Goal: Communication & Community: Ask a question

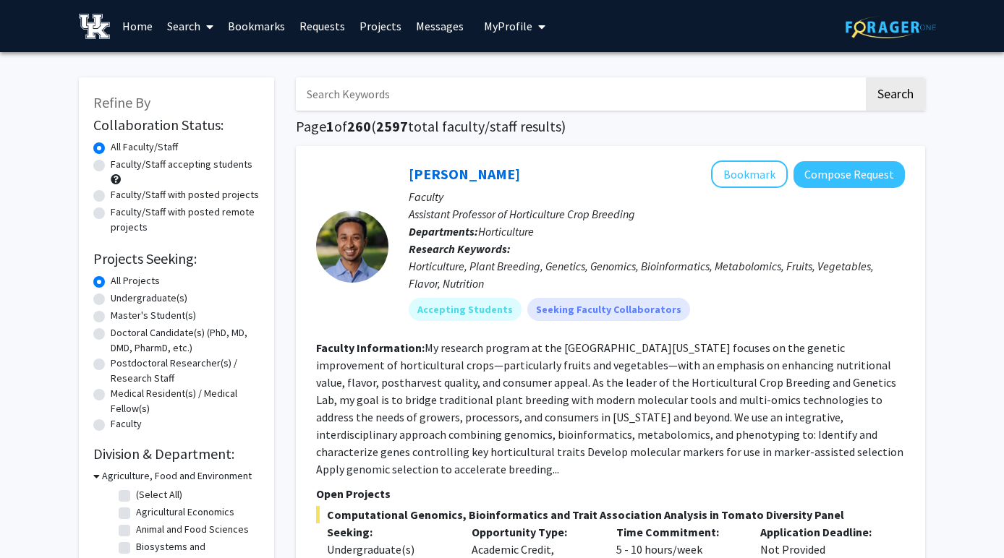
click at [519, 33] on span "My Profile" at bounding box center [508, 26] width 48 height 14
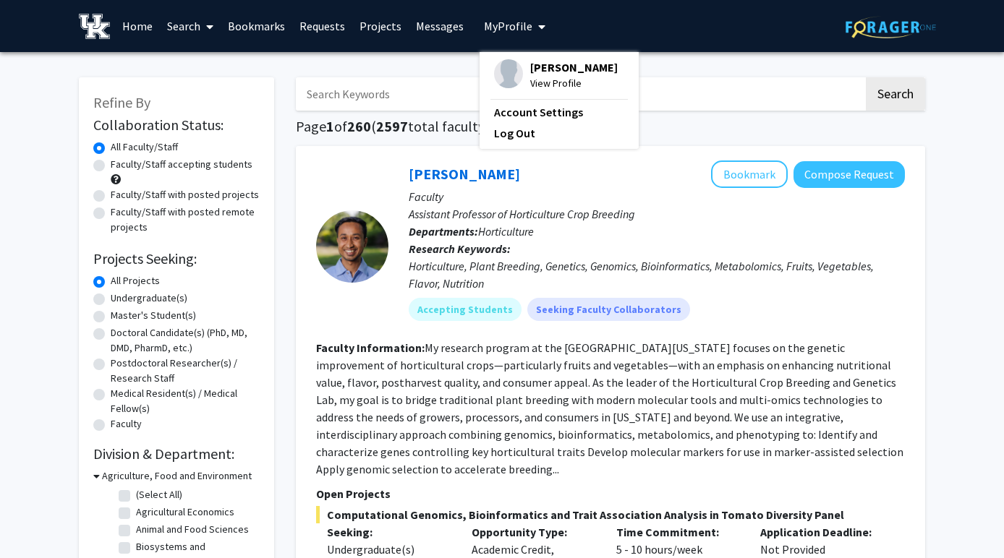
click at [521, 27] on span "My Profile" at bounding box center [508, 26] width 48 height 14
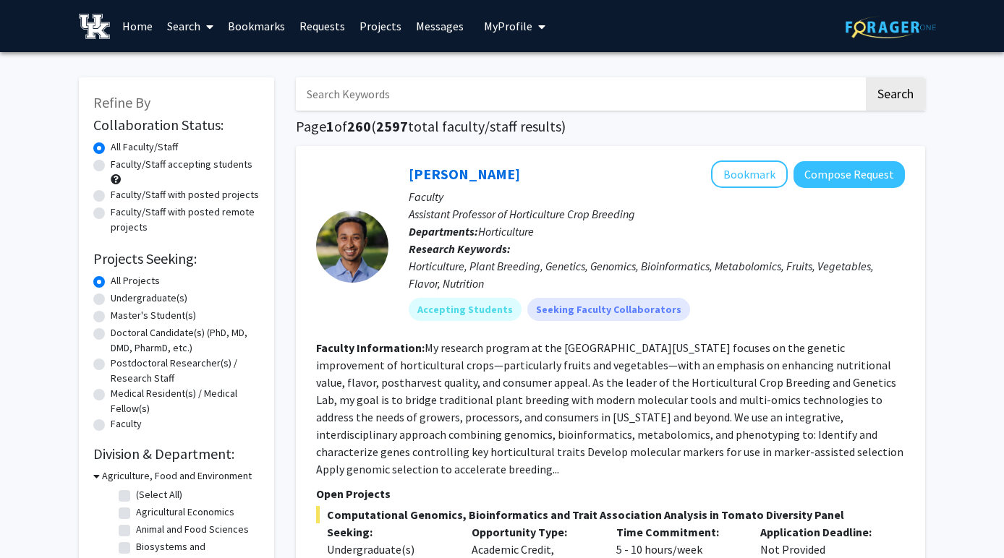
click at [170, 197] on label "Faculty/Staff with posted projects" at bounding box center [185, 194] width 148 height 15
click at [120, 197] on input "Faculty/Staff with posted projects" at bounding box center [115, 191] width 9 height 9
radio input "true"
click at [163, 161] on label "Faculty/Staff accepting students" at bounding box center [182, 164] width 142 height 15
click at [120, 161] on input "Faculty/Staff accepting students" at bounding box center [115, 161] width 9 height 9
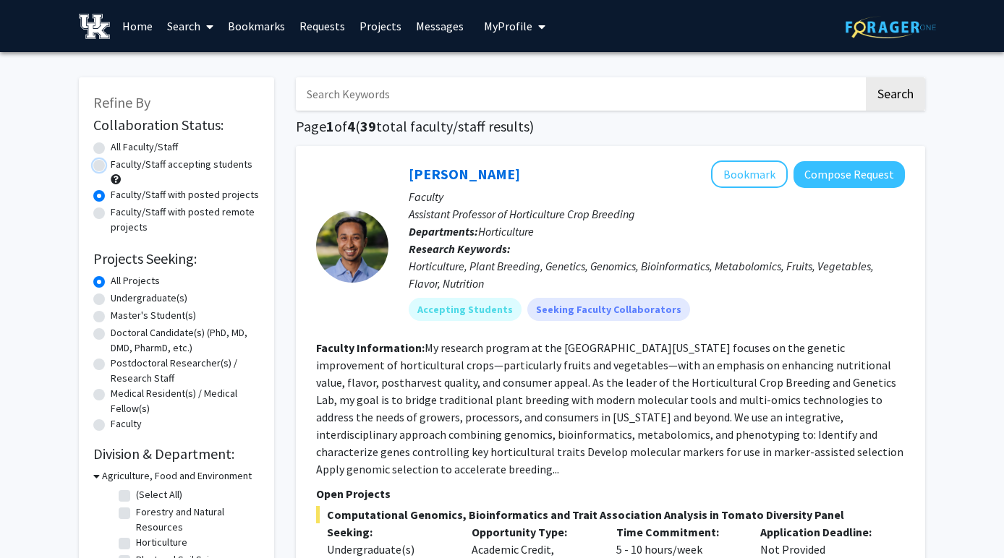
radio input "true"
click at [159, 202] on label "Faculty/Staff with posted projects" at bounding box center [185, 194] width 148 height 15
click at [120, 197] on input "Faculty/Staff with posted projects" at bounding box center [115, 191] width 9 height 9
radio input "true"
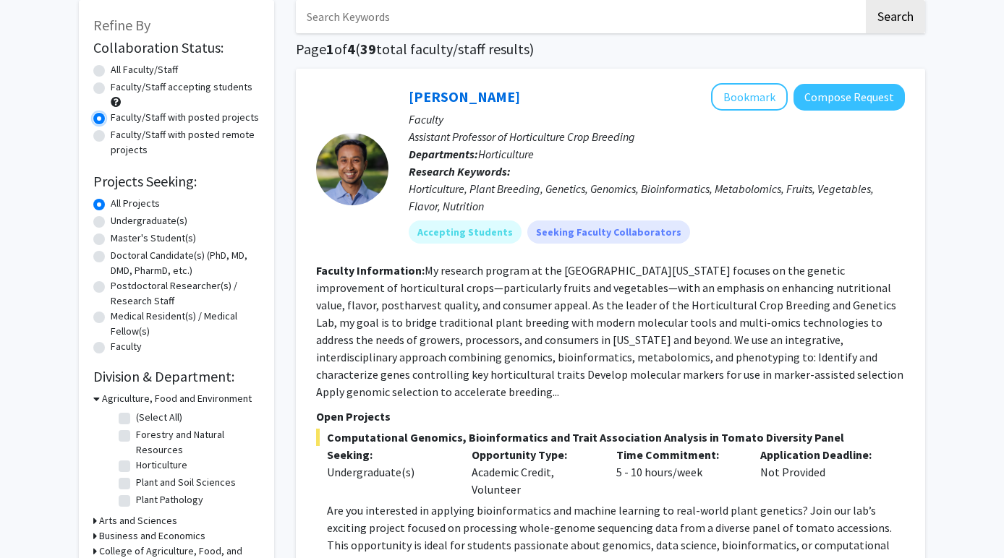
scroll to position [80, 0]
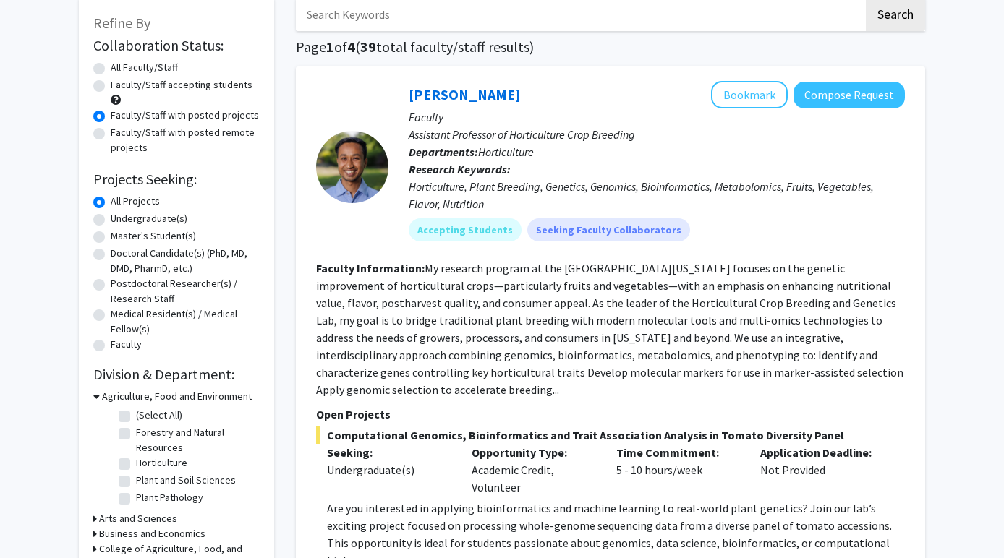
click at [155, 221] on label "Undergraduate(s)" at bounding box center [149, 218] width 77 height 15
click at [120, 221] on input "Undergraduate(s)" at bounding box center [115, 215] width 9 height 9
radio input "true"
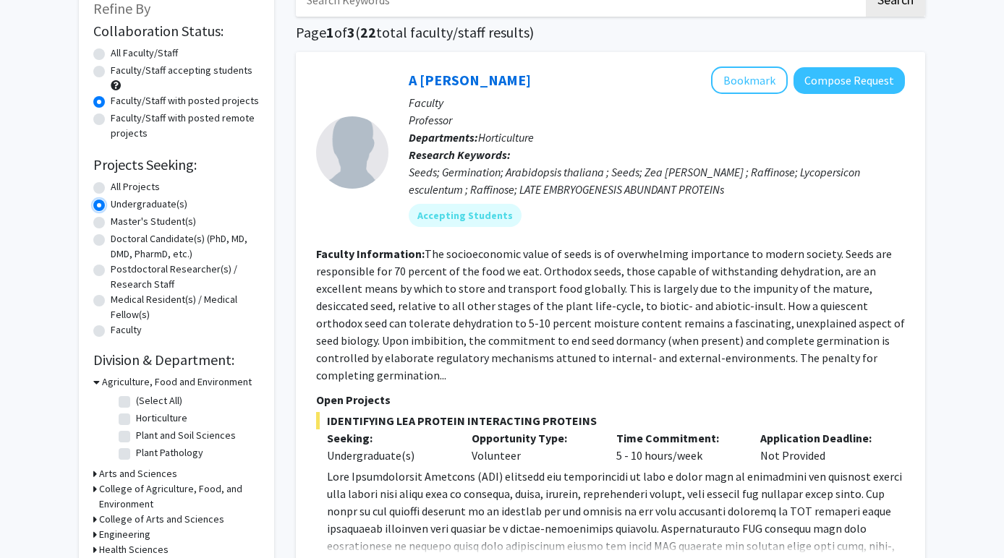
scroll to position [95, 0]
click at [449, 119] on p "Professor" at bounding box center [657, 119] width 496 height 17
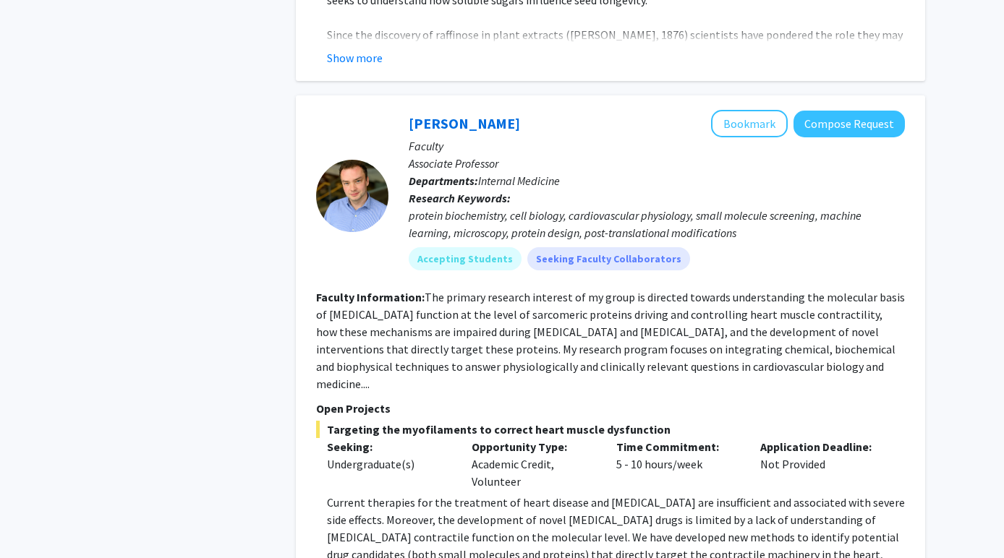
scroll to position [790, 0]
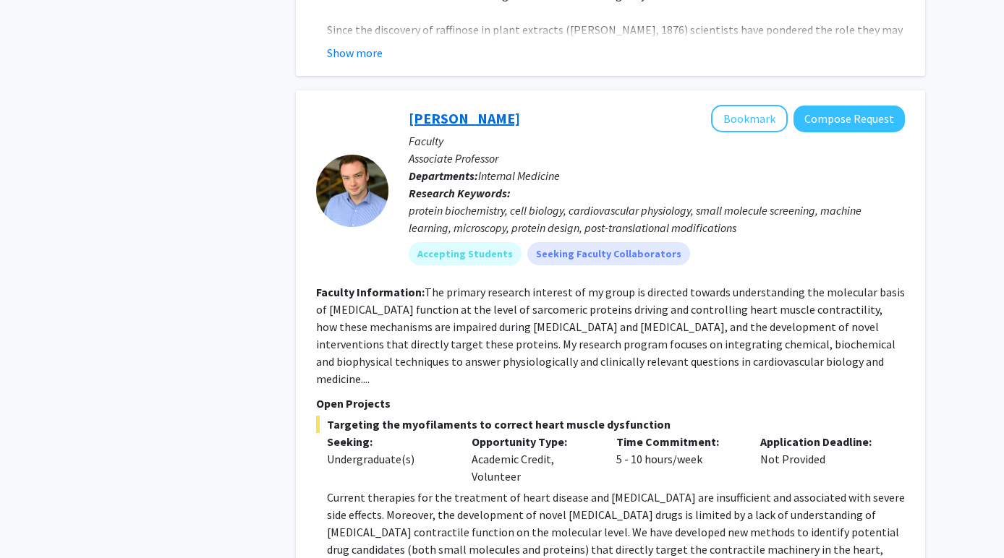
click at [461, 109] on link "[PERSON_NAME]" at bounding box center [464, 118] width 111 height 18
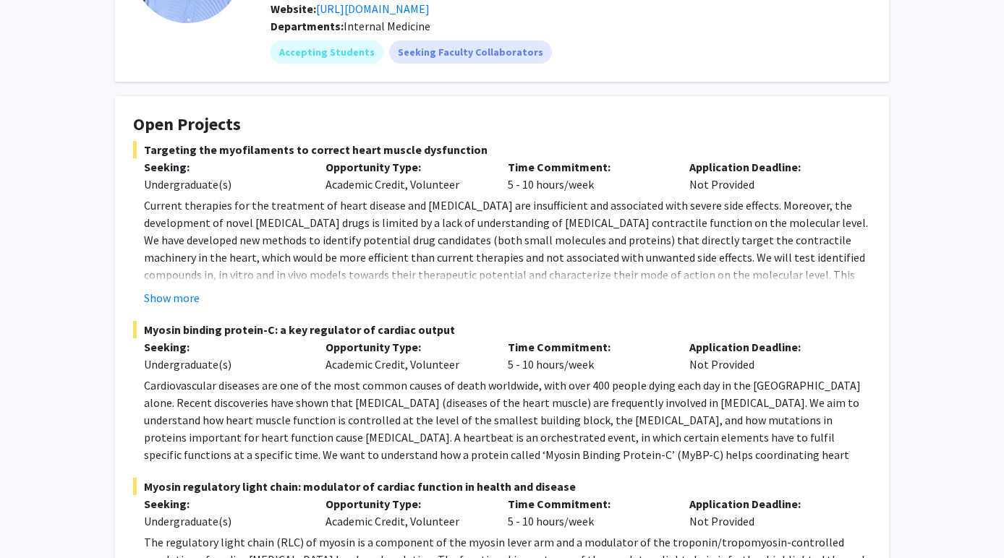
scroll to position [172, 0]
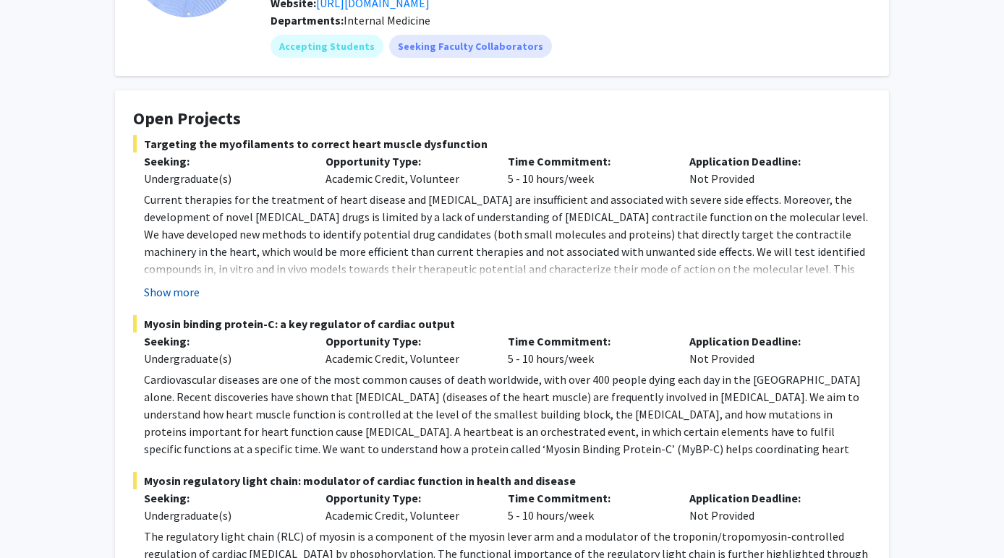
click at [178, 291] on button "Show more" at bounding box center [172, 292] width 56 height 17
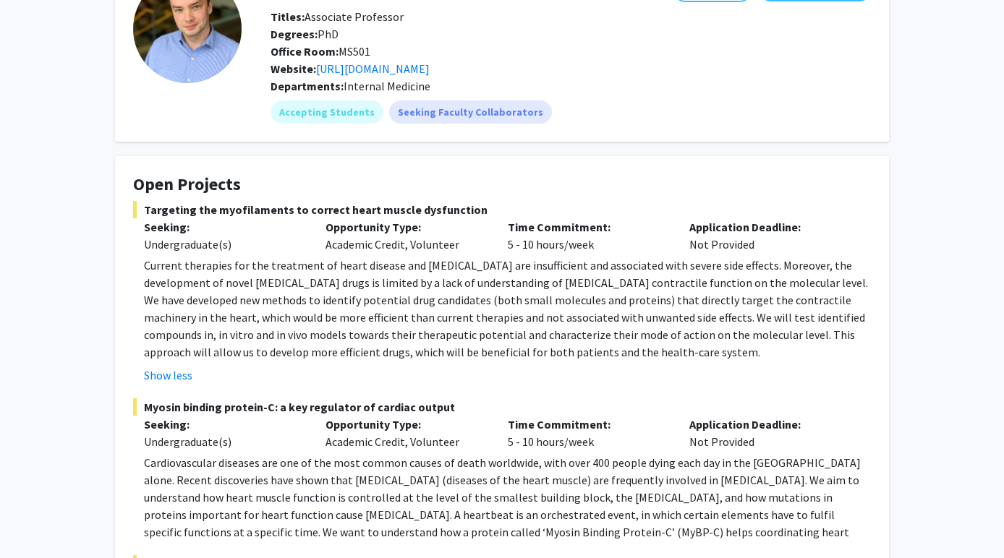
scroll to position [104, 0]
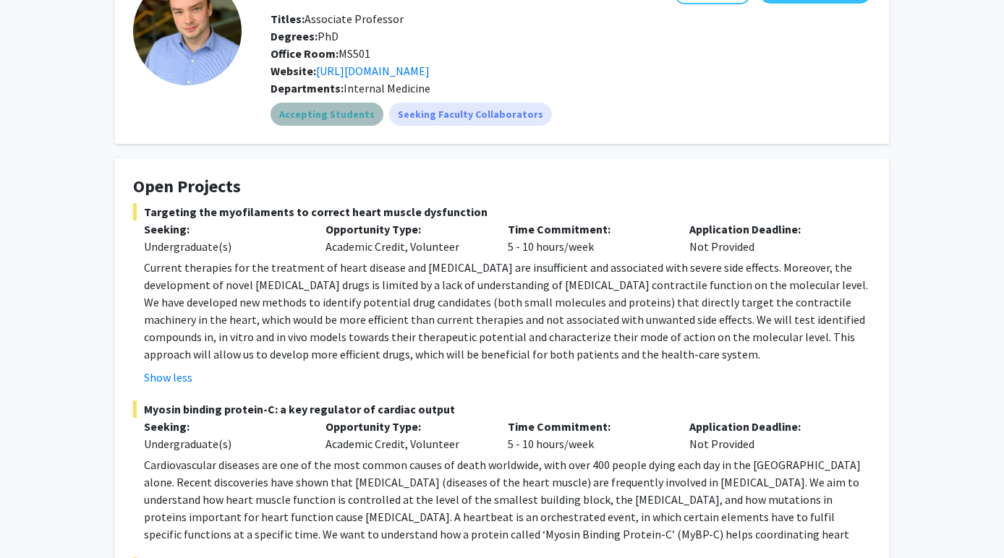
click at [339, 122] on mat-chip "Accepting Students" at bounding box center [326, 114] width 113 height 23
click at [339, 116] on mat-chip "Accepting Students" at bounding box center [326, 114] width 113 height 23
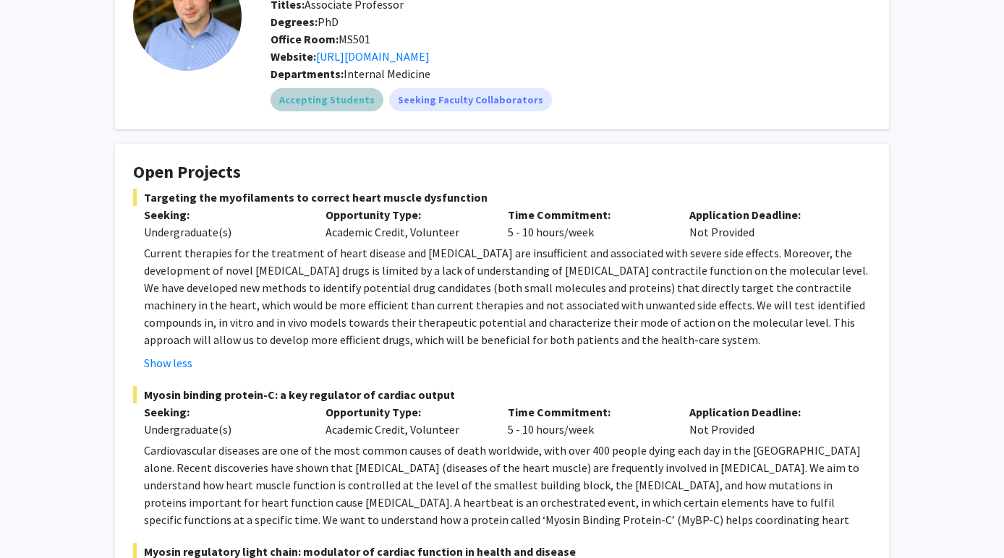
scroll to position [116, 0]
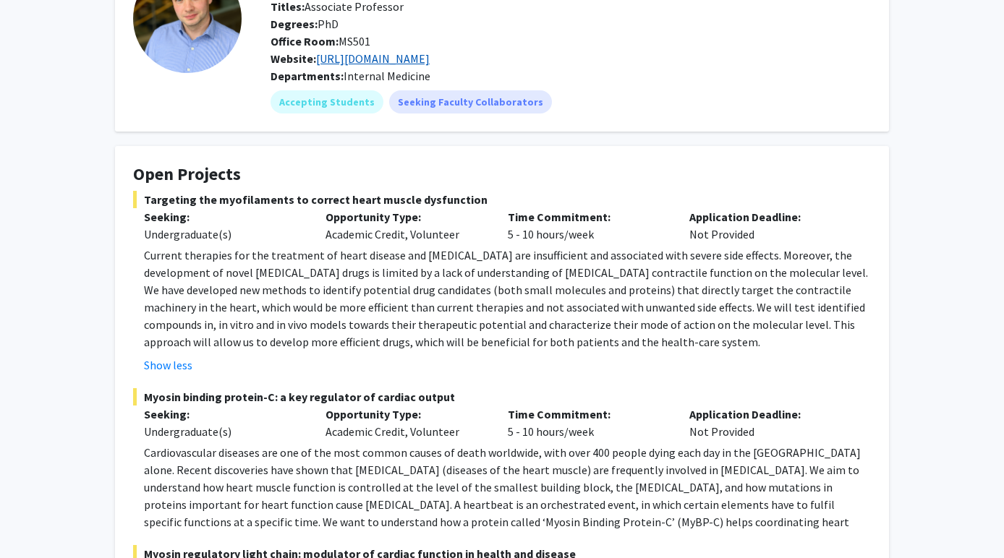
click at [410, 60] on link "[URL][DOMAIN_NAME]" at bounding box center [373, 58] width 114 height 14
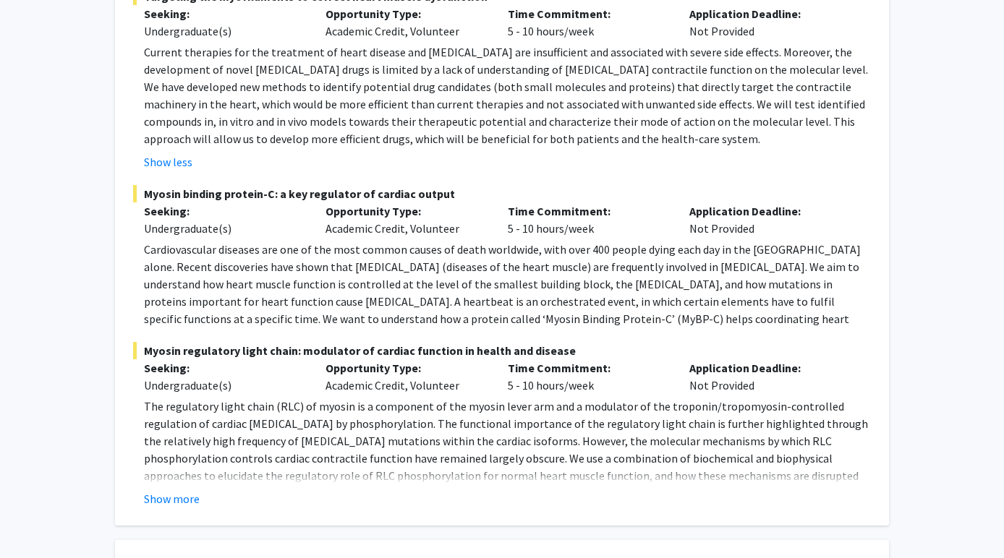
scroll to position [327, 0]
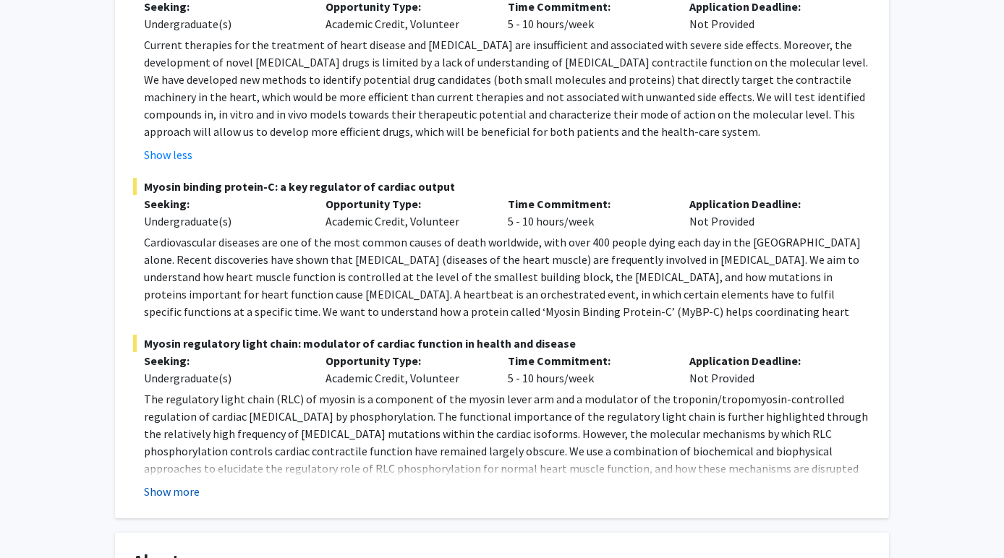
click at [186, 490] on button "Show more" at bounding box center [172, 491] width 56 height 17
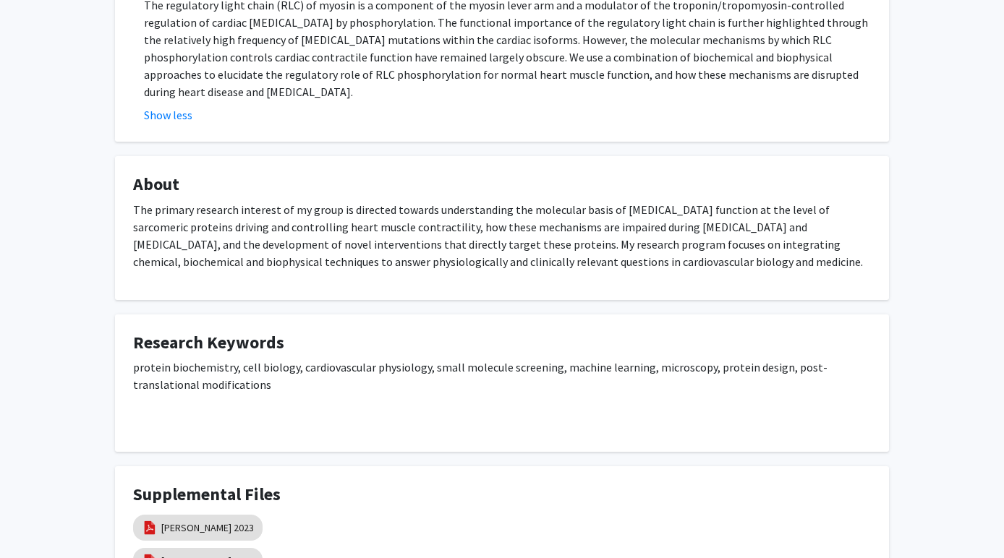
scroll to position [440, 0]
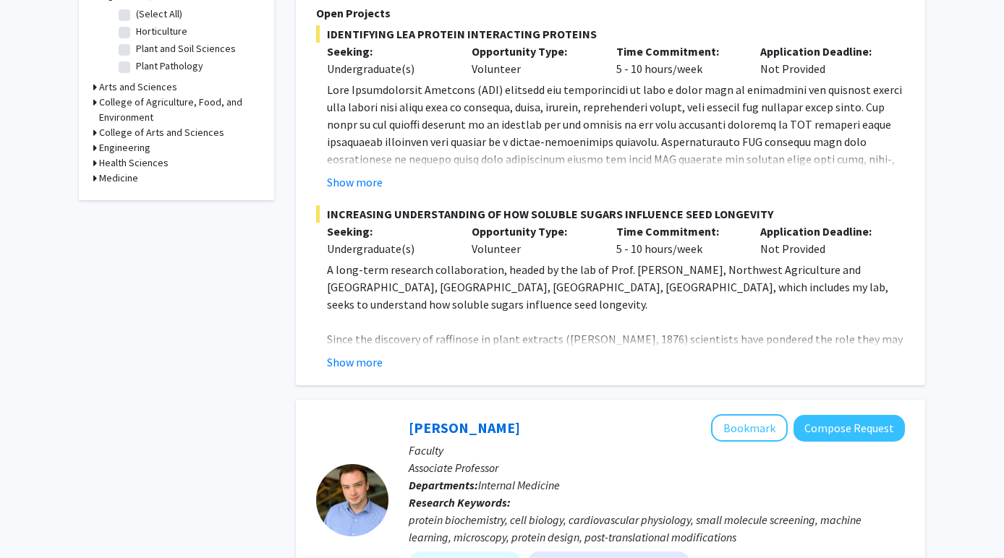
scroll to position [474, 0]
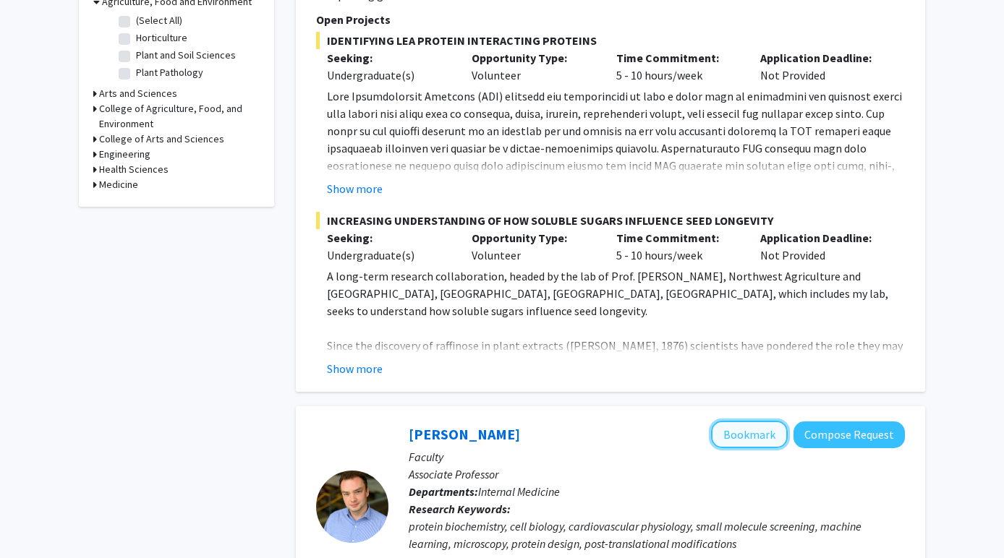
click at [746, 421] on button "Bookmark" at bounding box center [749, 434] width 77 height 27
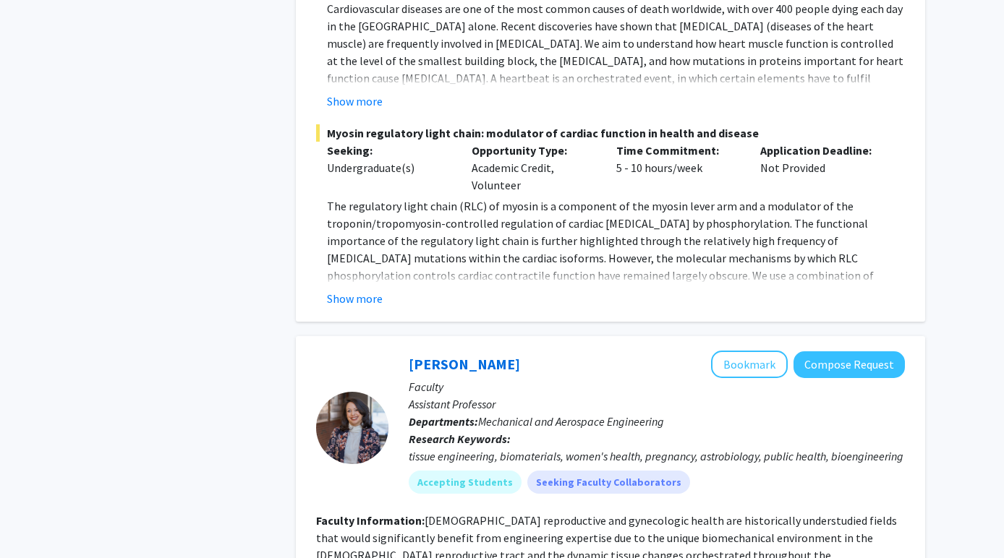
scroll to position [1453, 0]
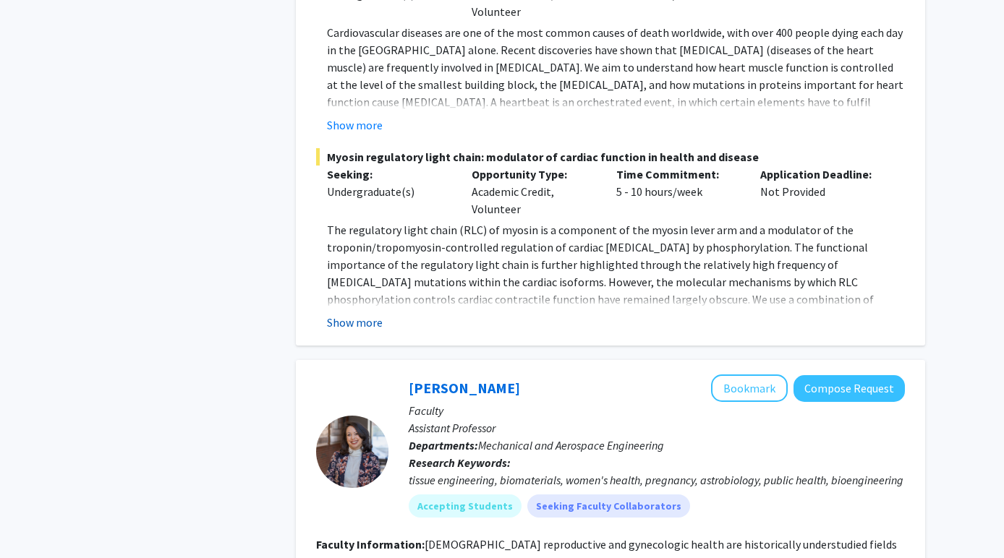
click at [366, 314] on button "Show more" at bounding box center [355, 322] width 56 height 17
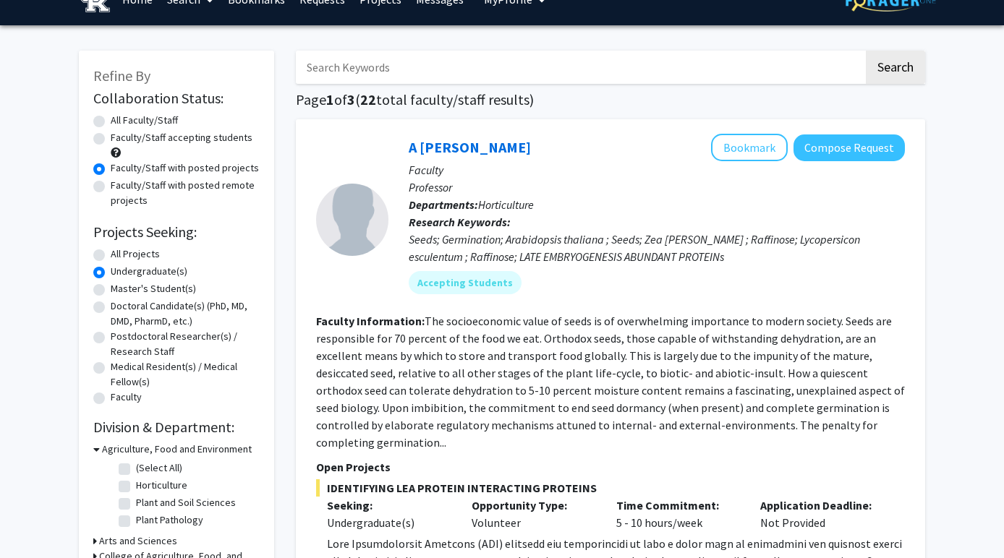
scroll to position [125, 0]
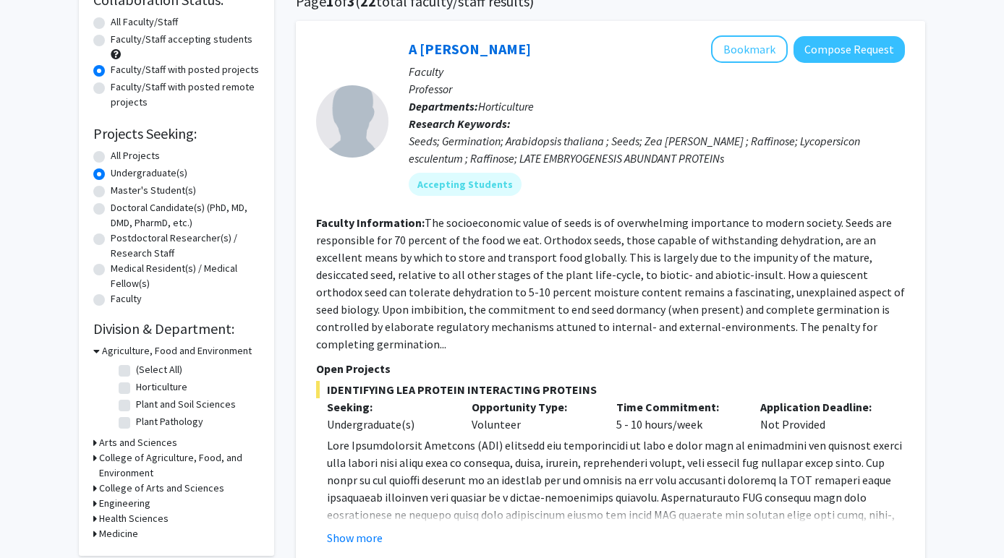
click at [158, 521] on h3 "Health Sciences" at bounding box center [133, 518] width 69 height 15
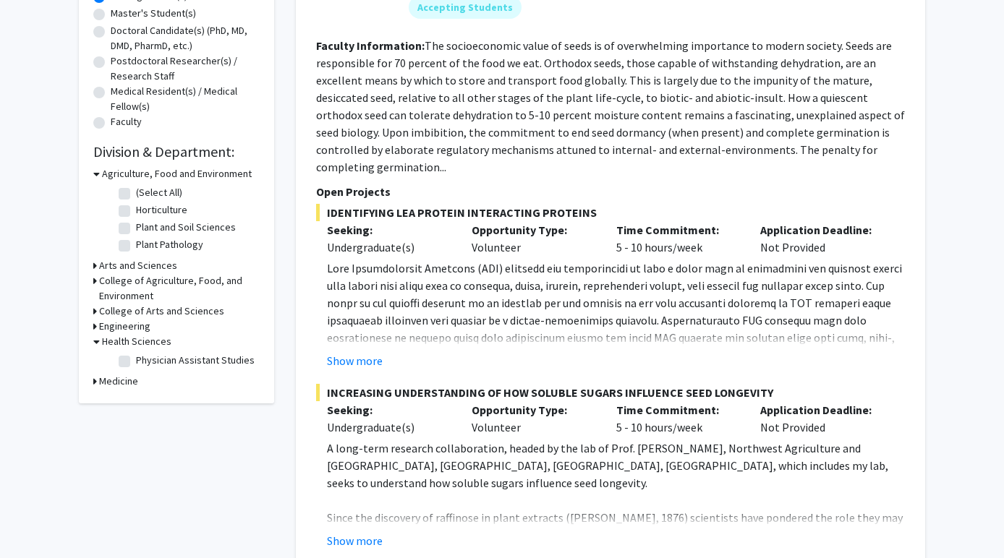
scroll to position [304, 0]
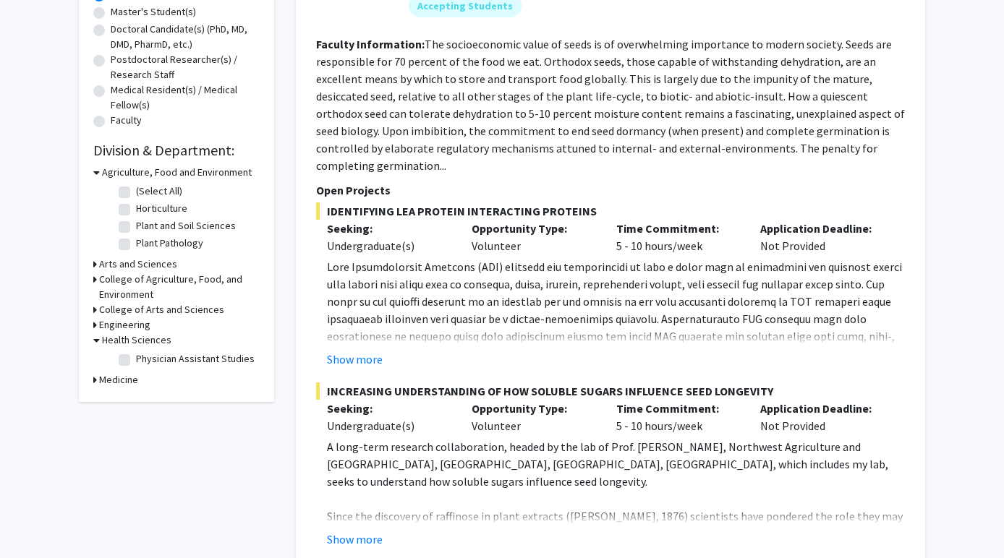
click at [136, 363] on label "Physician Assistant Studies" at bounding box center [195, 358] width 119 height 15
click at [136, 361] on input "Physician Assistant Studies" at bounding box center [140, 355] width 9 height 9
checkbox input "true"
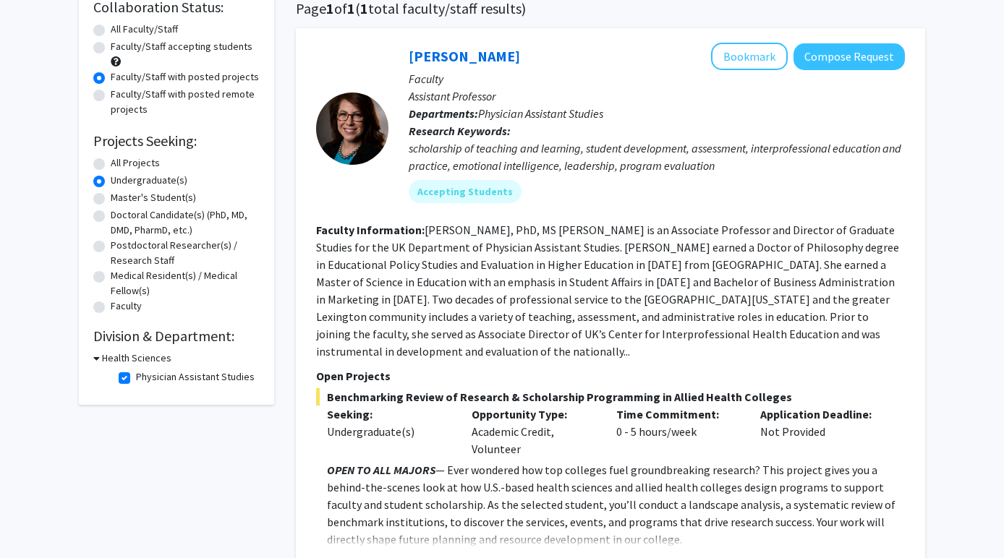
scroll to position [113, 0]
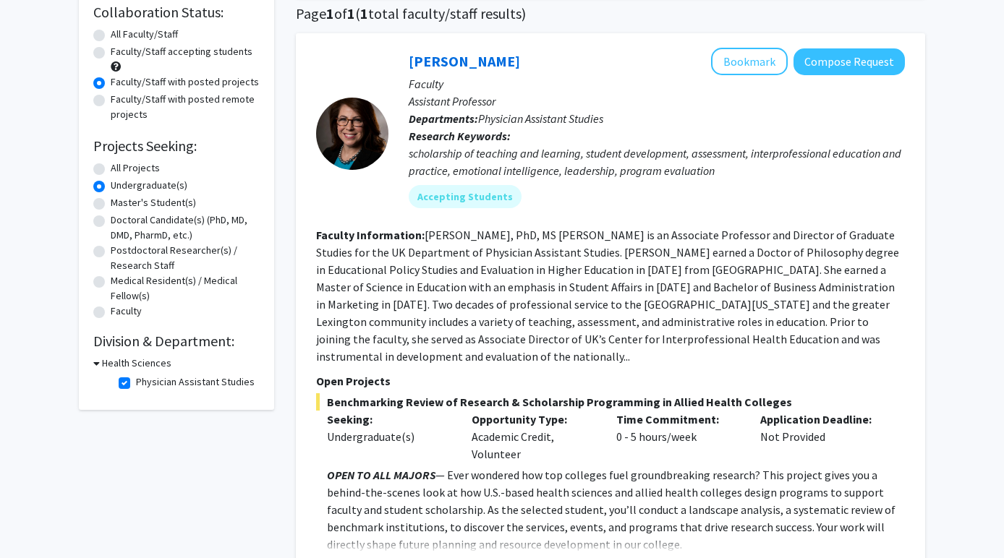
click at [136, 384] on label "Physician Assistant Studies" at bounding box center [195, 382] width 119 height 15
click at [136, 384] on input "Physician Assistant Studies" at bounding box center [140, 379] width 9 height 9
checkbox input "false"
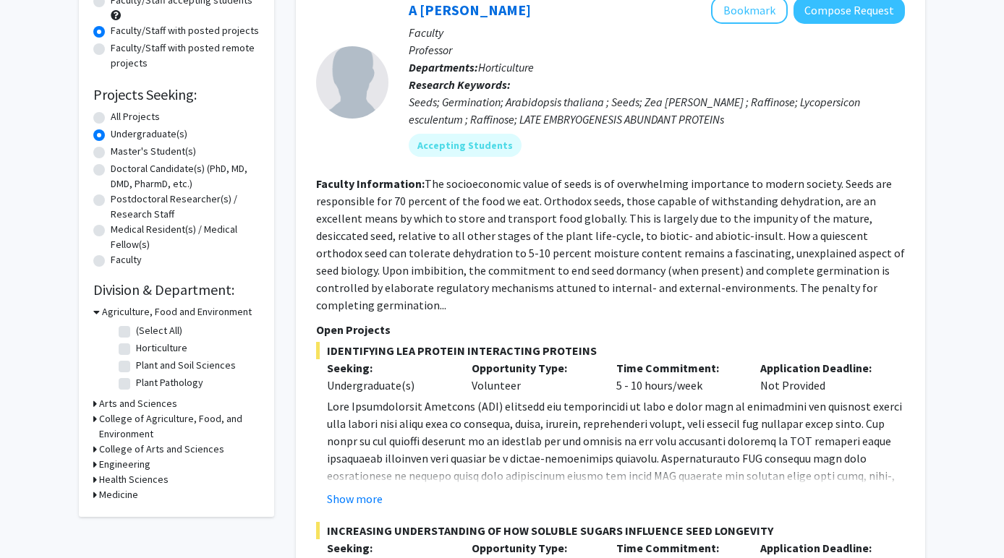
scroll to position [174, 0]
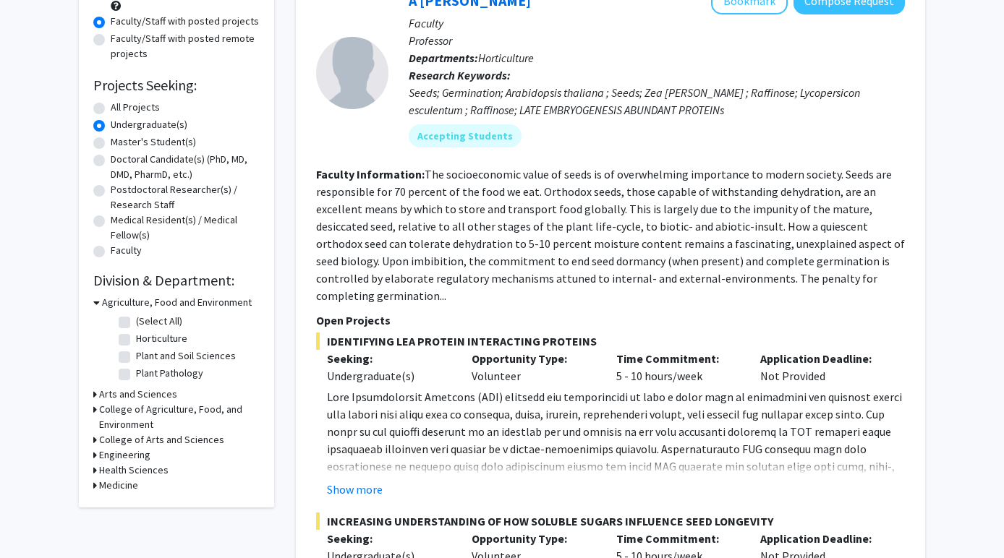
click at [98, 302] on icon at bounding box center [96, 302] width 7 height 15
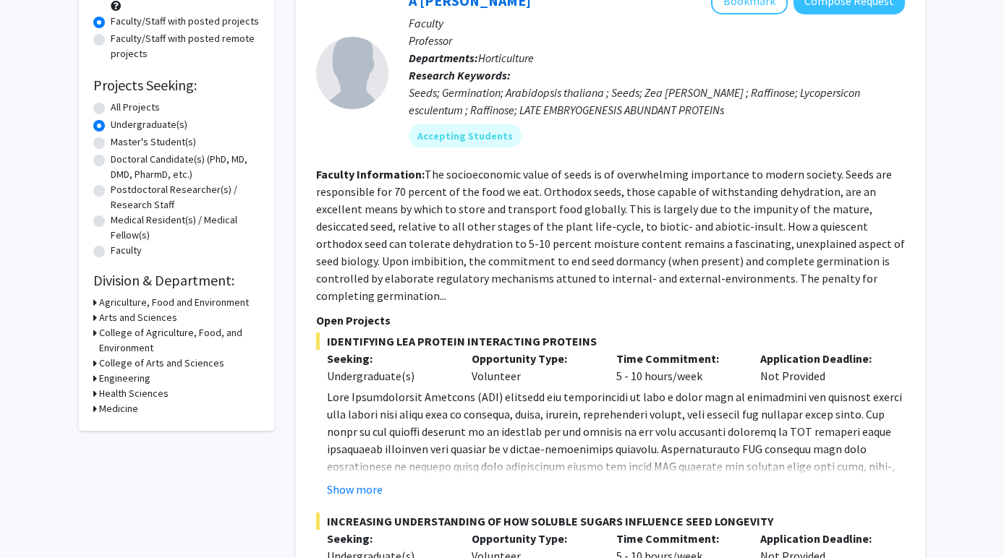
click at [94, 409] on icon at bounding box center [95, 408] width 4 height 15
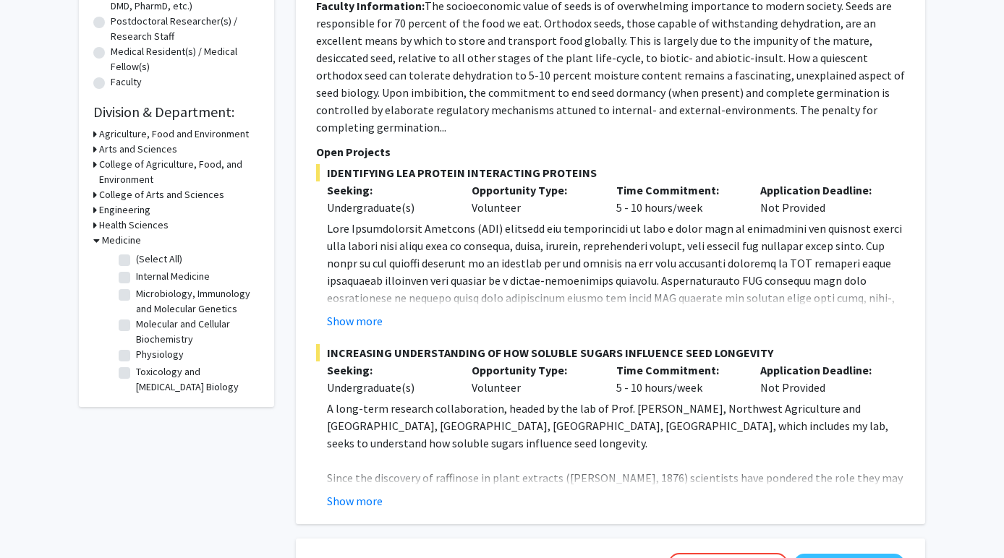
scroll to position [346, 0]
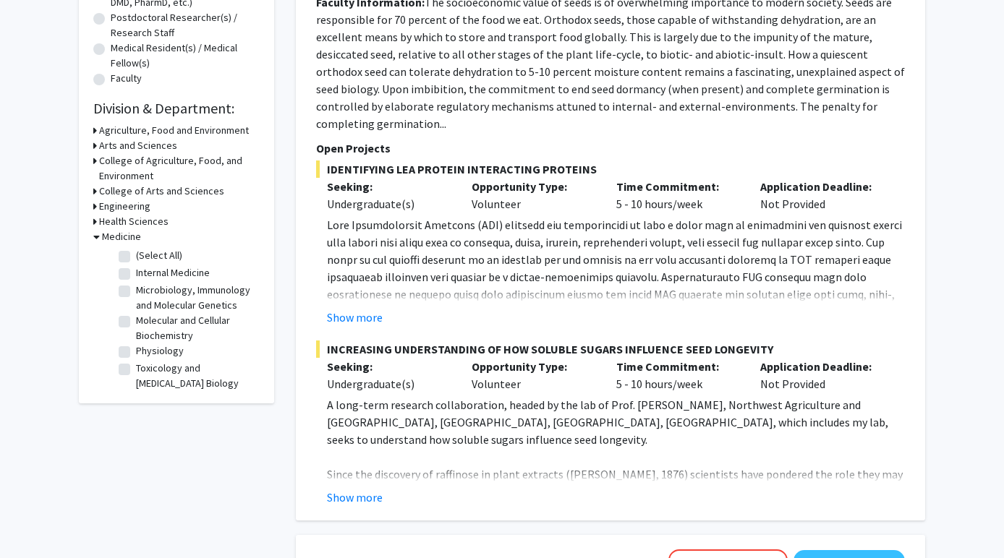
click at [136, 254] on label "(Select All)" at bounding box center [159, 255] width 46 height 15
click at [136, 254] on input "(Select All)" at bounding box center [140, 252] width 9 height 9
checkbox input "true"
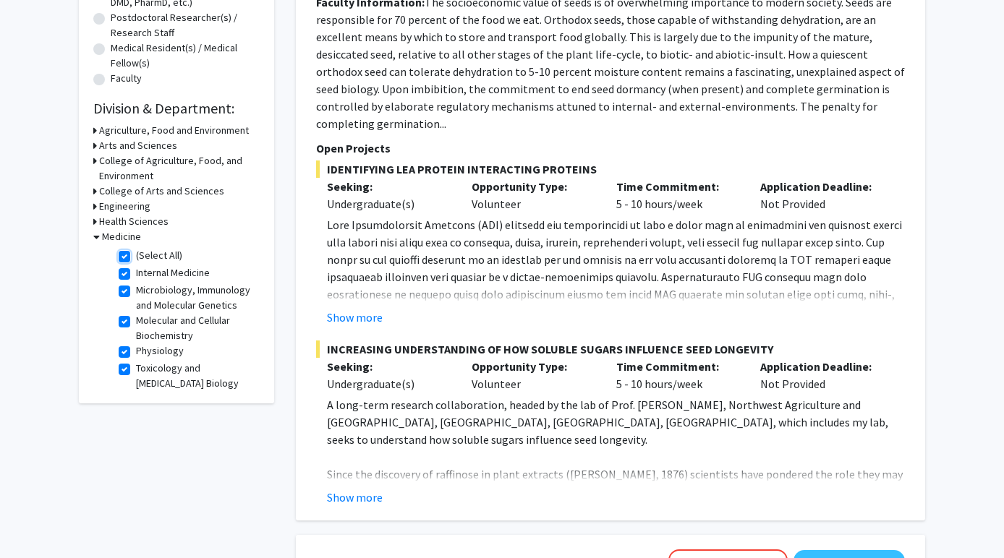
checkbox input "true"
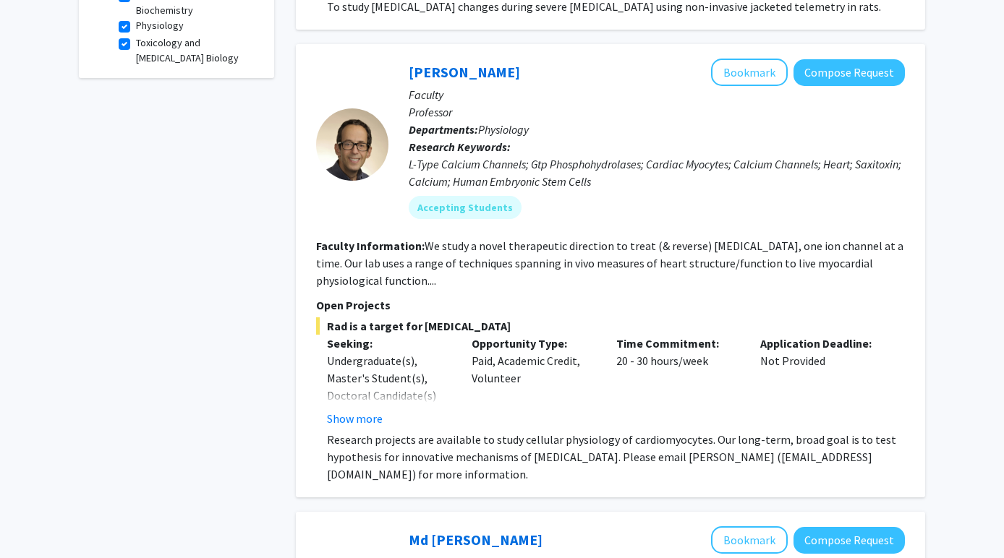
scroll to position [567, 0]
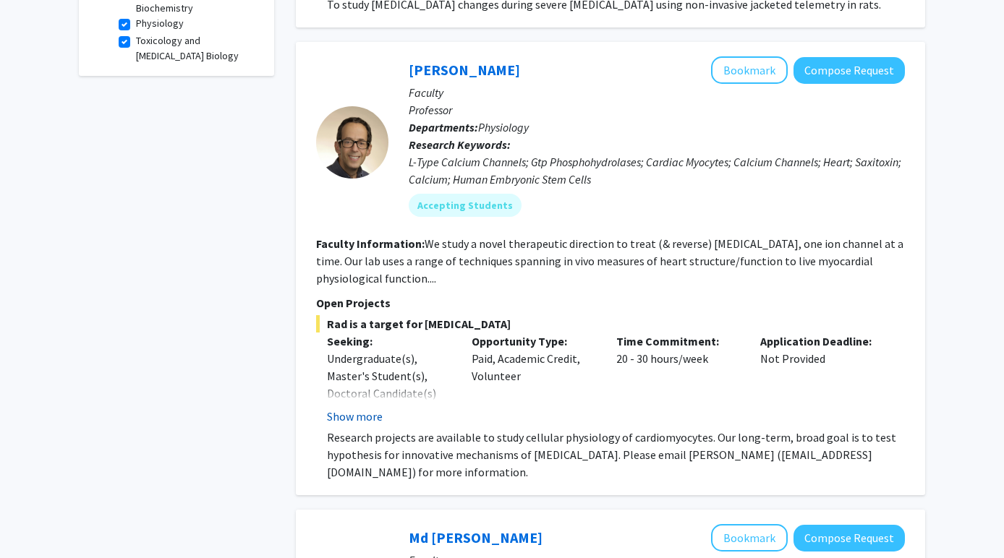
click at [358, 418] on button "Show more" at bounding box center [355, 416] width 56 height 17
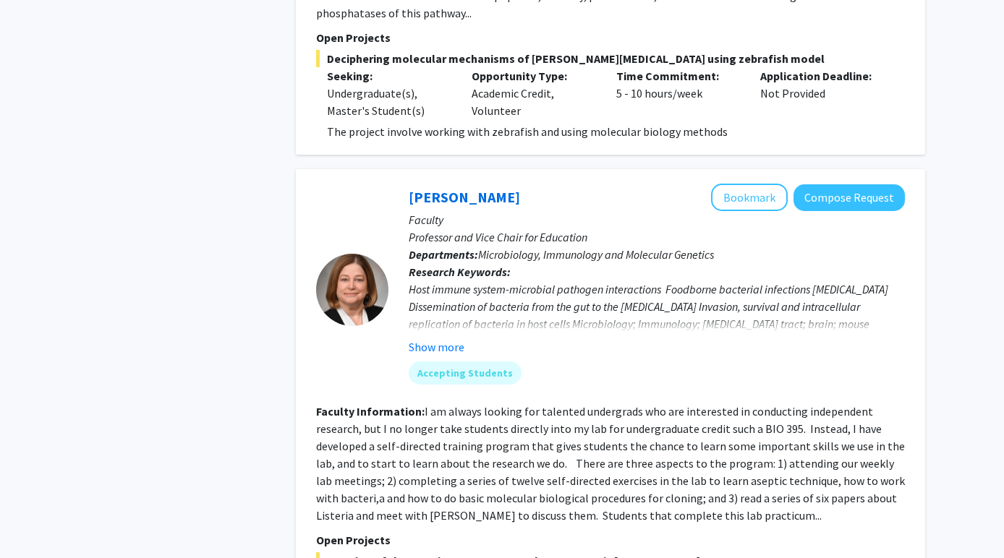
scroll to position [2886, 0]
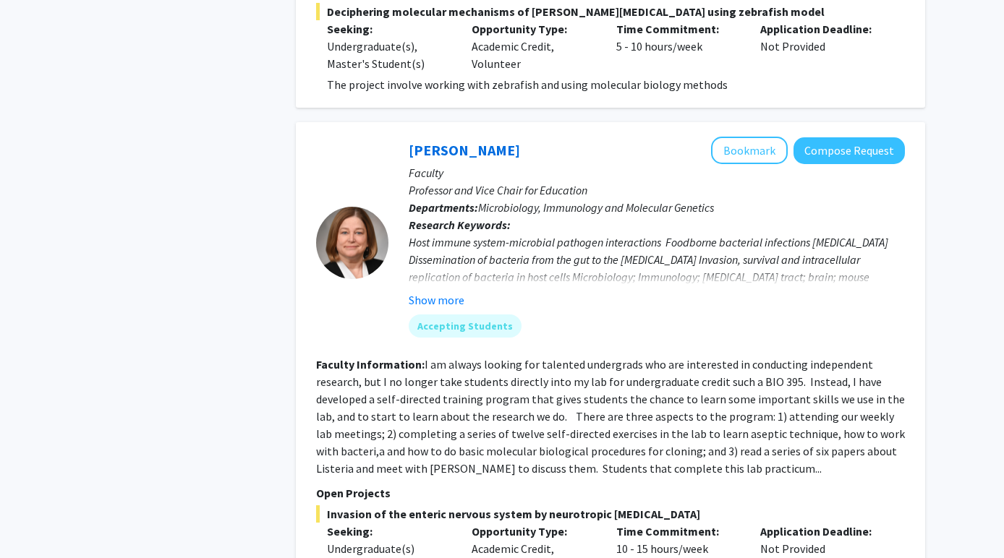
click at [675, 409] on fg-read-more "I am always looking for talented undergrads who are interested in conducting in…" at bounding box center [610, 416] width 589 height 119
click at [675, 415] on fg-read-more "I am always looking for talented undergrads who are interested in conducting in…" at bounding box center [610, 416] width 589 height 119
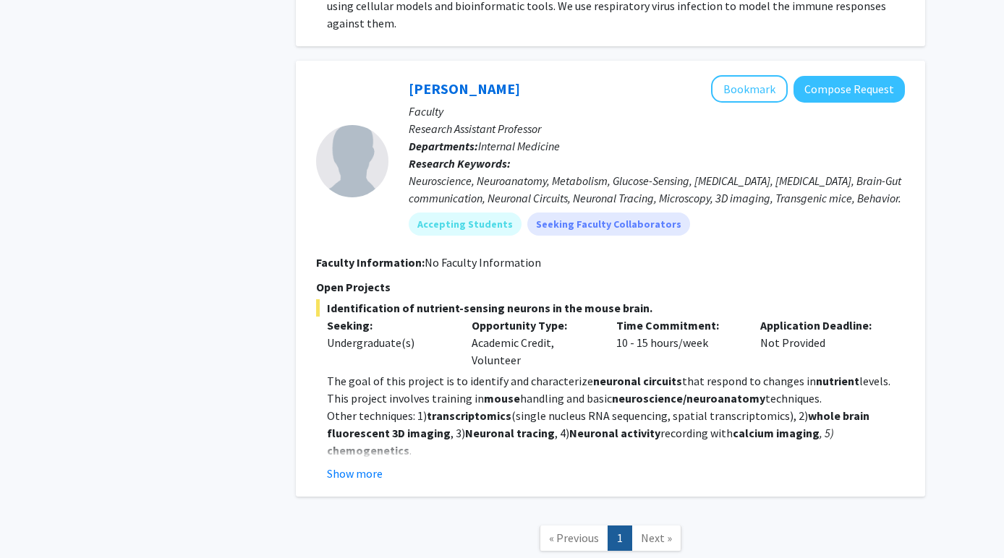
scroll to position [3982, 0]
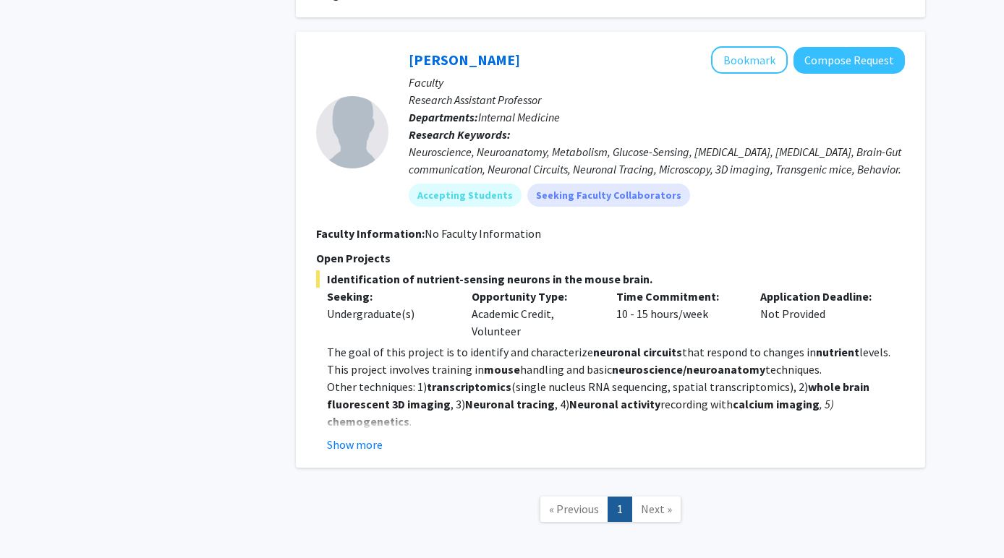
click at [663, 502] on span "Next »" at bounding box center [656, 509] width 31 height 14
click at [583, 497] on link "« Previous" at bounding box center [574, 509] width 69 height 25
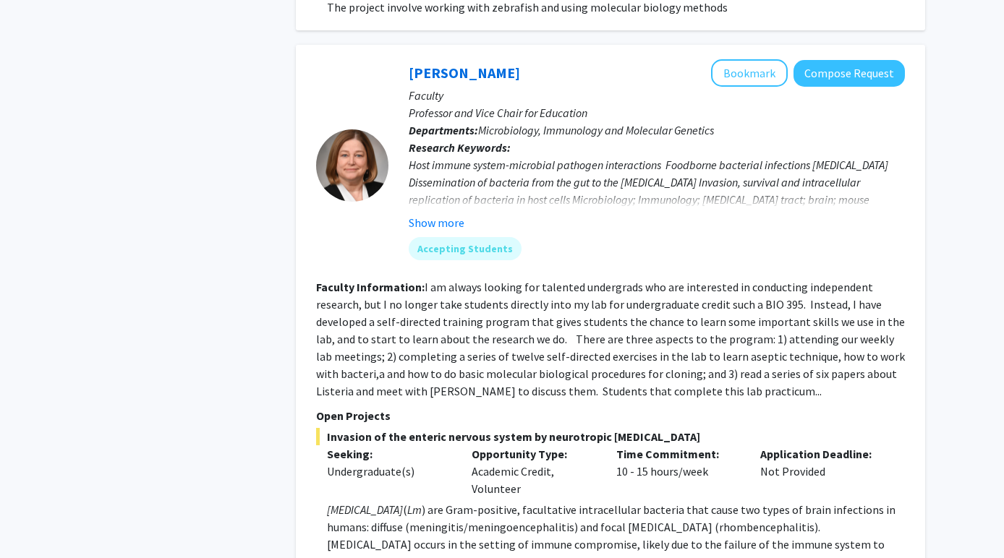
scroll to position [2962, 0]
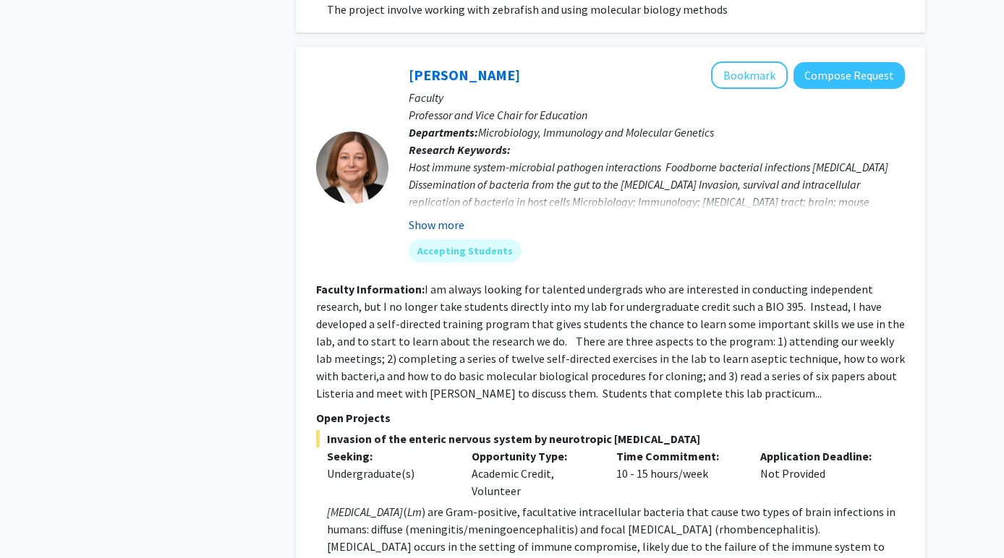
click at [426, 216] on button "Show more" at bounding box center [437, 224] width 56 height 17
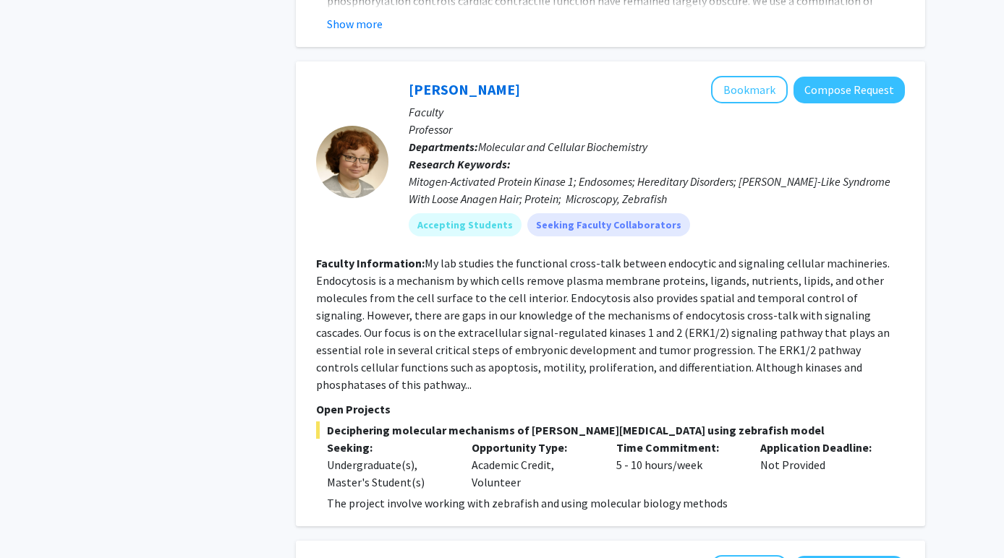
scroll to position [2466, 0]
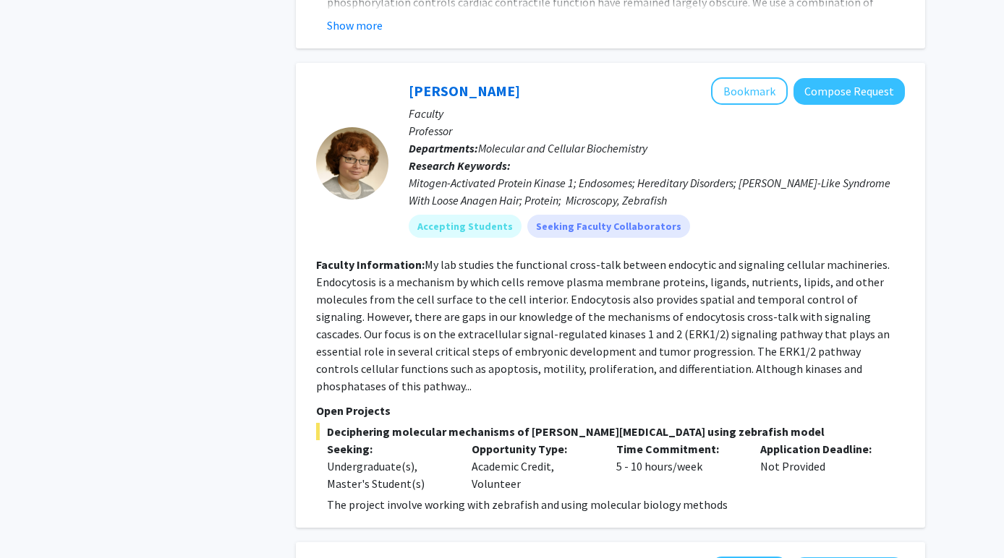
click at [625, 295] on fg-read-more "My lab studies the functional cross-talk between endocytic and signaling cellul…" at bounding box center [603, 325] width 574 height 136
click at [563, 215] on mat-chip "Seeking Faculty Collaborators" at bounding box center [608, 226] width 163 height 23
click at [483, 215] on mat-chip "Accepting Students" at bounding box center [465, 226] width 113 height 23
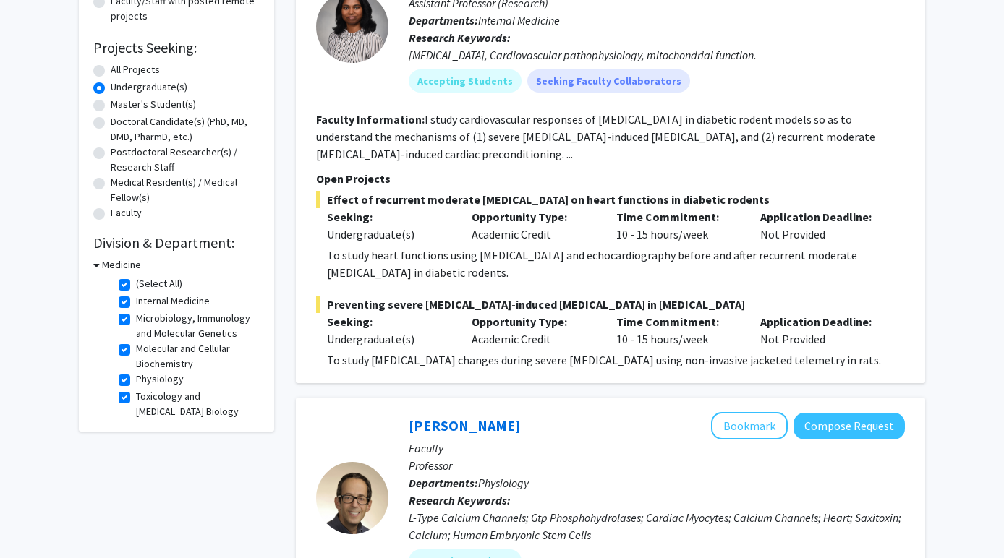
scroll to position [188, 0]
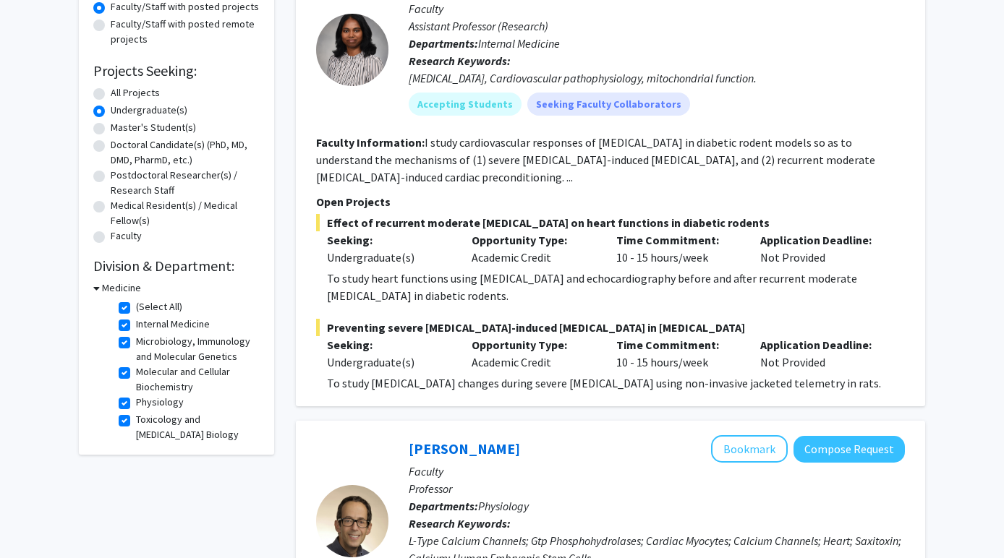
click at [136, 422] on label "Toxicology and [MEDICAL_DATA] Biology" at bounding box center [196, 427] width 120 height 30
click at [136, 422] on input "Toxicology and [MEDICAL_DATA] Biology" at bounding box center [140, 416] width 9 height 9
checkbox input "false"
checkbox input "true"
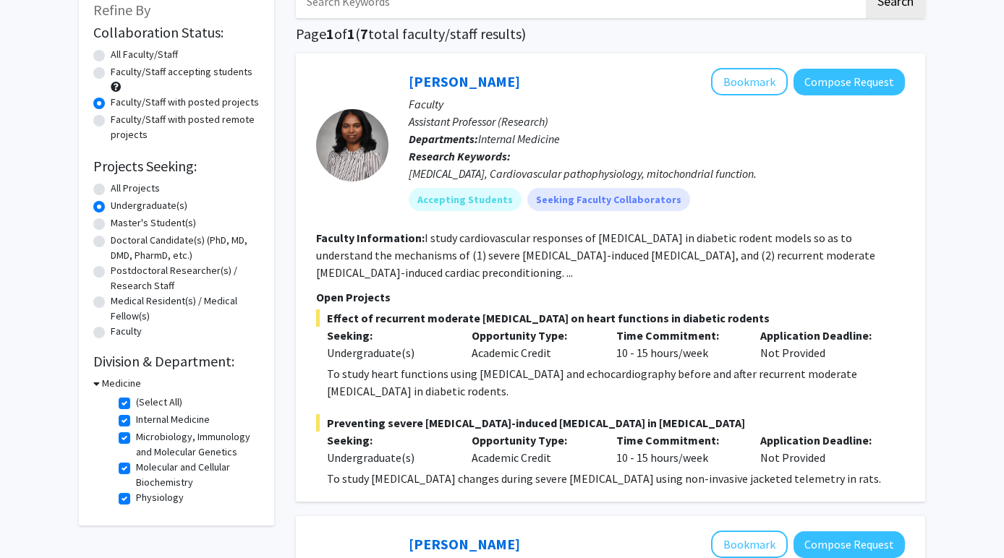
scroll to position [93, 0]
click at [136, 495] on label "Physiology" at bounding box center [160, 497] width 48 height 15
click at [136, 495] on input "Physiology" at bounding box center [140, 494] width 9 height 9
checkbox input "false"
checkbox input "true"
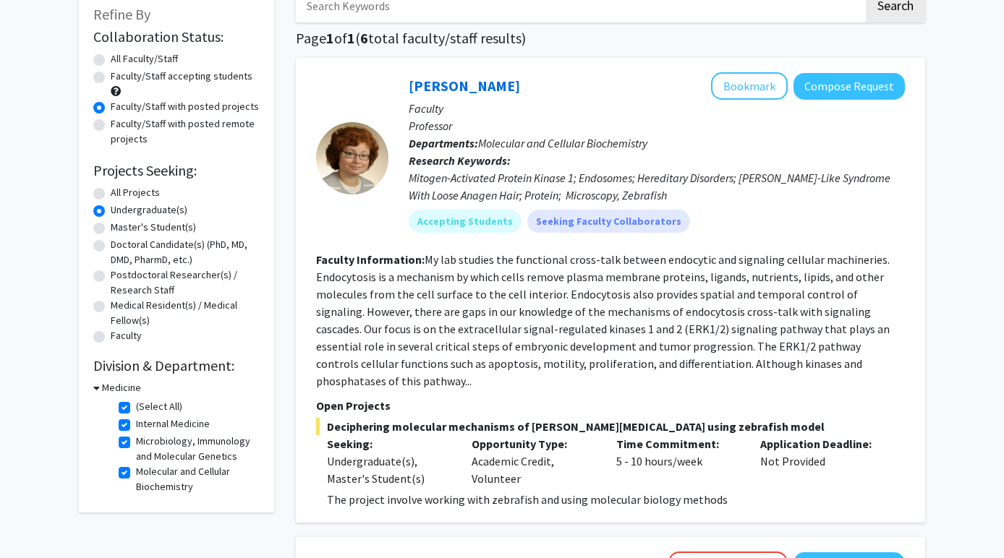
scroll to position [90, 0]
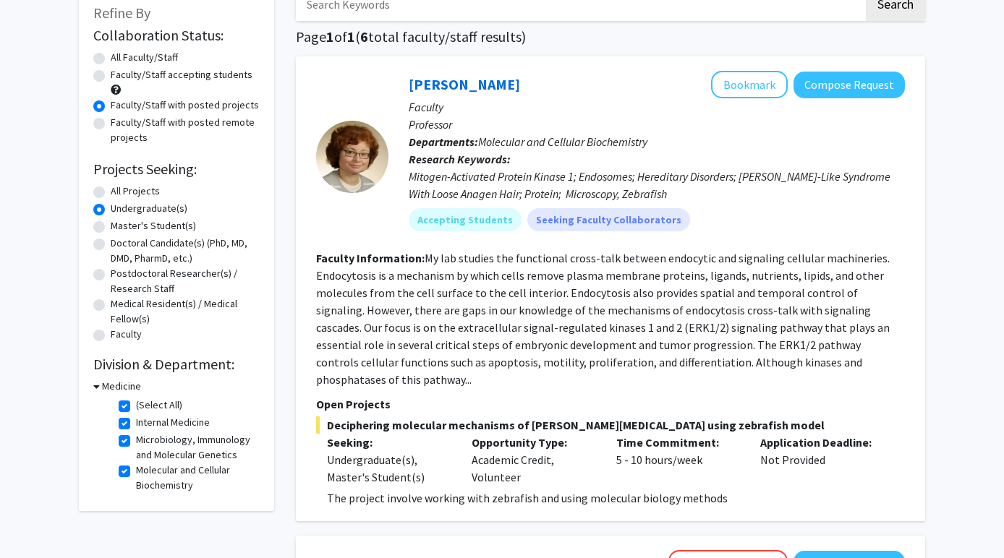
click at [136, 443] on label "Microbiology, Immunology and Molecular Genetics" at bounding box center [196, 447] width 120 height 30
click at [136, 442] on input "Microbiology, Immunology and Molecular Genetics" at bounding box center [140, 436] width 9 height 9
checkbox input "false"
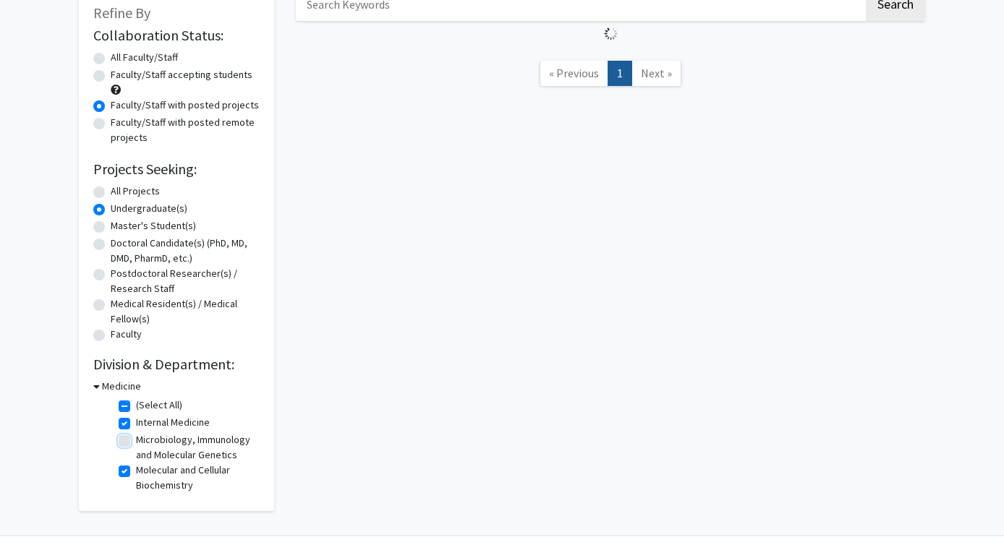
checkbox input "true"
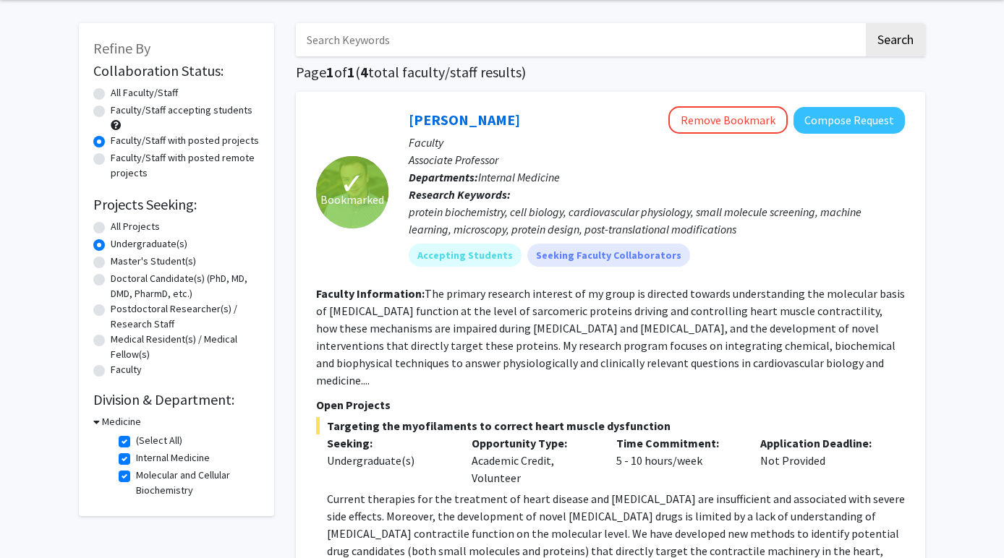
scroll to position [61, 0]
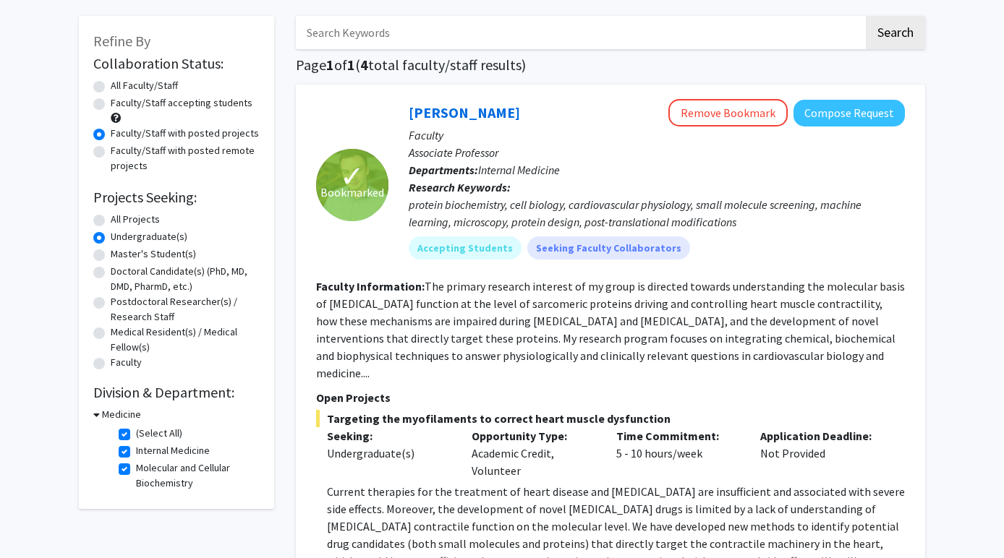
click at [136, 448] on label "Internal Medicine" at bounding box center [173, 450] width 74 height 15
click at [136, 448] on input "Internal Medicine" at bounding box center [140, 447] width 9 height 9
checkbox input "false"
checkbox input "true"
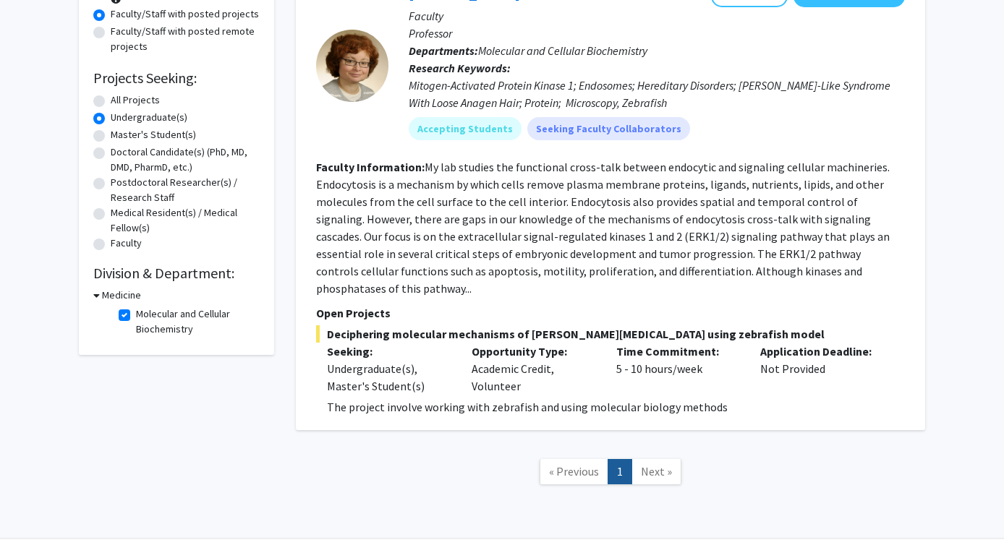
scroll to position [195, 0]
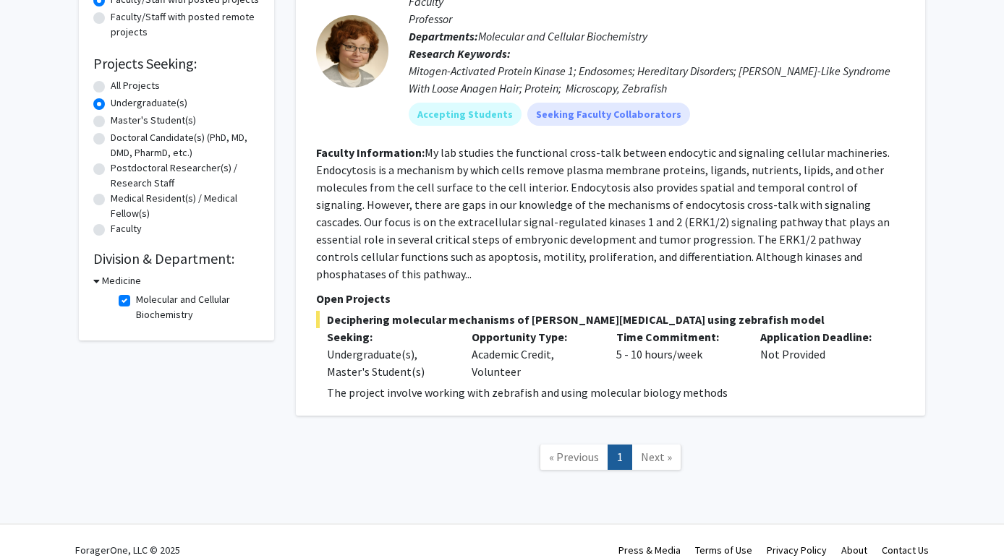
click at [653, 450] on span "Next »" at bounding box center [656, 457] width 31 height 14
click at [107, 272] on div "Collaboration Status: Collaboration Status All Faculty/Staff Collaboration Stat…" at bounding box center [176, 122] width 166 height 408
click at [108, 274] on h3 "Medicine" at bounding box center [121, 280] width 39 height 15
click at [108, 274] on h3 "Medicine" at bounding box center [118, 280] width 39 height 15
click at [136, 297] on label "Molecular and Cellular Biochemistry" at bounding box center [196, 307] width 120 height 30
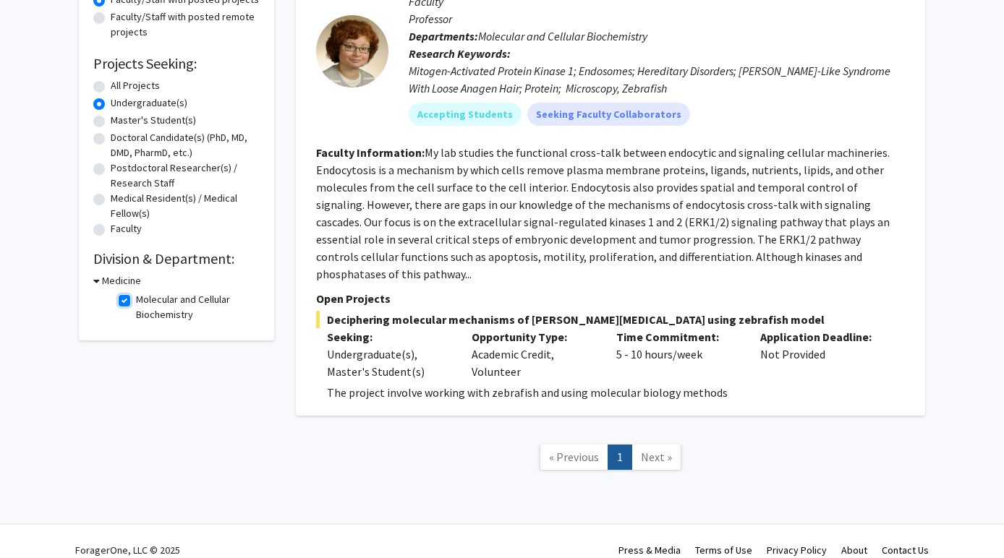
click at [136, 297] on input "Molecular and Cellular Biochemistry" at bounding box center [140, 296] width 9 height 9
checkbox input "false"
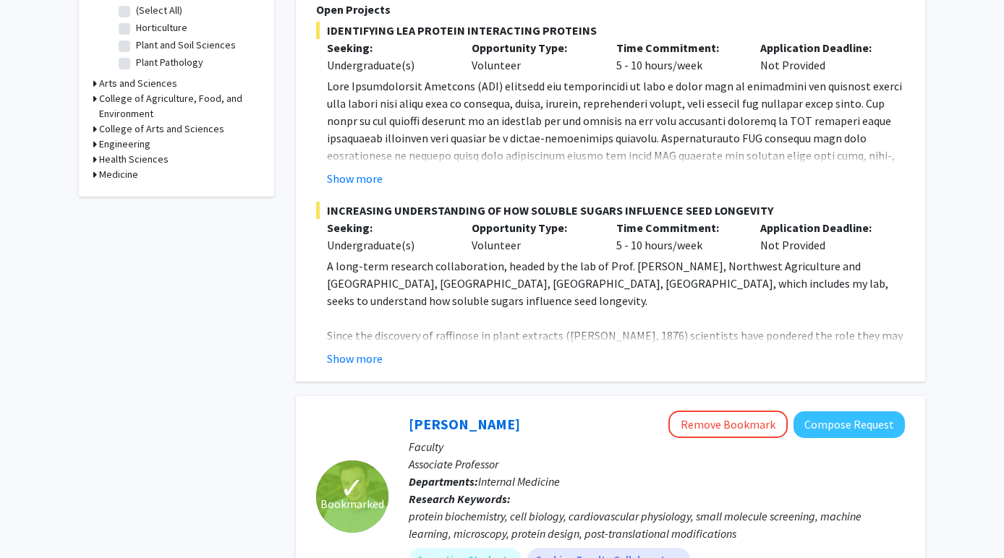
scroll to position [523, 0]
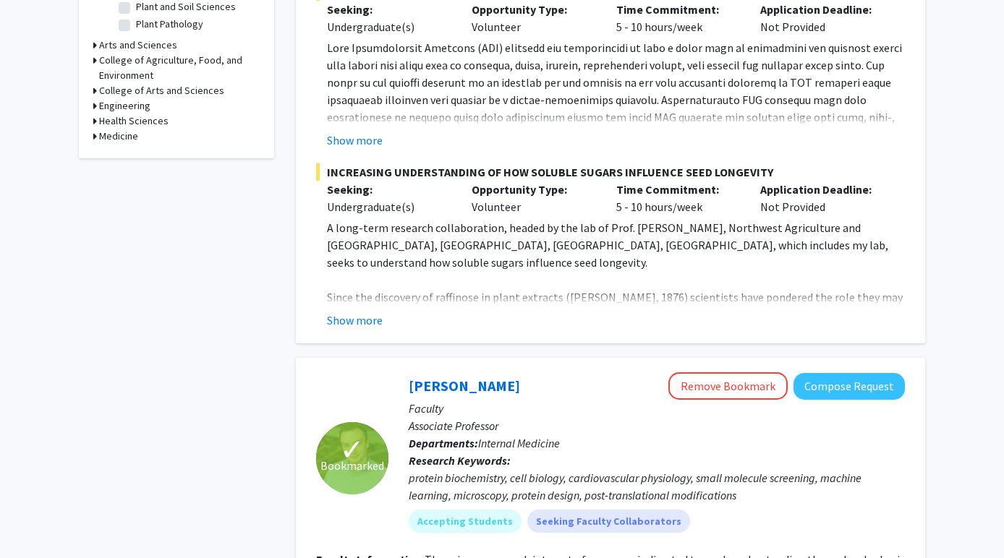
click at [115, 135] on h3 "Medicine" at bounding box center [118, 136] width 39 height 15
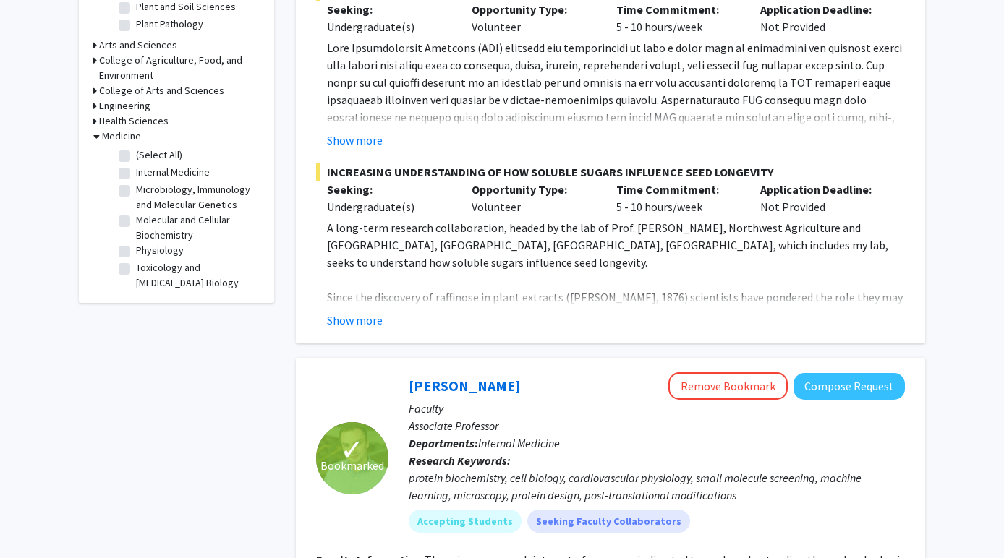
click at [153, 192] on label "Microbiology, Immunology and Molecular Genetics" at bounding box center [196, 197] width 120 height 30
click at [145, 192] on input "Microbiology, Immunology and Molecular Genetics" at bounding box center [140, 186] width 9 height 9
checkbox input "true"
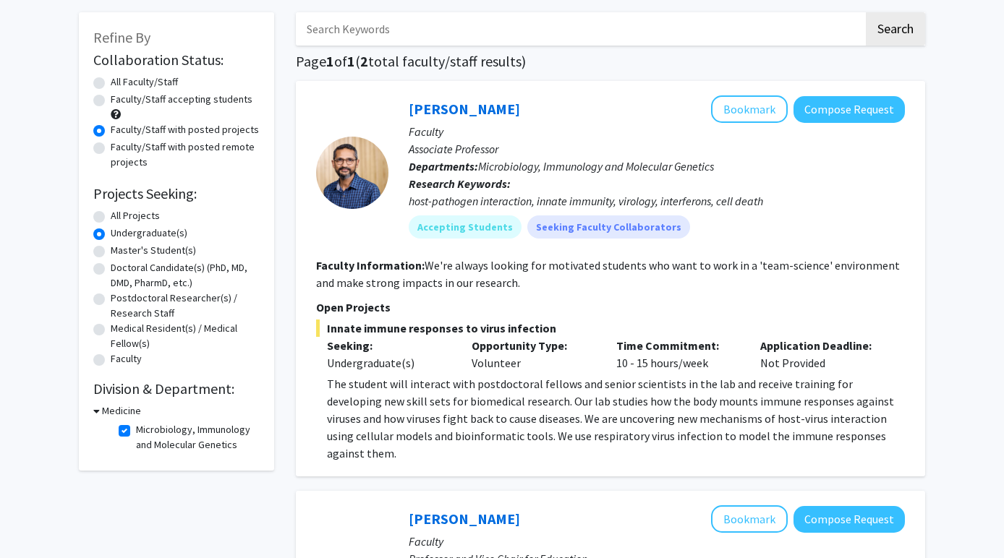
scroll to position [66, 0]
checkbox input "false"
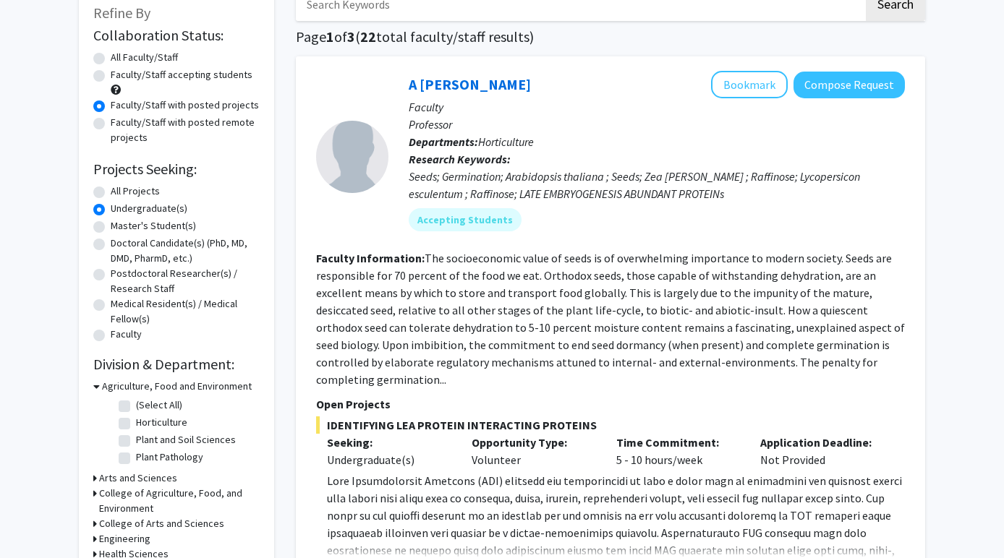
scroll to position [153, 0]
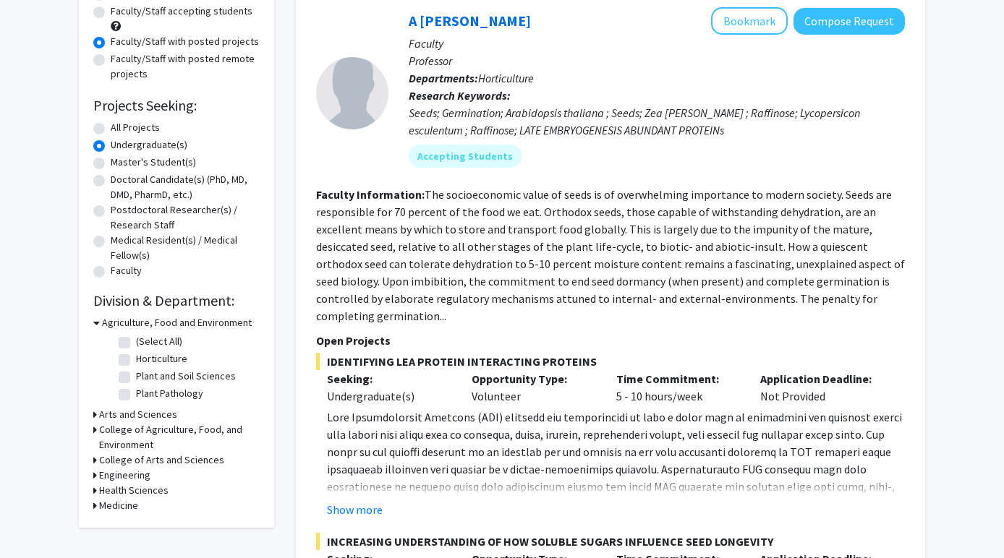
click at [119, 507] on h3 "Medicine" at bounding box center [118, 505] width 39 height 15
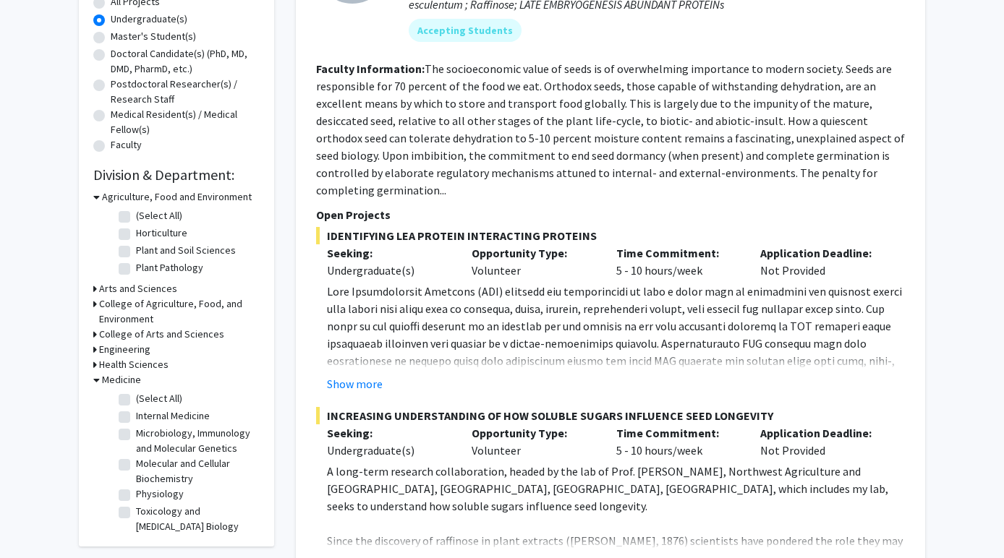
scroll to position [284, 0]
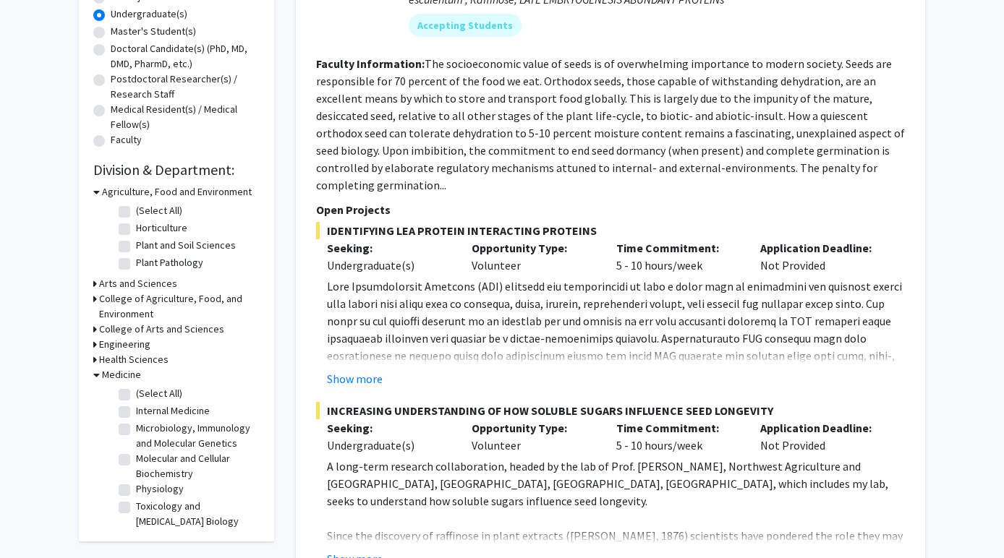
click at [150, 460] on label "Molecular and Cellular Biochemistry" at bounding box center [196, 466] width 120 height 30
click at [145, 460] on input "Molecular and Cellular Biochemistry" at bounding box center [140, 455] width 9 height 9
checkbox input "true"
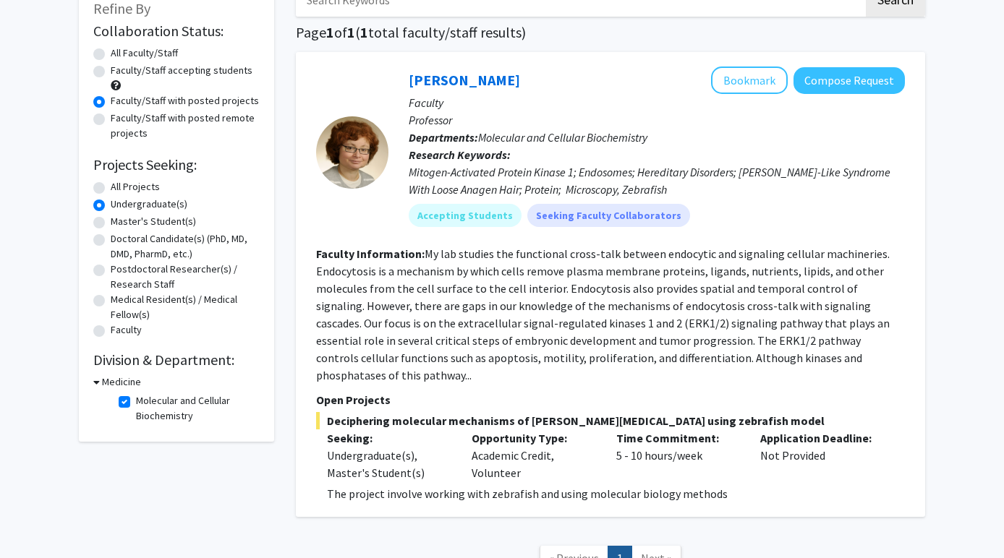
scroll to position [93, 0]
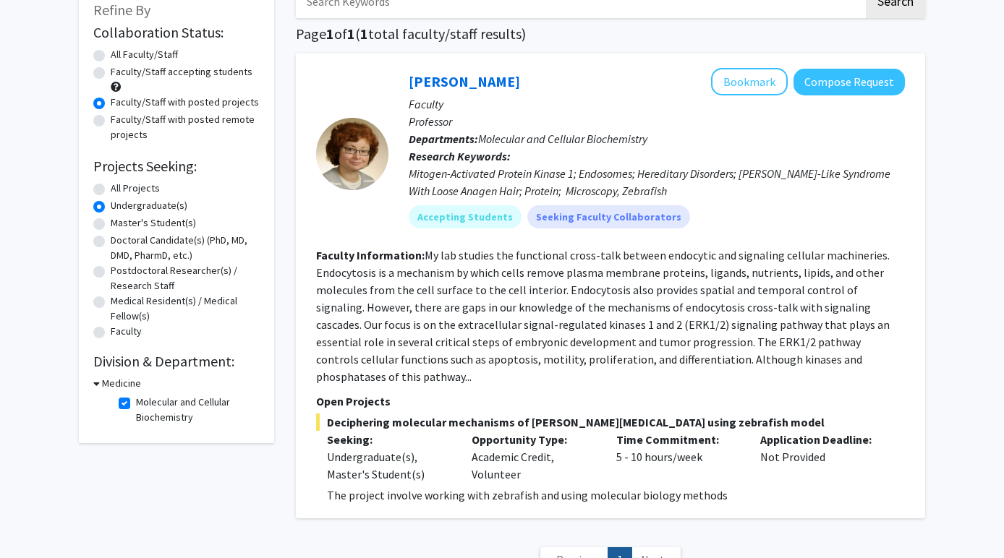
click at [628, 249] on fg-read-more "My lab studies the functional cross-talk between endocytic and signaling cellul…" at bounding box center [603, 316] width 574 height 136
click at [488, 72] on div "Emilia Galperin Bookmark Compose Request" at bounding box center [657, 81] width 496 height 27
click at [488, 82] on link "[PERSON_NAME]" at bounding box center [464, 81] width 111 height 18
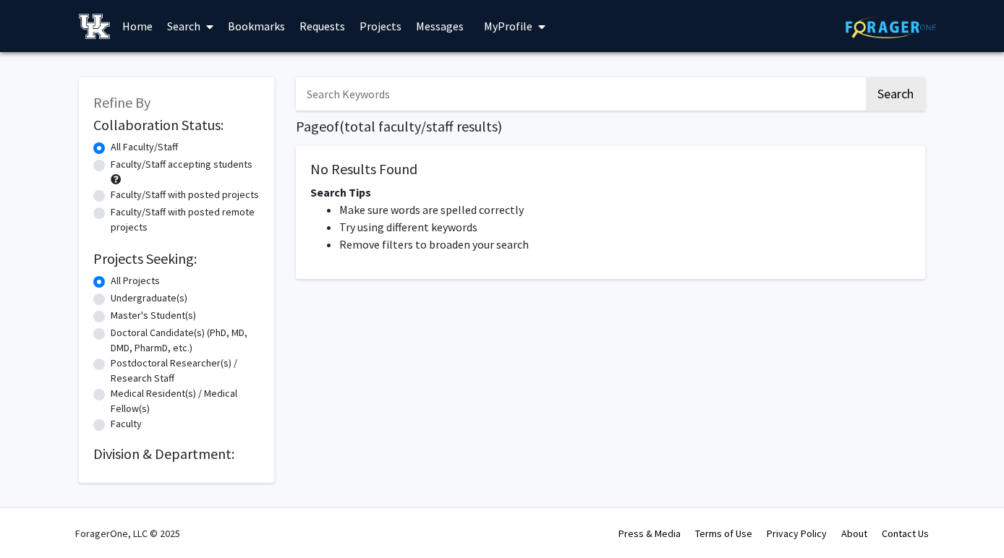
scroll to position [1, 0]
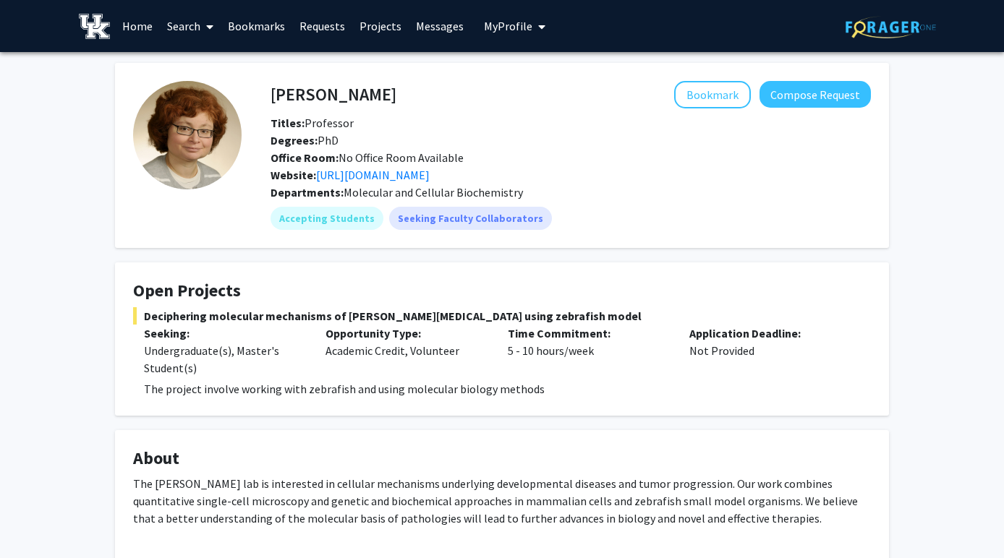
click at [209, 29] on icon at bounding box center [209, 27] width 7 height 12
click at [213, 61] on span "Faculty/Staff" at bounding box center [213, 66] width 106 height 29
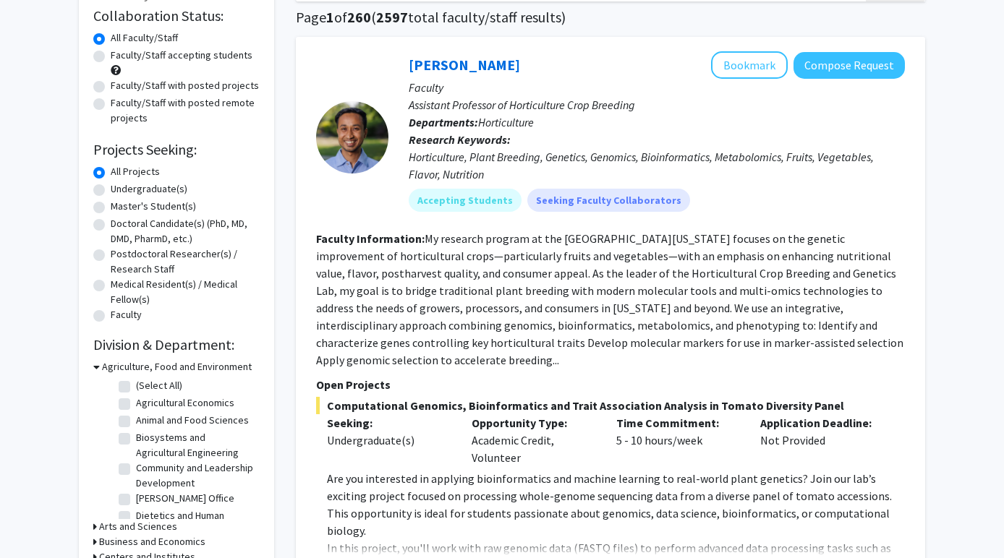
scroll to position [95, 0]
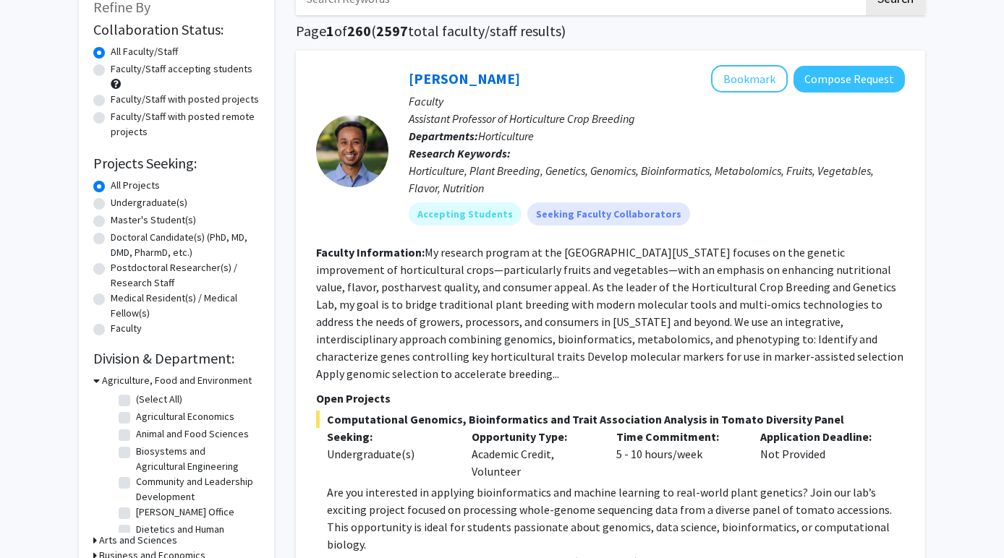
click at [134, 106] on label "Faculty/Staff with posted projects" at bounding box center [185, 99] width 148 height 15
click at [120, 101] on input "Faculty/Staff with posted projects" at bounding box center [115, 96] width 9 height 9
radio input "true"
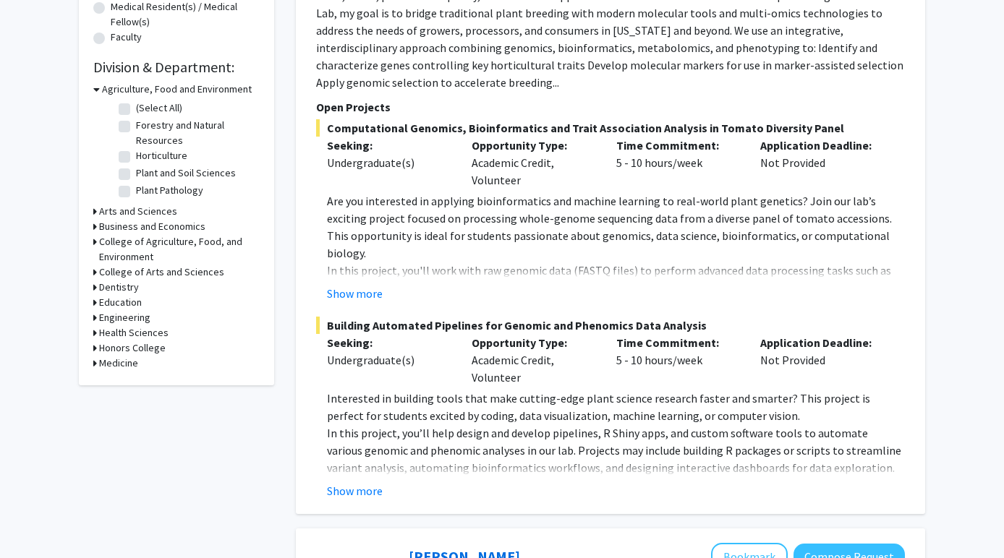
scroll to position [388, 0]
click at [113, 365] on h3 "Medicine" at bounding box center [118, 362] width 39 height 15
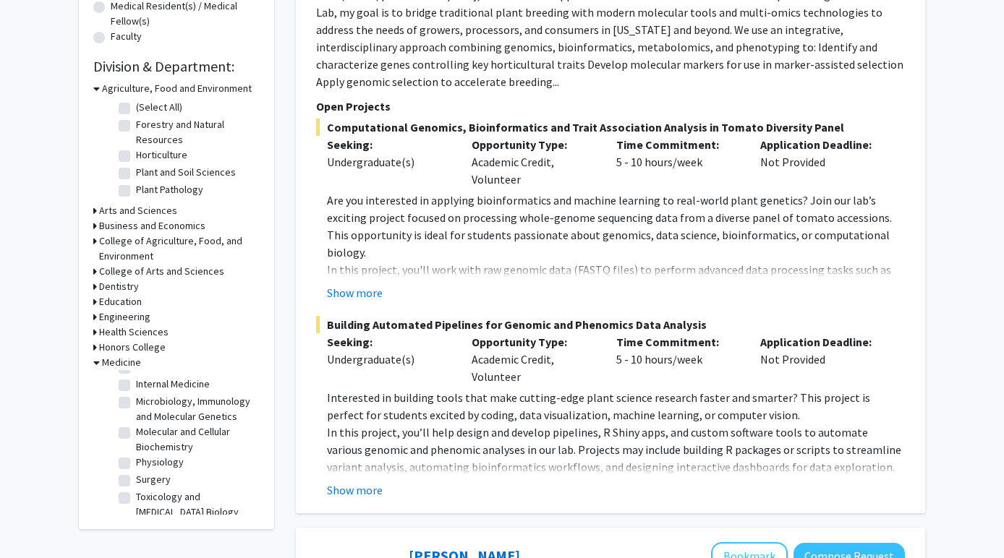
scroll to position [41, 0]
click at [167, 403] on label "Microbiology, Immunology and Molecular Genetics" at bounding box center [196, 400] width 120 height 30
click at [145, 395] on input "Microbiology, Immunology and Molecular Genetics" at bounding box center [140, 389] width 9 height 9
checkbox input "true"
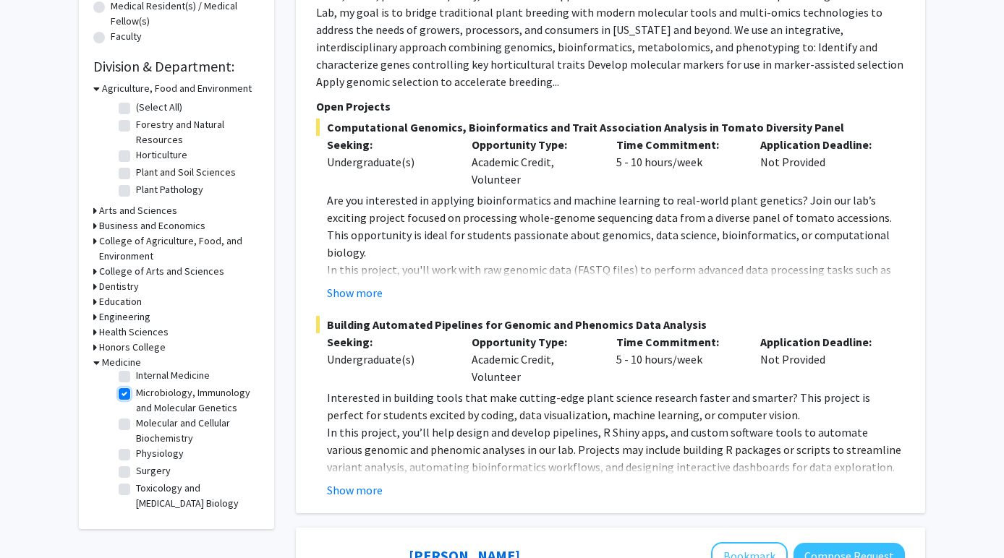
checkbox input "true"
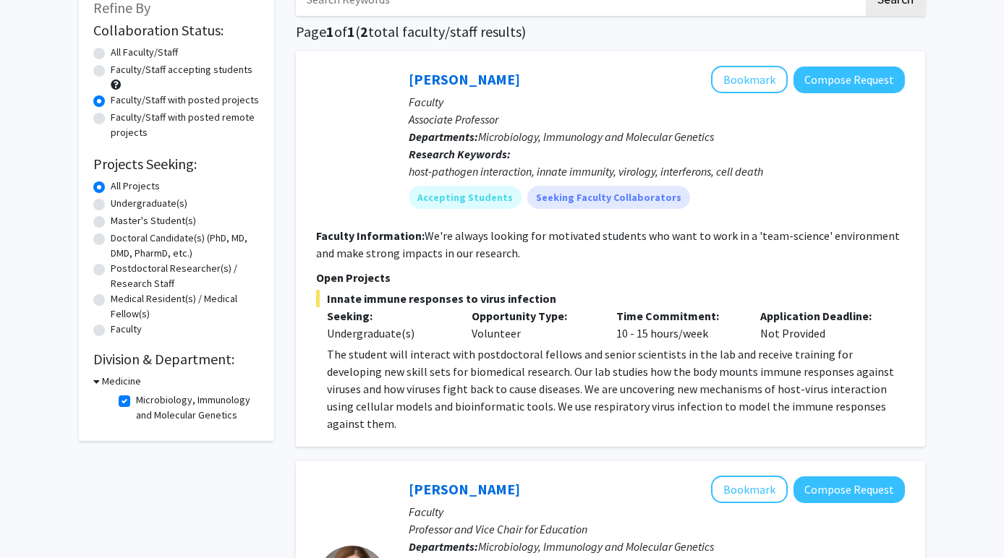
scroll to position [92, 0]
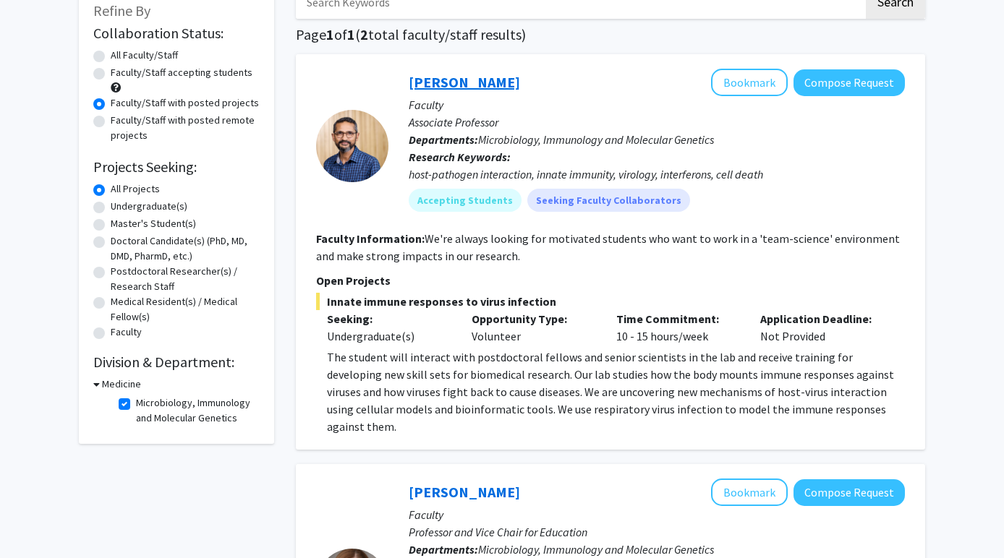
click at [461, 80] on link "[PERSON_NAME]" at bounding box center [464, 82] width 111 height 18
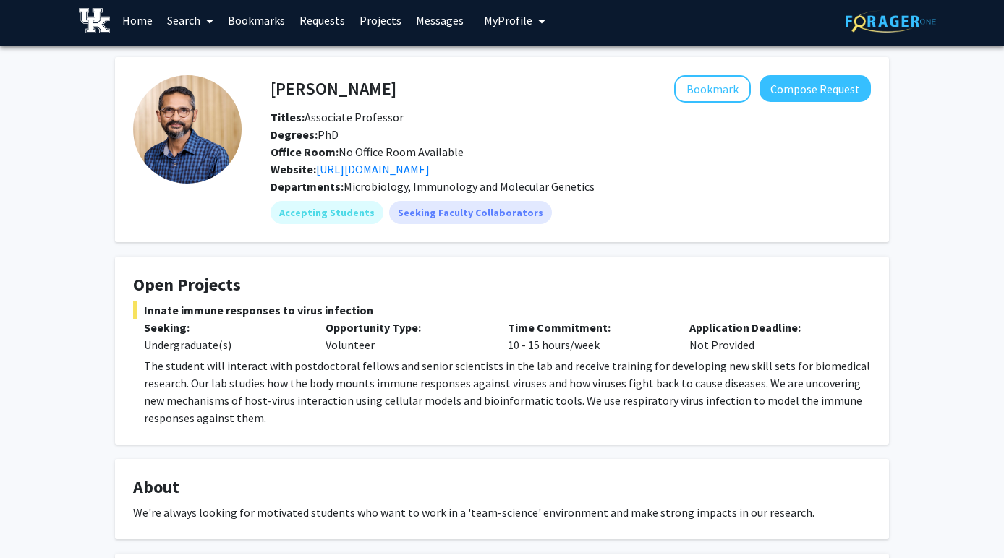
scroll to position [7, 0]
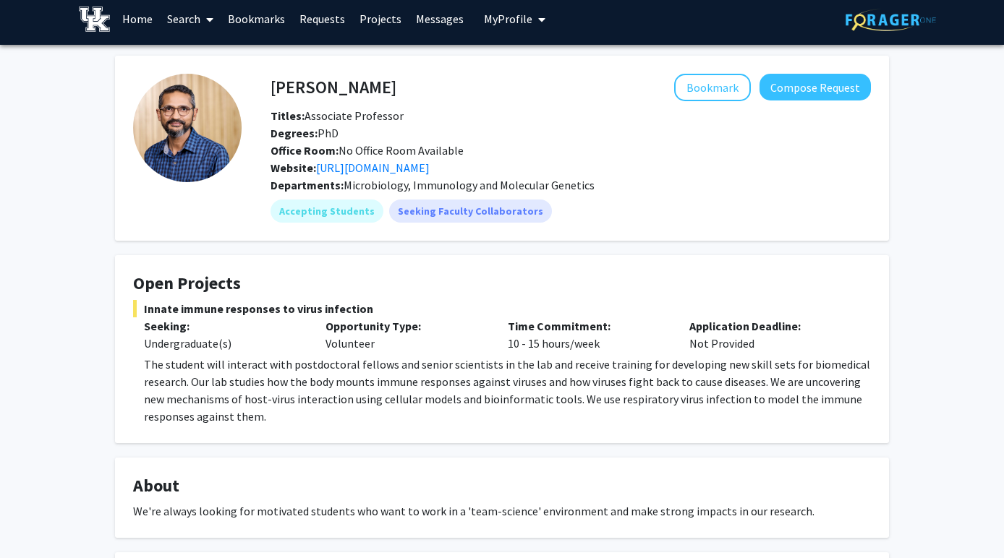
click at [210, 22] on icon at bounding box center [209, 20] width 7 height 12
click at [213, 60] on span "Faculty/Staff" at bounding box center [213, 59] width 106 height 29
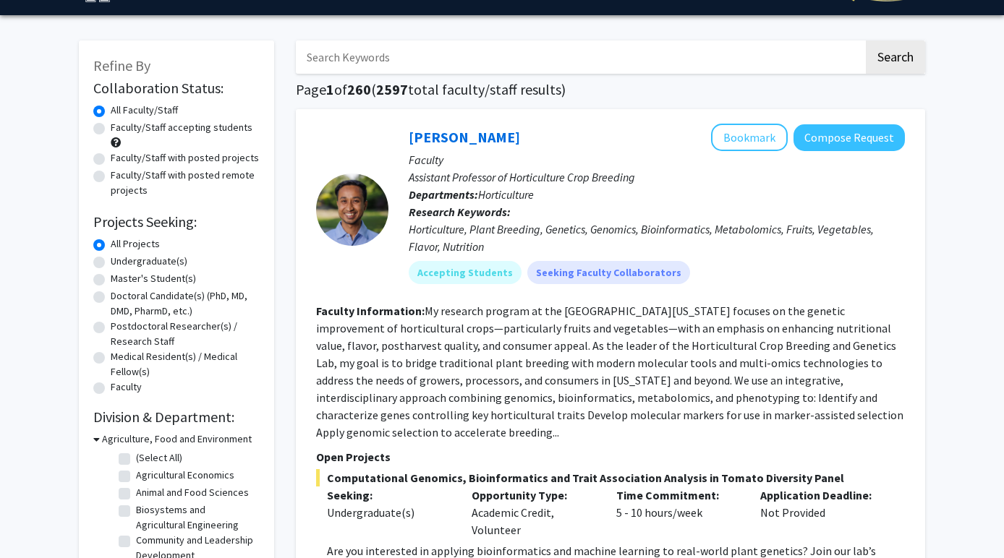
scroll to position [64, 0]
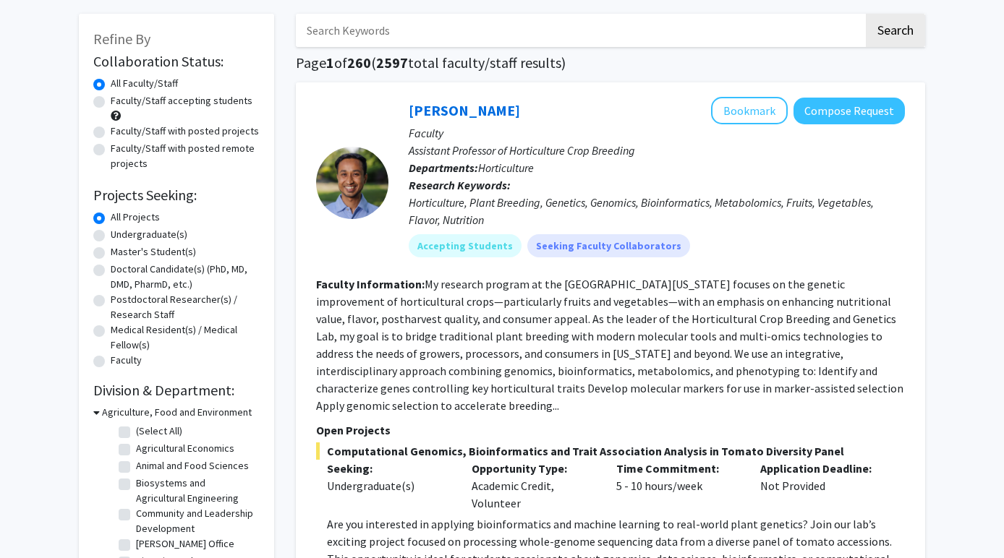
click at [139, 232] on label "Undergraduate(s)" at bounding box center [149, 234] width 77 height 15
click at [120, 232] on input "Undergraduate(s)" at bounding box center [115, 231] width 9 height 9
radio input "true"
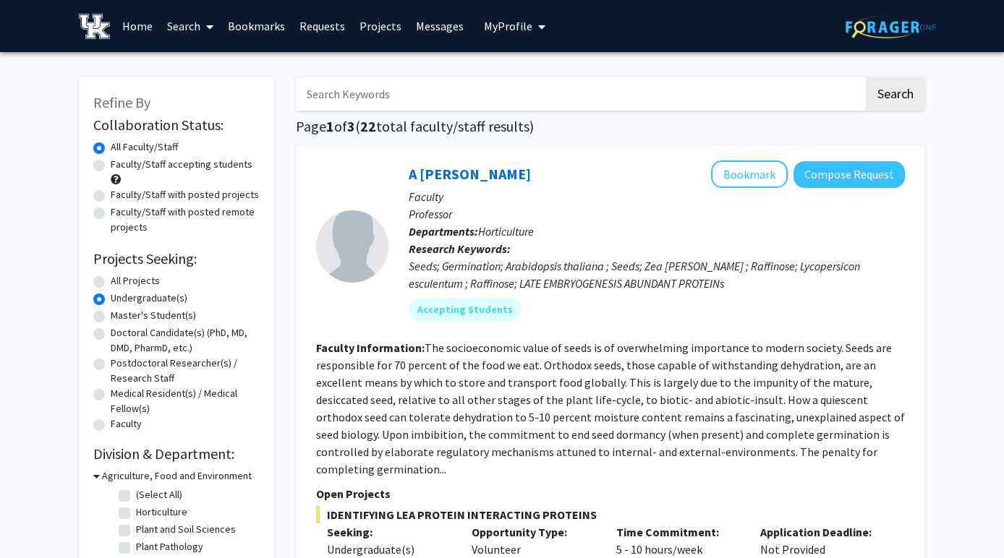
click at [124, 195] on label "Faculty/Staff with posted projects" at bounding box center [185, 194] width 148 height 15
click at [120, 195] on input "Faculty/Staff with posted projects" at bounding box center [115, 191] width 9 height 9
radio input "true"
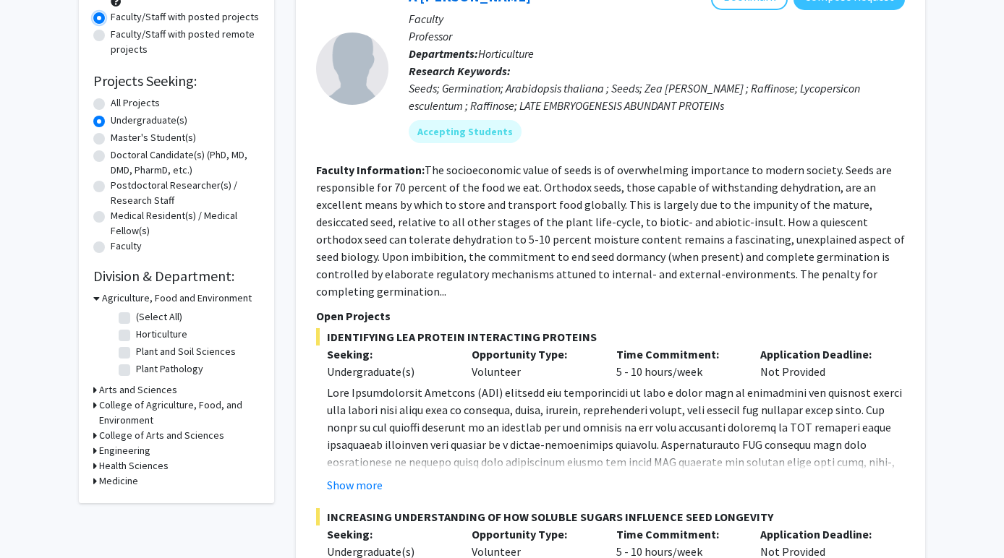
scroll to position [181, 0]
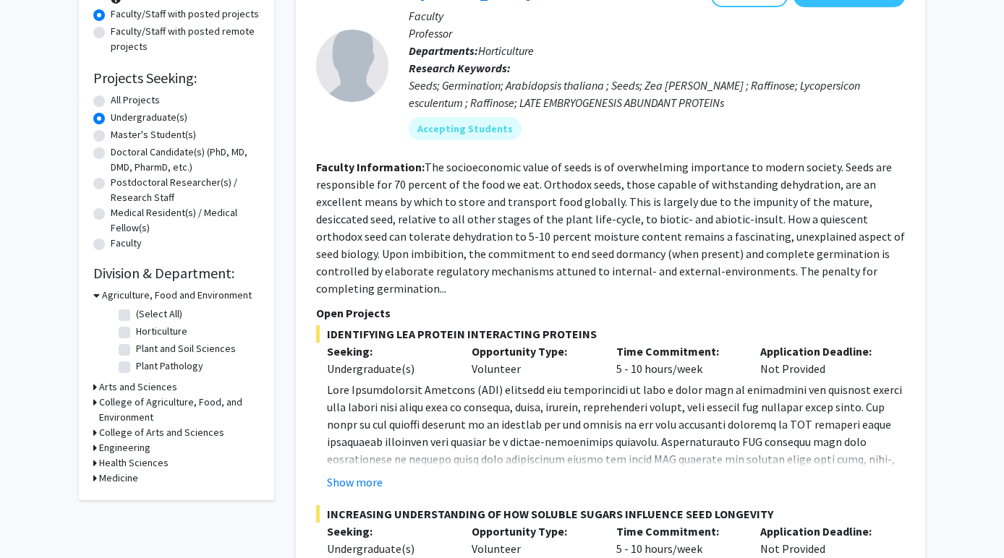
click at [101, 478] on h3 "Medicine" at bounding box center [118, 478] width 39 height 15
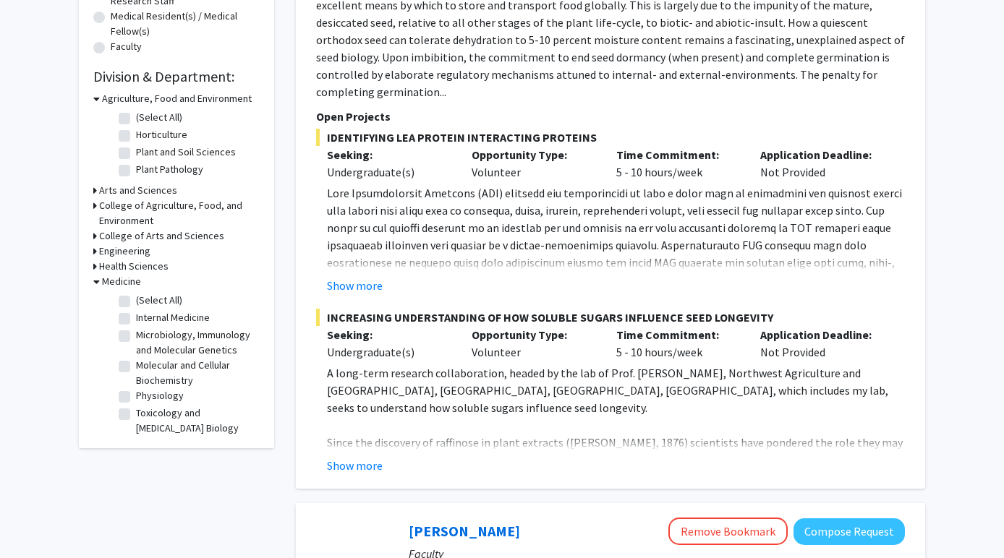
scroll to position [388, 0]
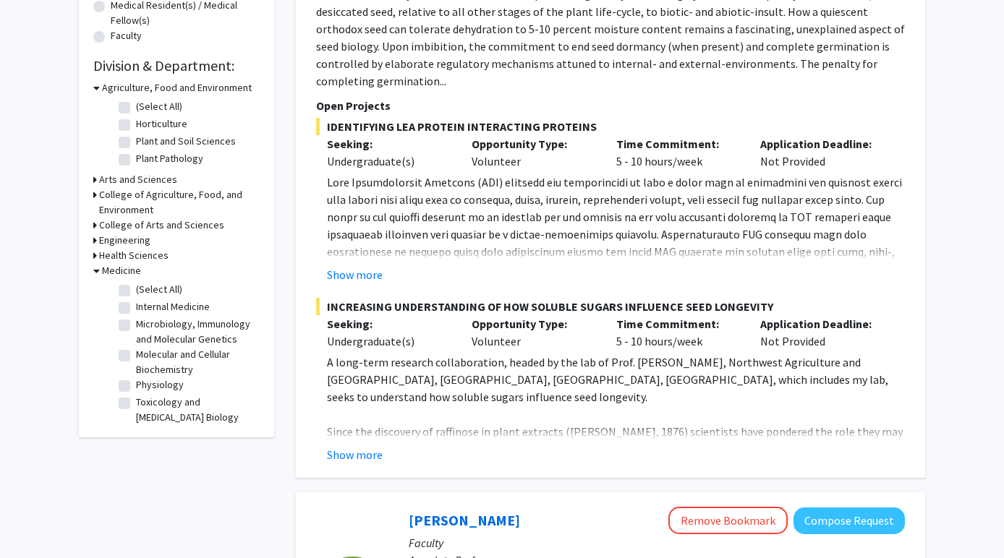
click at [136, 385] on label "Physiology" at bounding box center [160, 385] width 48 height 15
click at [136, 385] on input "Physiology" at bounding box center [140, 382] width 9 height 9
checkbox input "true"
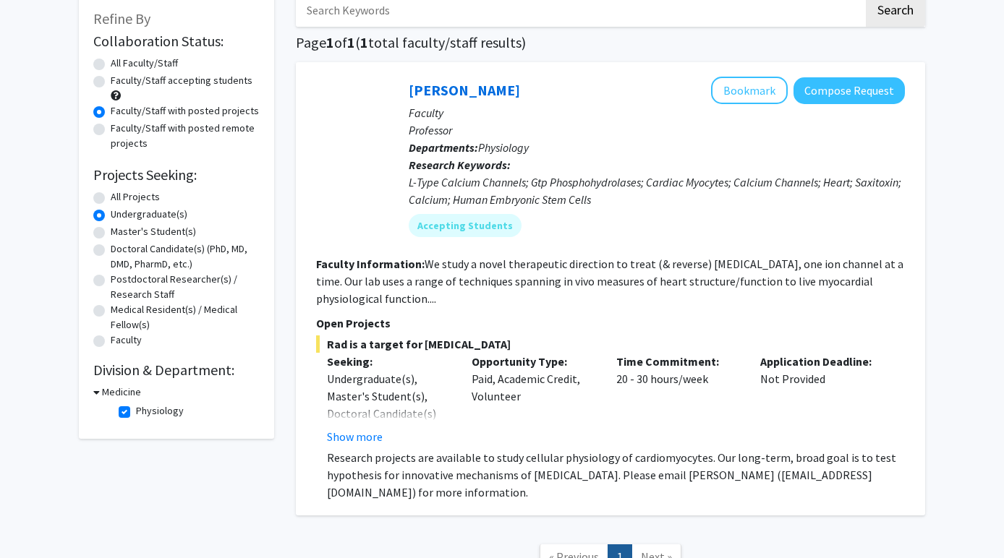
scroll to position [74, 0]
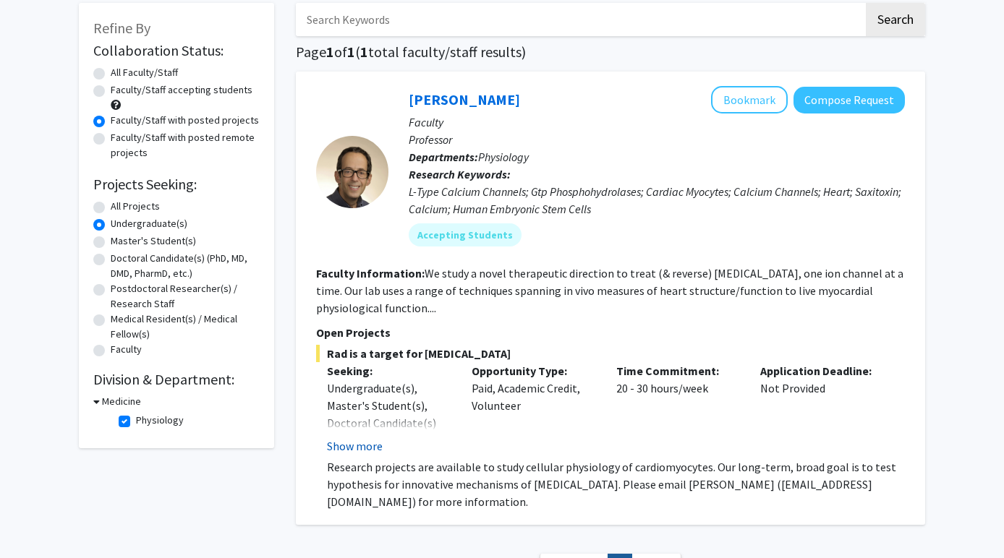
click at [343, 440] on button "Show more" at bounding box center [355, 446] width 56 height 17
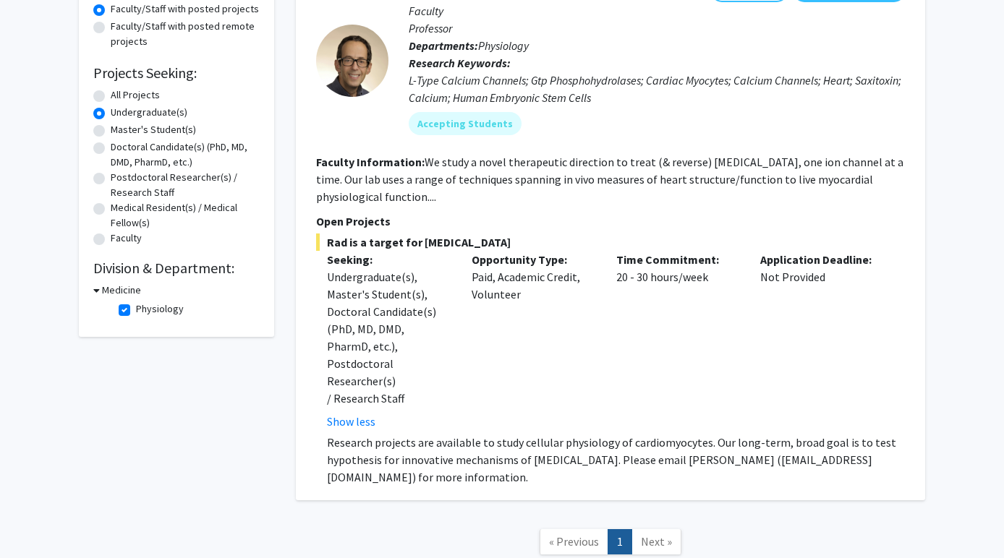
scroll to position [187, 0]
click at [121, 296] on h3 "Medicine" at bounding box center [121, 289] width 39 height 15
click at [122, 291] on h3 "Medicine" at bounding box center [118, 289] width 39 height 15
click at [136, 314] on label "Physiology" at bounding box center [160, 308] width 48 height 15
click at [136, 310] on input "Physiology" at bounding box center [140, 305] width 9 height 9
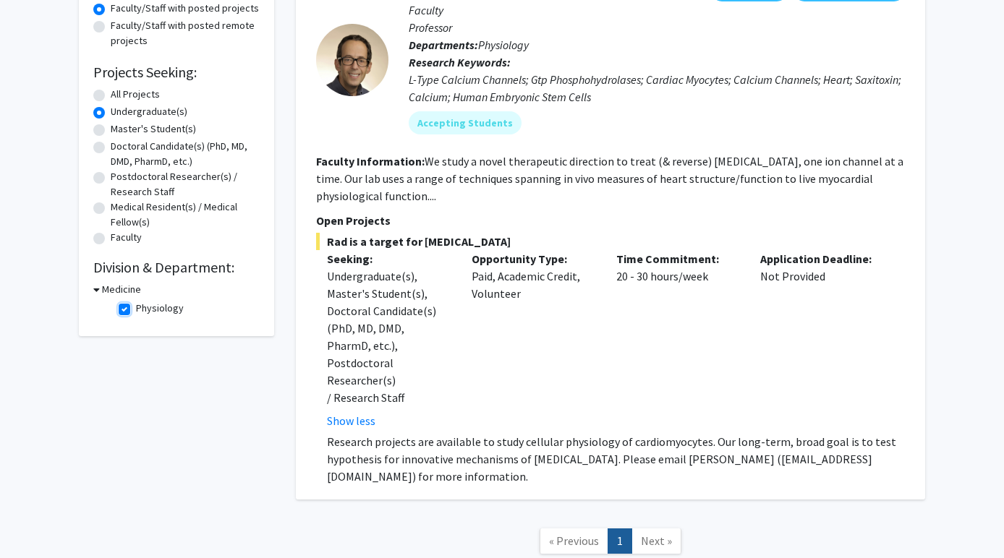
checkbox input "false"
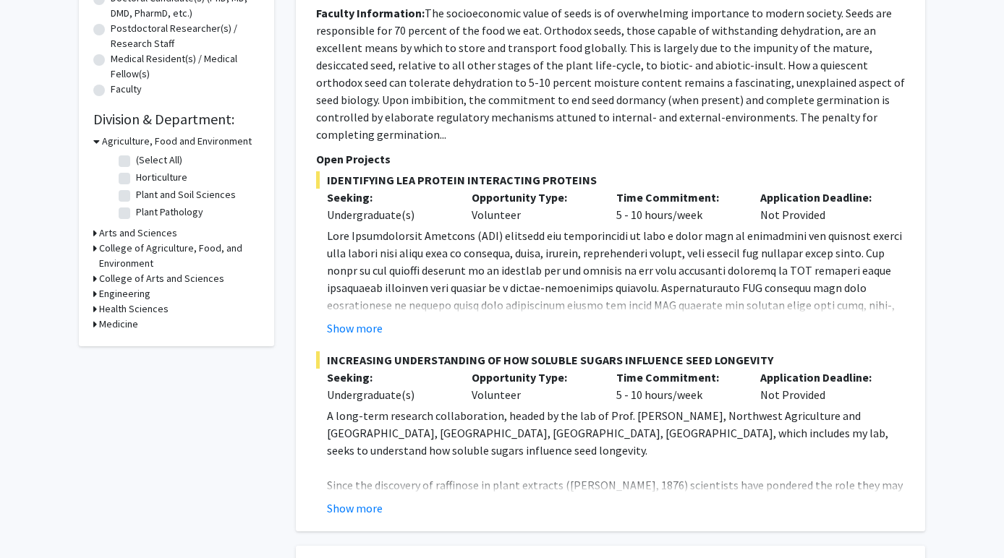
scroll to position [328, 0]
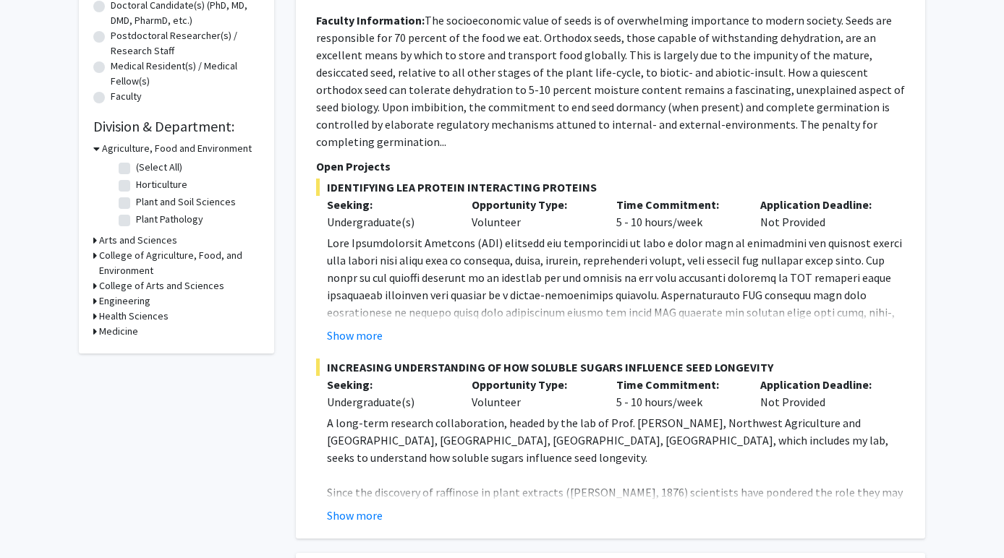
click at [114, 331] on h3 "Medicine" at bounding box center [118, 331] width 39 height 15
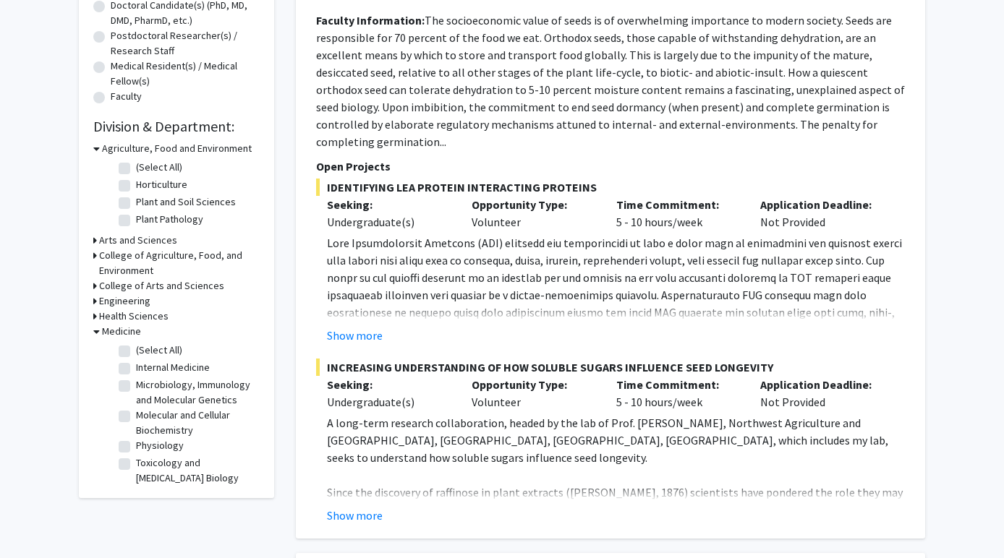
click at [147, 359] on fg-checkbox "(Select All) (Select All)" at bounding box center [187, 351] width 137 height 17
click at [150, 359] on fg-checkbox "(Select All) (Select All)" at bounding box center [187, 351] width 137 height 17
click at [150, 355] on label "(Select All)" at bounding box center [159, 350] width 46 height 15
click at [145, 352] on input "(Select All)" at bounding box center [140, 347] width 9 height 9
checkbox input "true"
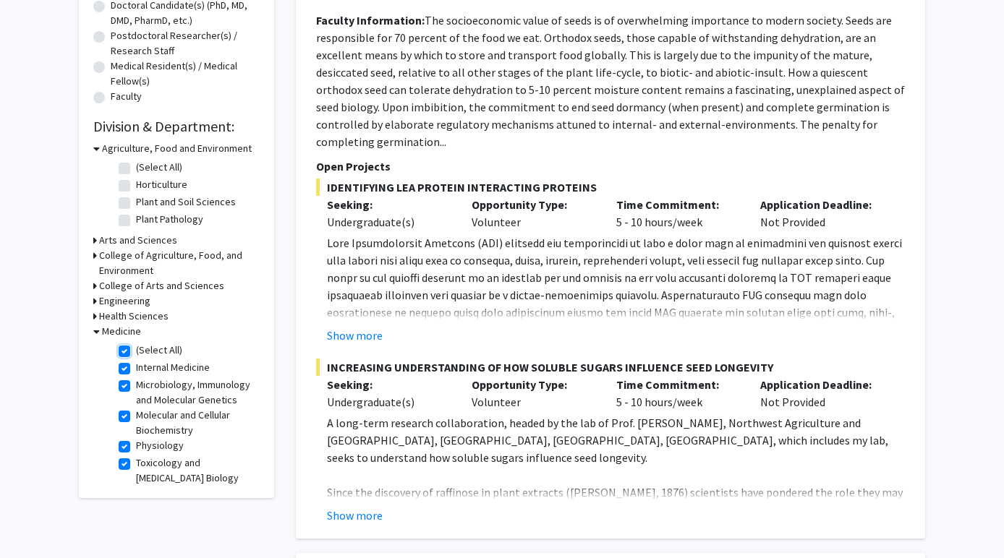
checkbox input "true"
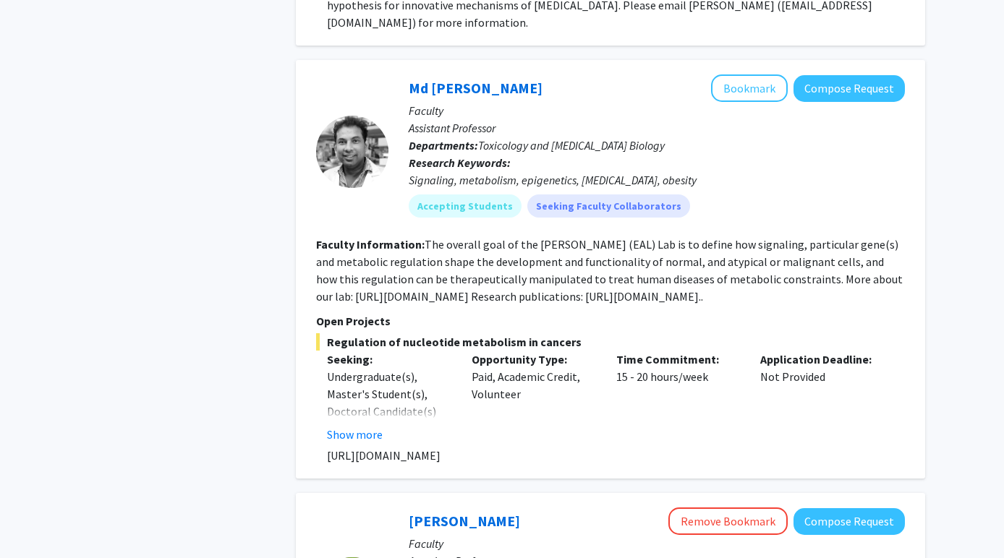
scroll to position [1020, 0]
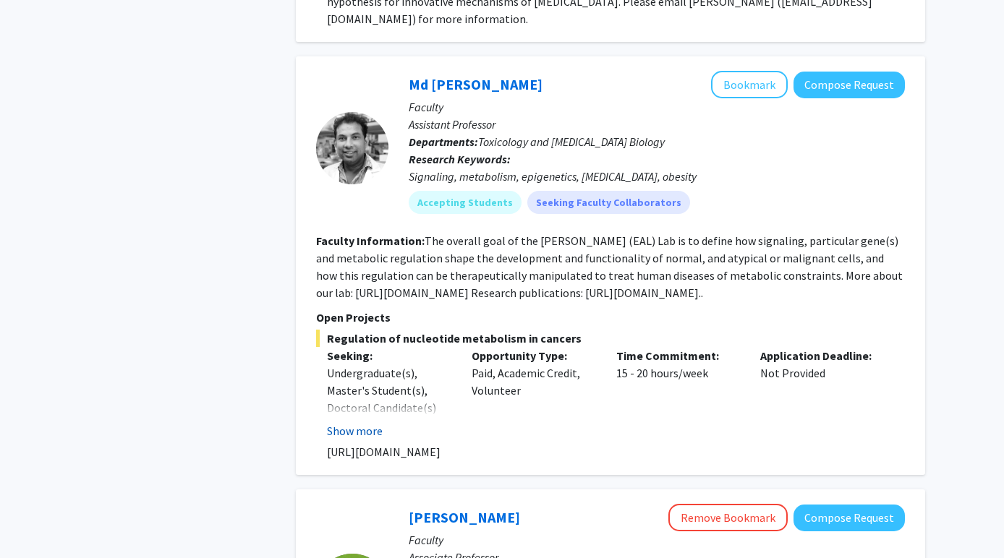
click at [354, 426] on button "Show more" at bounding box center [355, 430] width 56 height 17
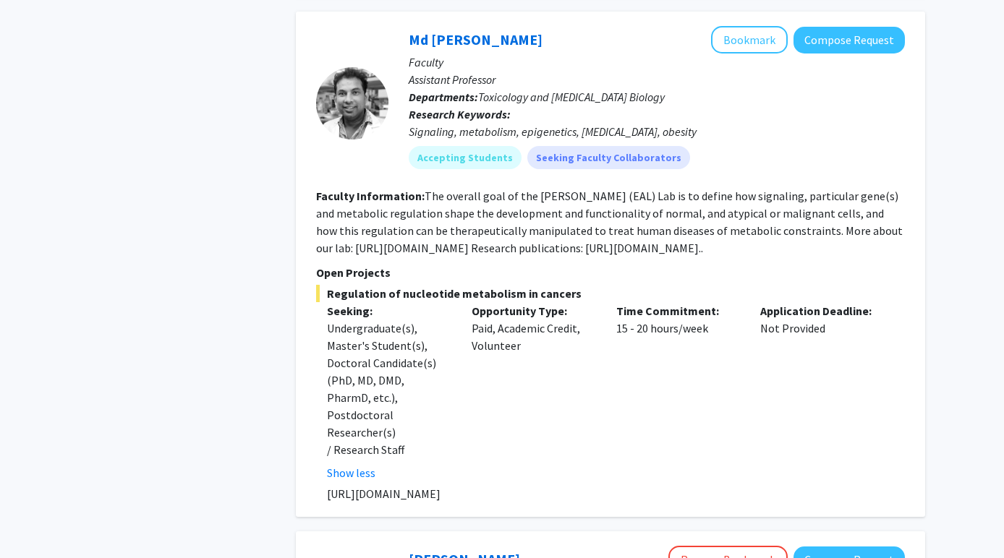
scroll to position [1071, 0]
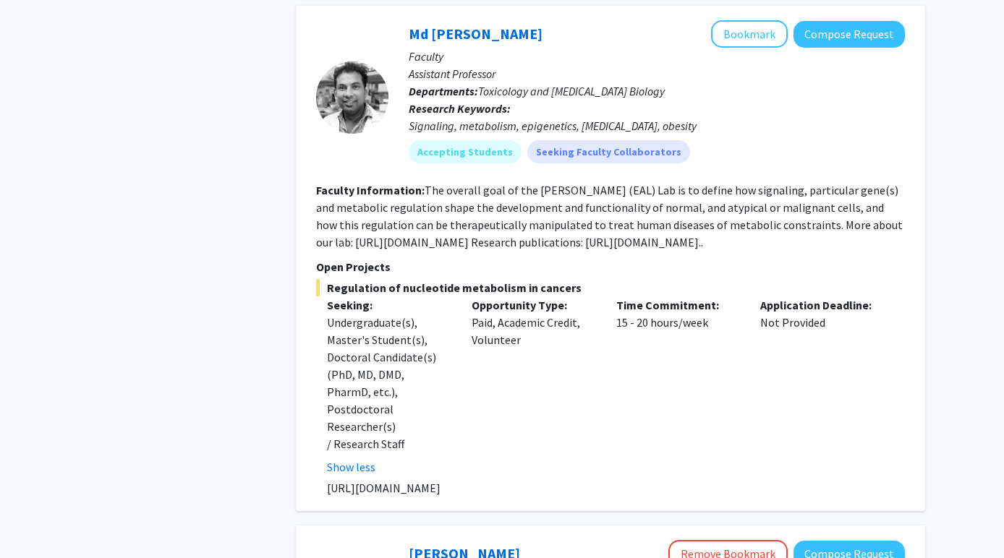
click at [456, 24] on div "Md [PERSON_NAME] Bookmark Compose Request" at bounding box center [657, 33] width 496 height 27
click at [456, 34] on link "Md [PERSON_NAME]" at bounding box center [476, 34] width 134 height 18
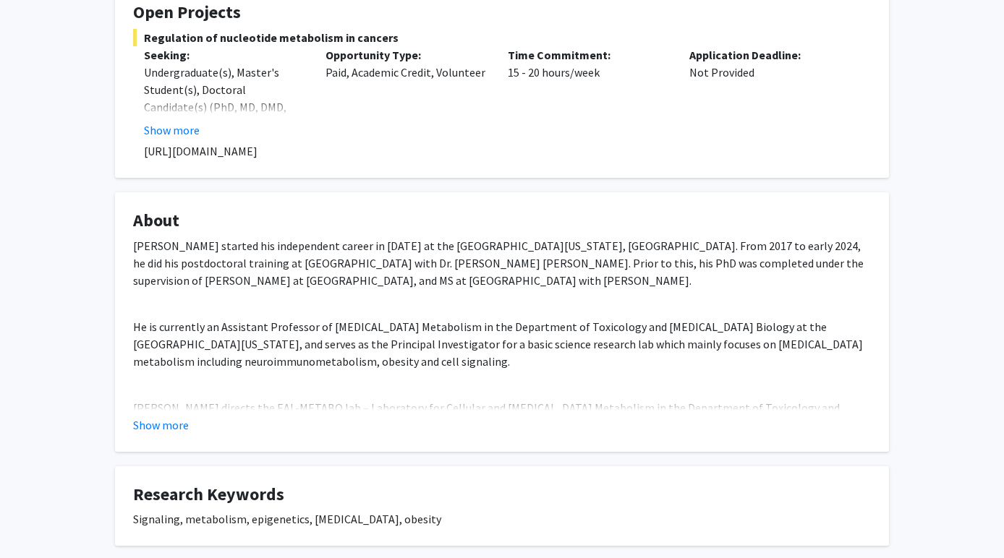
scroll to position [276, 0]
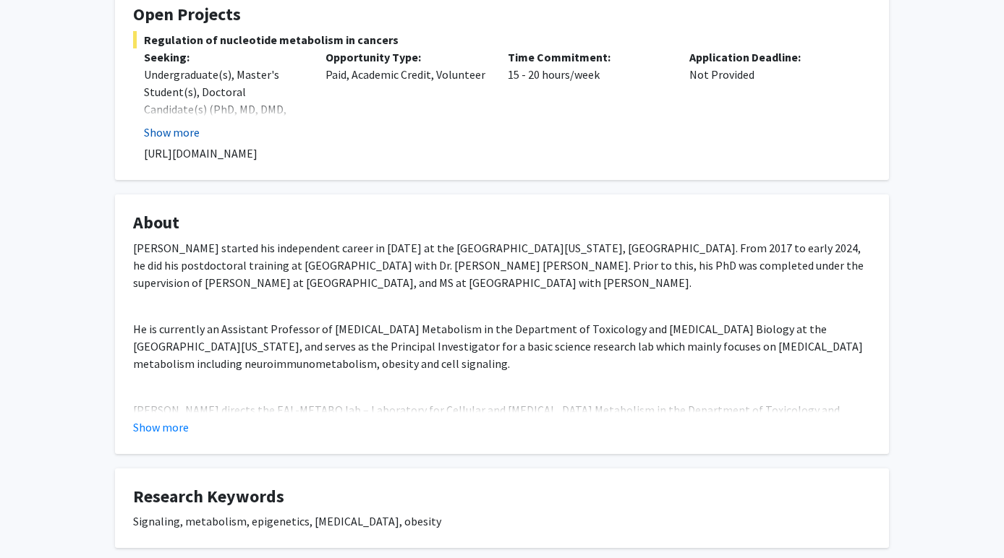
click at [175, 132] on button "Show more" at bounding box center [172, 132] width 56 height 17
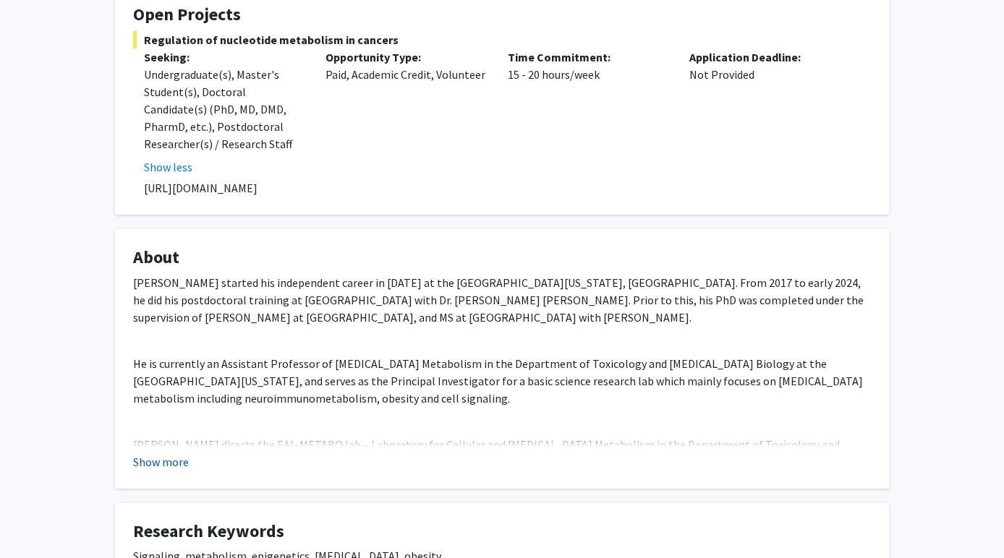
click at [168, 465] on button "Show more" at bounding box center [161, 461] width 56 height 17
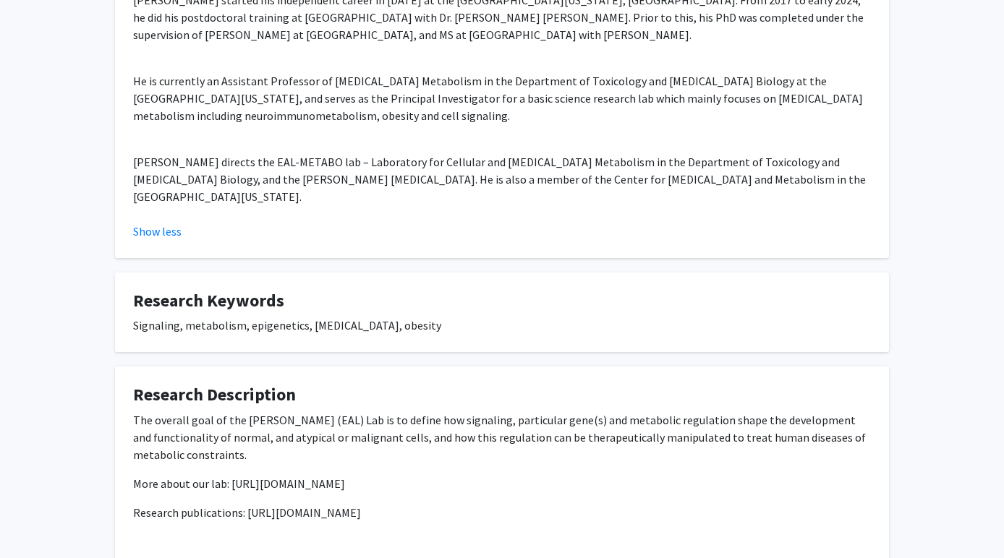
scroll to position [558, 0]
drag, startPoint x: 461, startPoint y: 499, endPoint x: 243, endPoint y: 495, distance: 218.4
click at [243, 505] on p "Research publications: [URL][DOMAIN_NAME]" at bounding box center [502, 513] width 738 height 17
copy p "[URL][DOMAIN_NAME]"
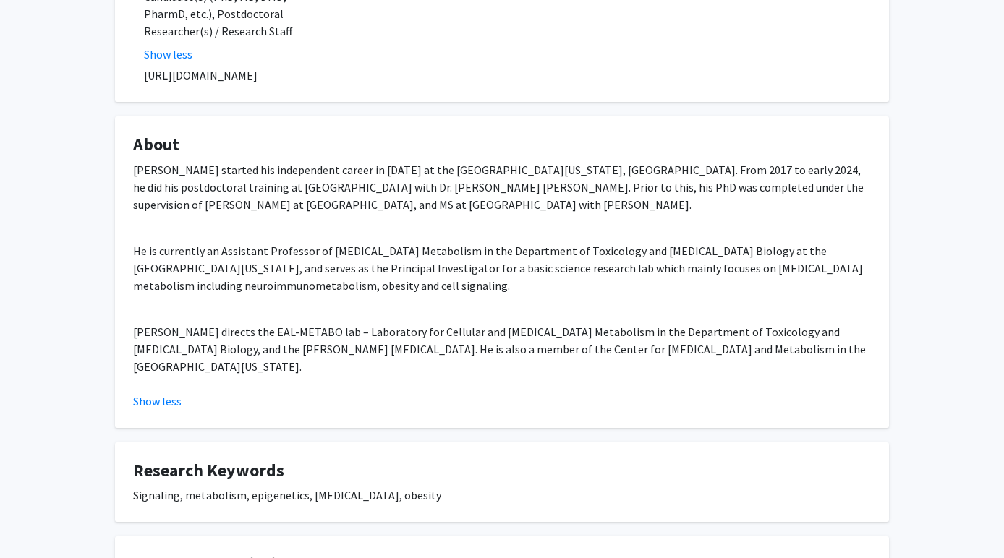
scroll to position [388, 0]
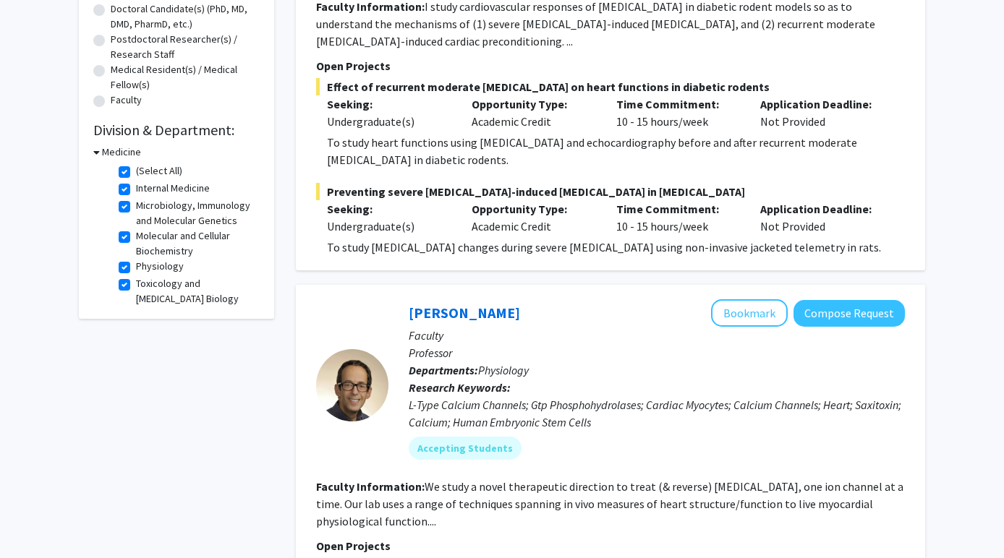
scroll to position [325, 0]
click at [136, 168] on label "(Select All)" at bounding box center [159, 170] width 46 height 15
click at [136, 168] on input "(Select All)" at bounding box center [140, 167] width 9 height 9
checkbox input "false"
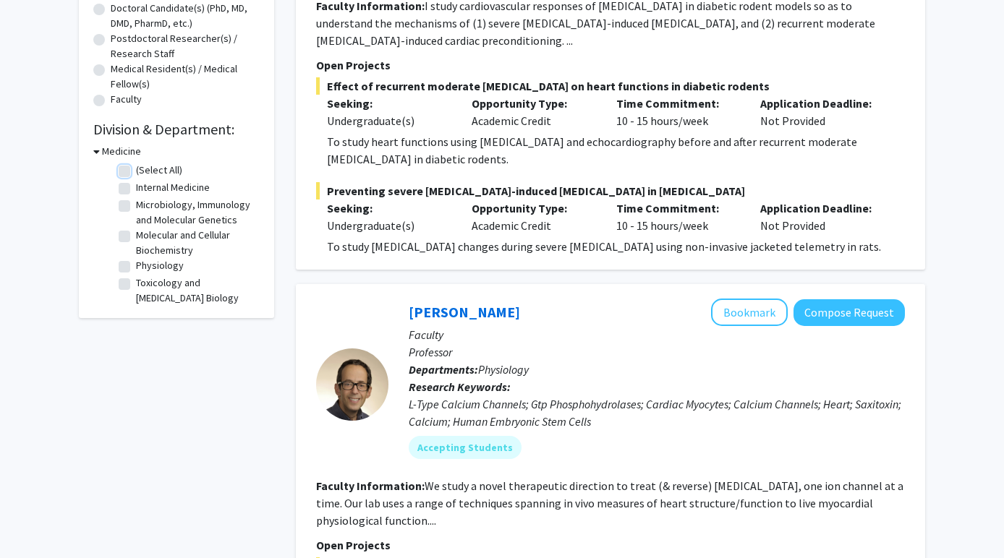
checkbox input "false"
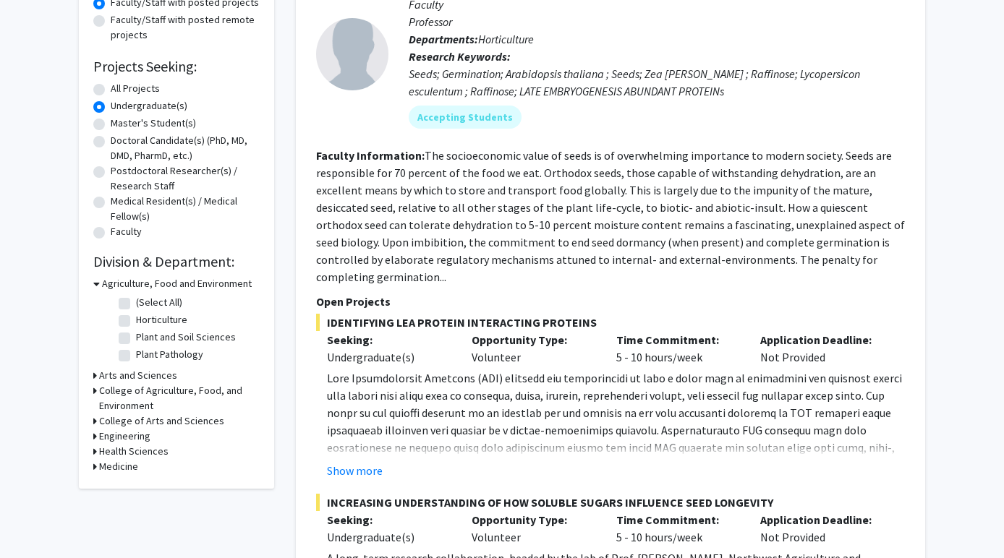
scroll to position [208, 0]
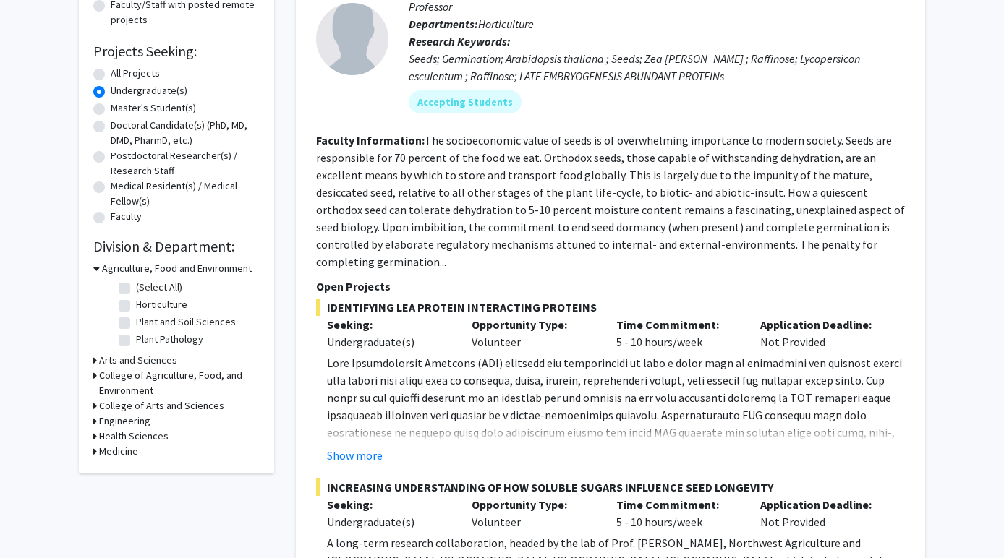
click at [122, 453] on h3 "Medicine" at bounding box center [118, 451] width 39 height 15
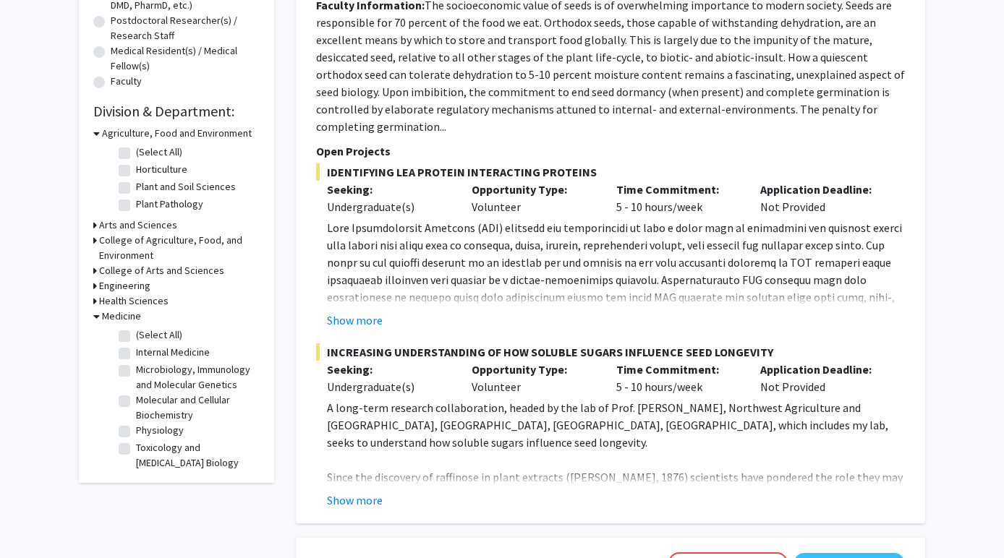
scroll to position [401, 0]
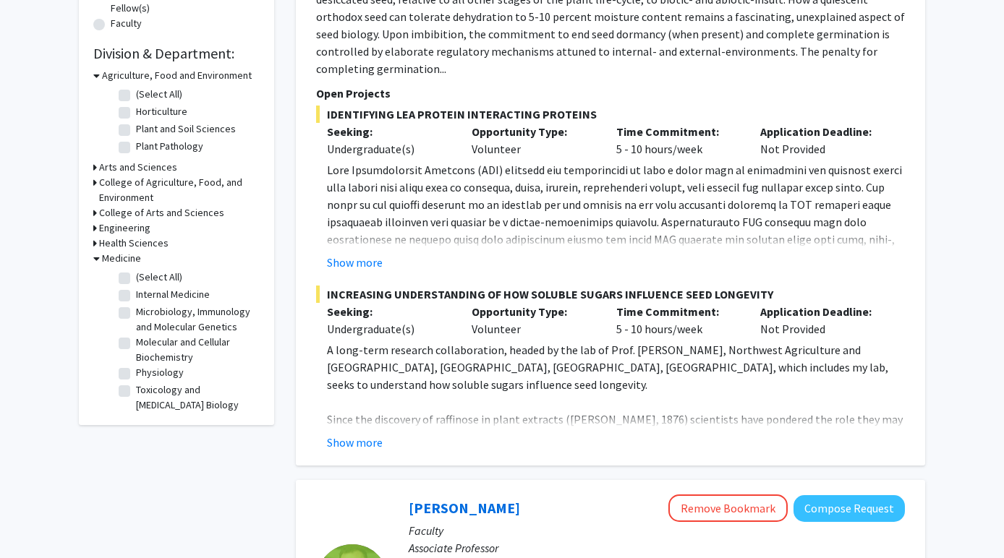
click at [136, 392] on label "Toxicology and [MEDICAL_DATA] Biology" at bounding box center [196, 398] width 120 height 30
click at [136, 392] on input "Toxicology and [MEDICAL_DATA] Biology" at bounding box center [140, 387] width 9 height 9
checkbox input "true"
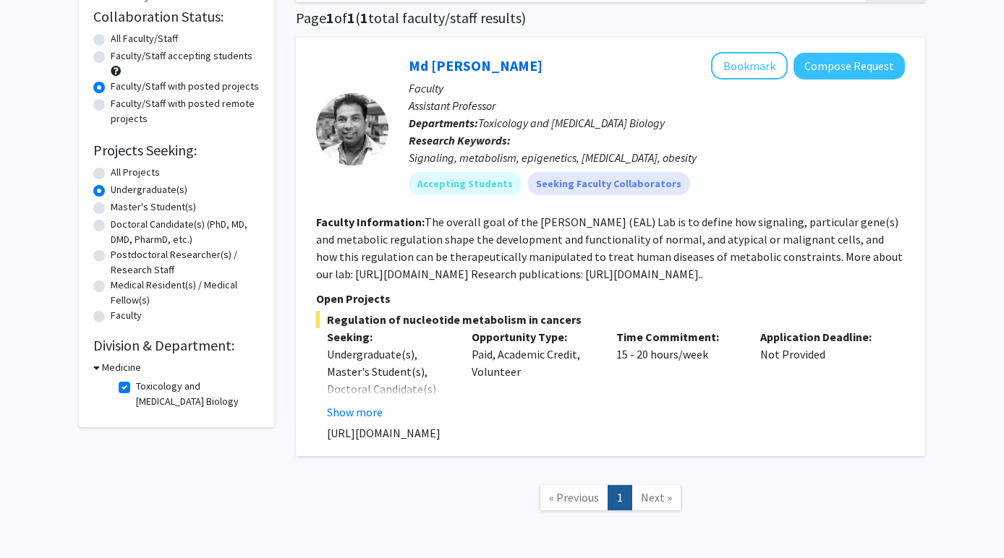
scroll to position [110, 0]
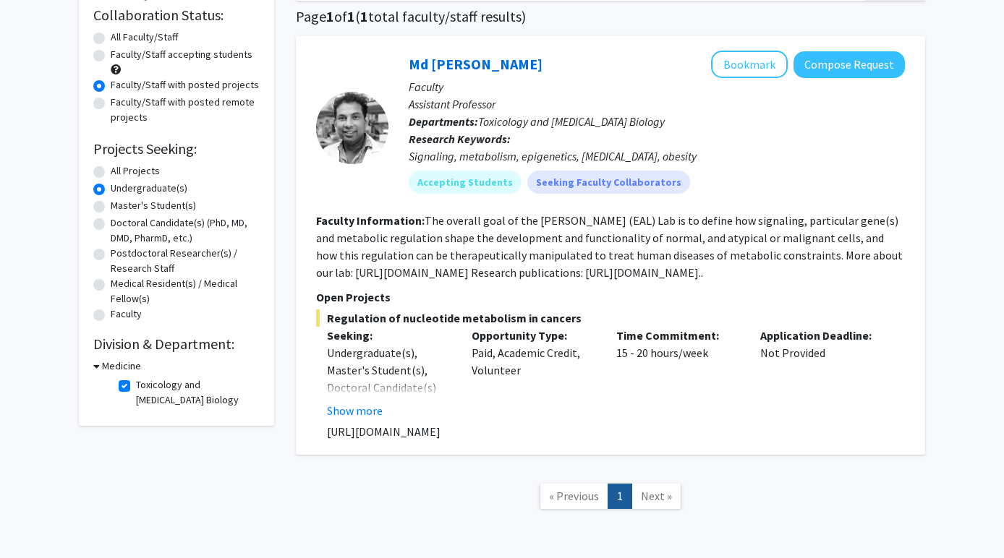
click at [136, 381] on label "Toxicology and [MEDICAL_DATA] Biology" at bounding box center [196, 393] width 120 height 30
click at [136, 381] on input "Toxicology and [MEDICAL_DATA] Biology" at bounding box center [140, 382] width 9 height 9
checkbox input "false"
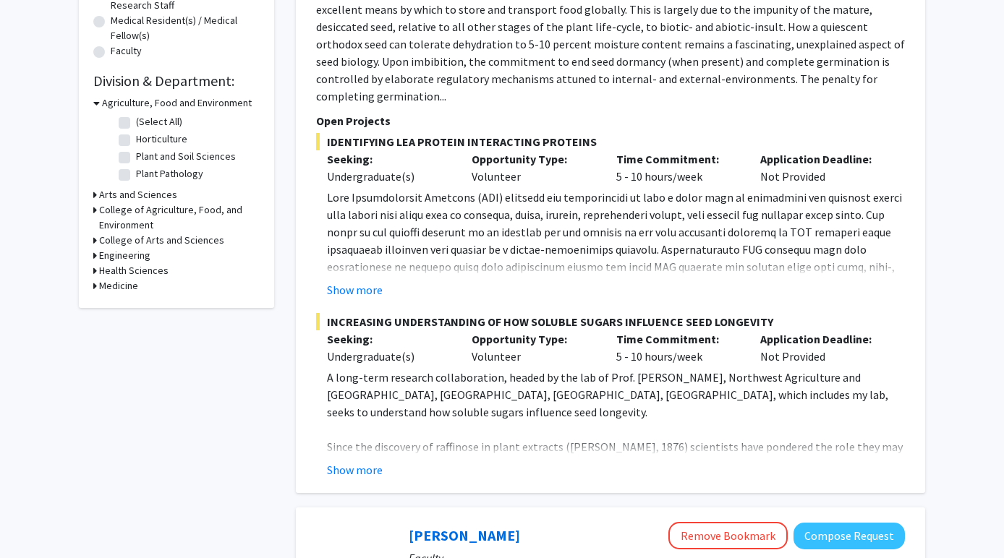
scroll to position [409, 0]
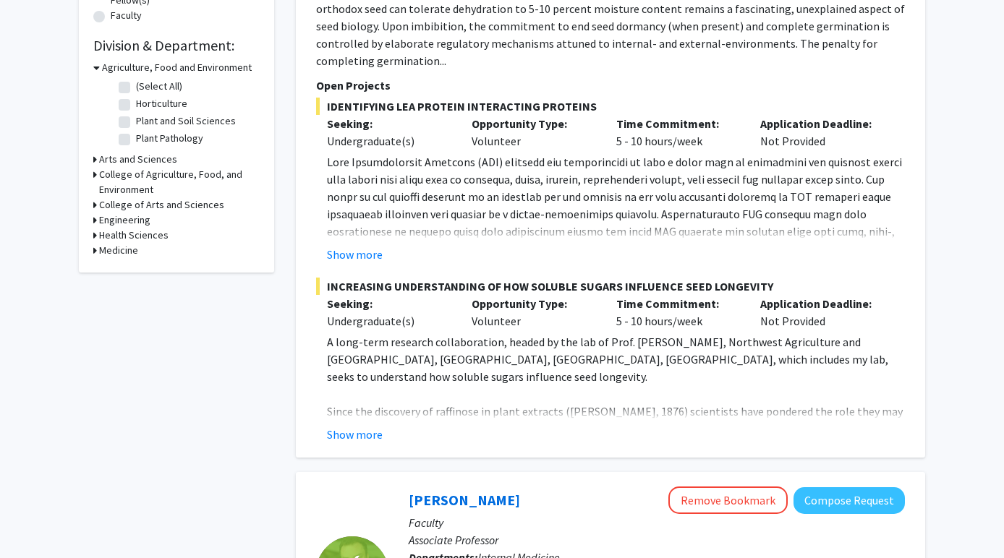
click at [124, 250] on h3 "Medicine" at bounding box center [118, 250] width 39 height 15
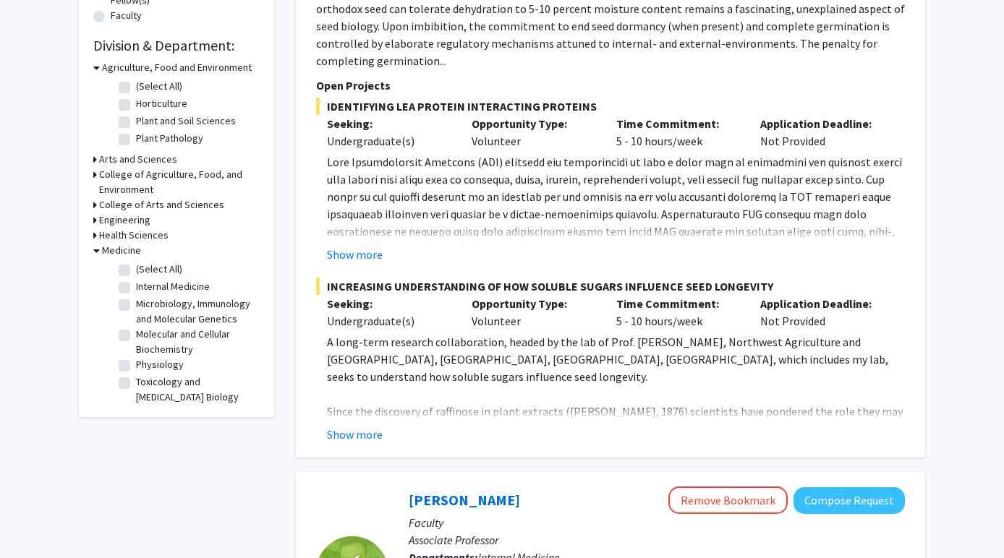
click at [136, 271] on label "(Select All)" at bounding box center [159, 269] width 46 height 15
click at [136, 271] on input "(Select All)" at bounding box center [140, 266] width 9 height 9
checkbox input "true"
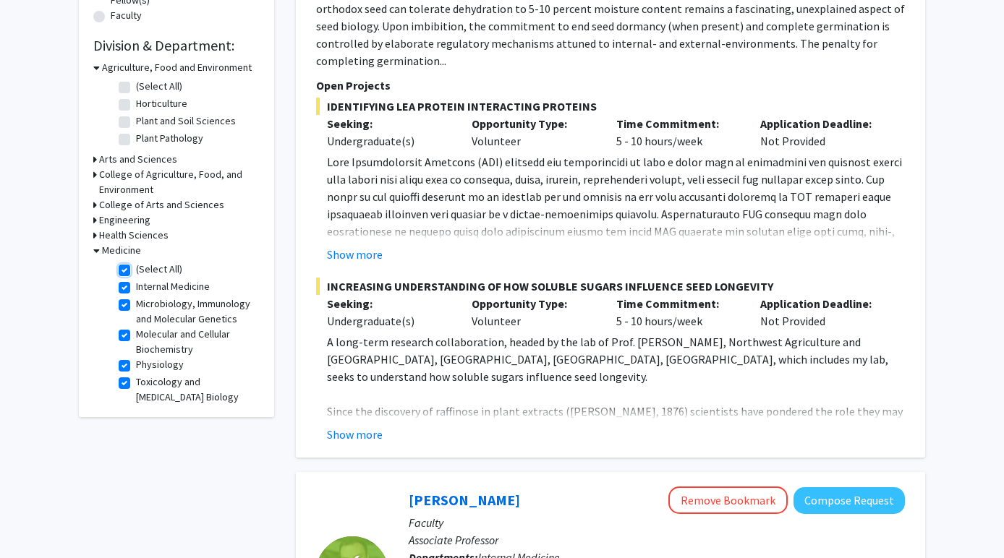
checkbox input "true"
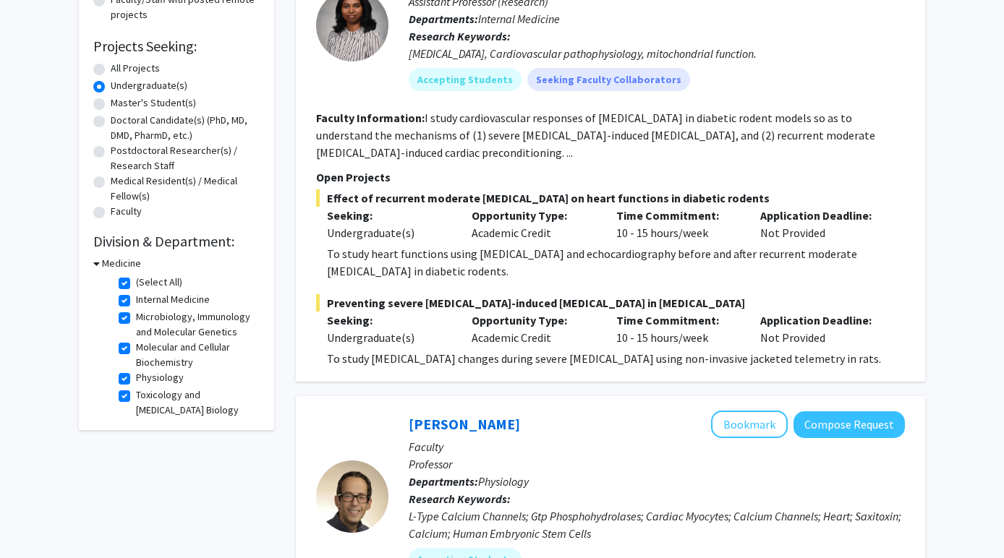
scroll to position [215, 0]
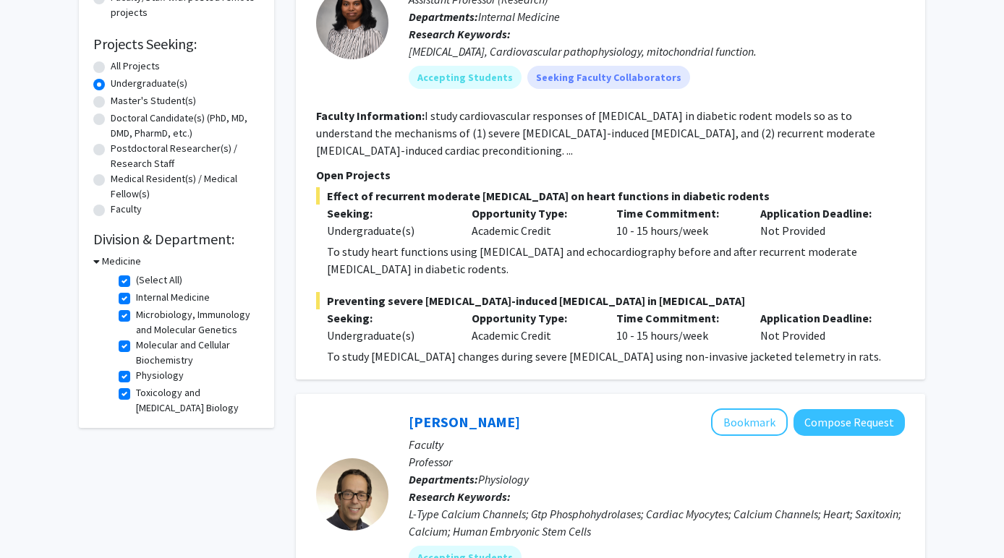
click at [136, 280] on label "(Select All)" at bounding box center [159, 280] width 46 height 15
click at [136, 280] on input "(Select All)" at bounding box center [140, 277] width 9 height 9
checkbox input "false"
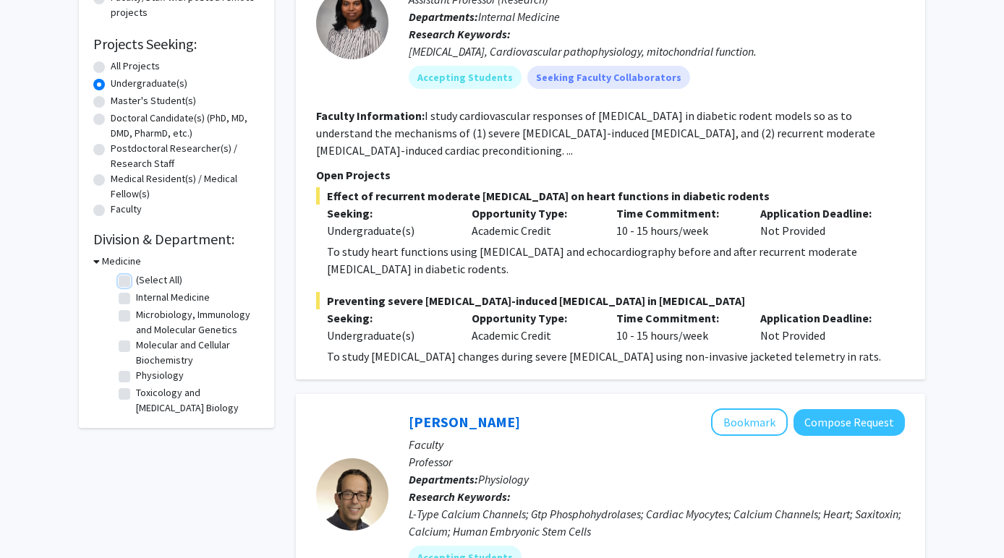
checkbox input "false"
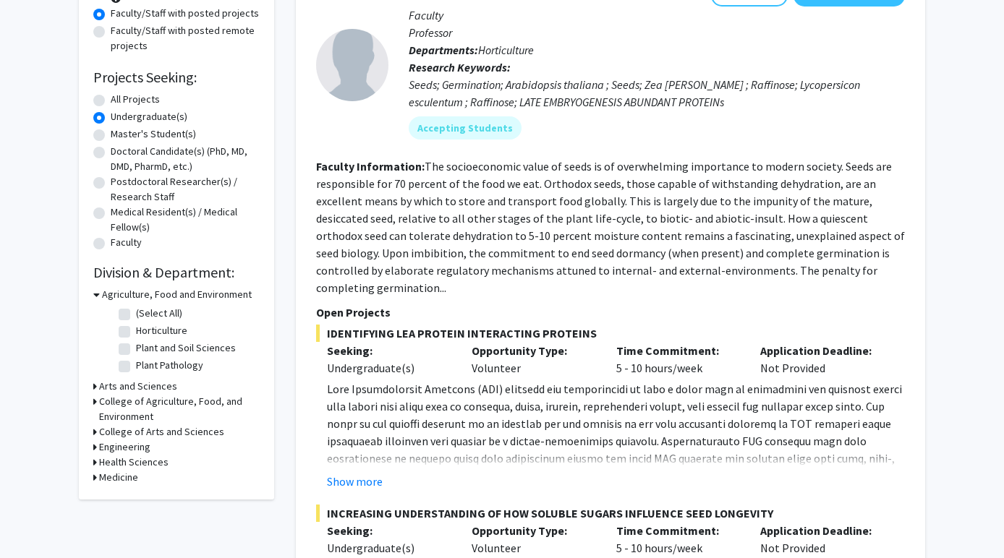
scroll to position [194, 0]
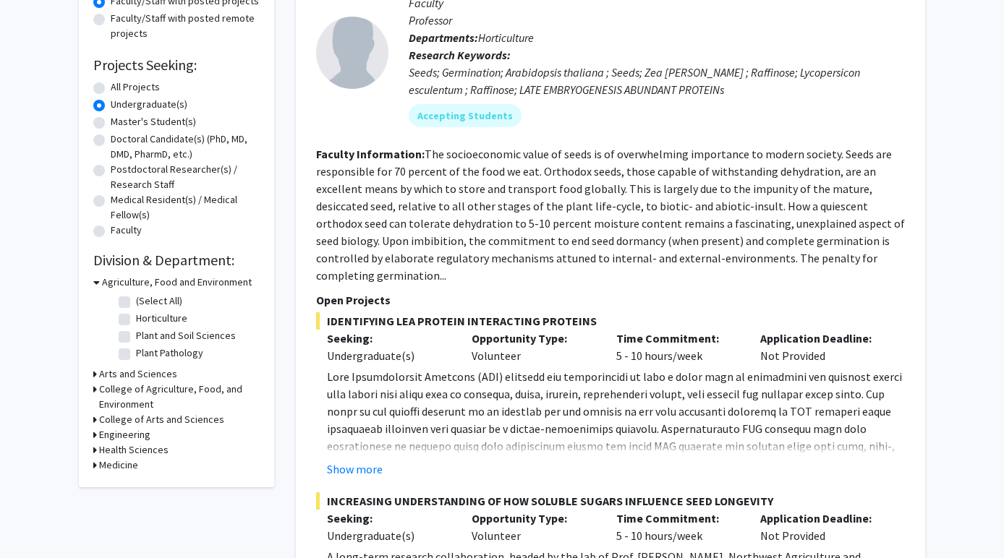
click at [152, 451] on h3 "Health Sciences" at bounding box center [133, 450] width 69 height 15
click at [132, 451] on h3 "Health Sciences" at bounding box center [136, 450] width 69 height 15
click at [123, 464] on h3 "Medicine" at bounding box center [118, 465] width 39 height 15
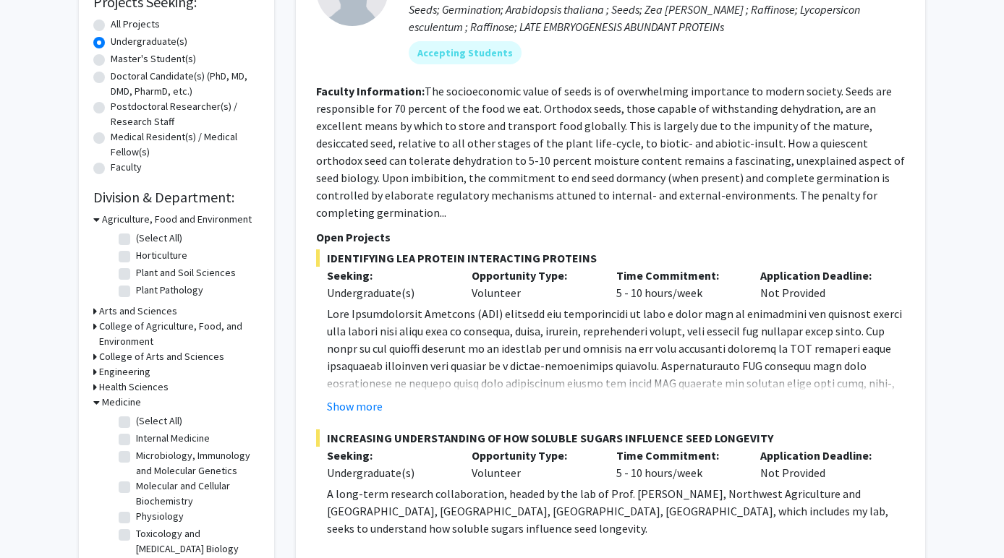
scroll to position [6, 0]
click at [124, 396] on h3 "Medicine" at bounding box center [121, 402] width 39 height 15
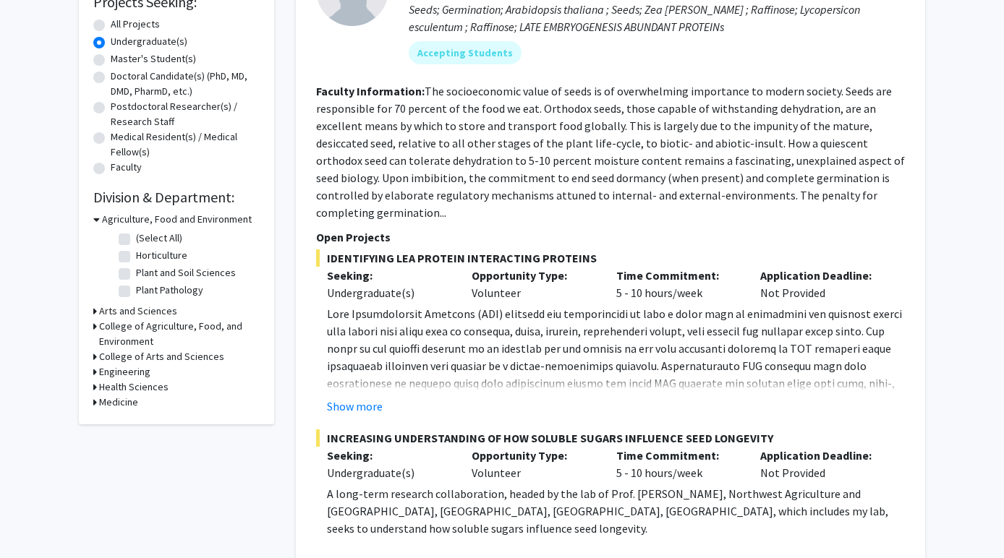
click at [126, 379] on h3 "Engineering" at bounding box center [124, 372] width 51 height 15
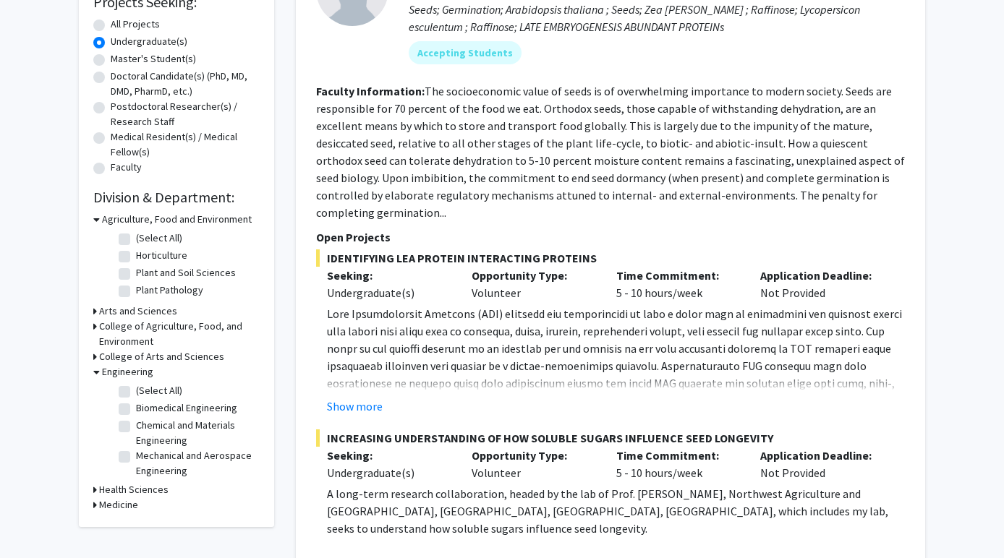
click at [126, 379] on h3 "Engineering" at bounding box center [127, 372] width 51 height 15
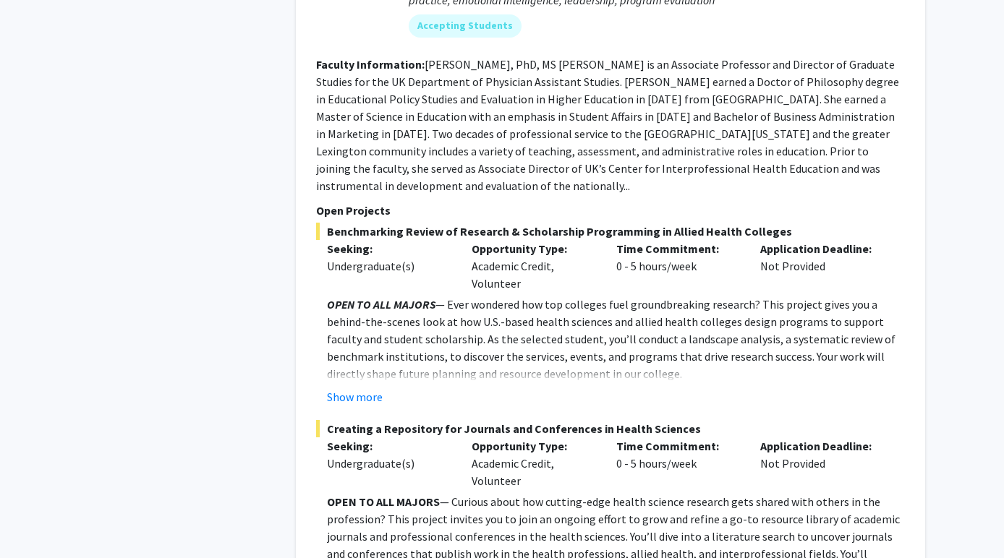
scroll to position [7383, 0]
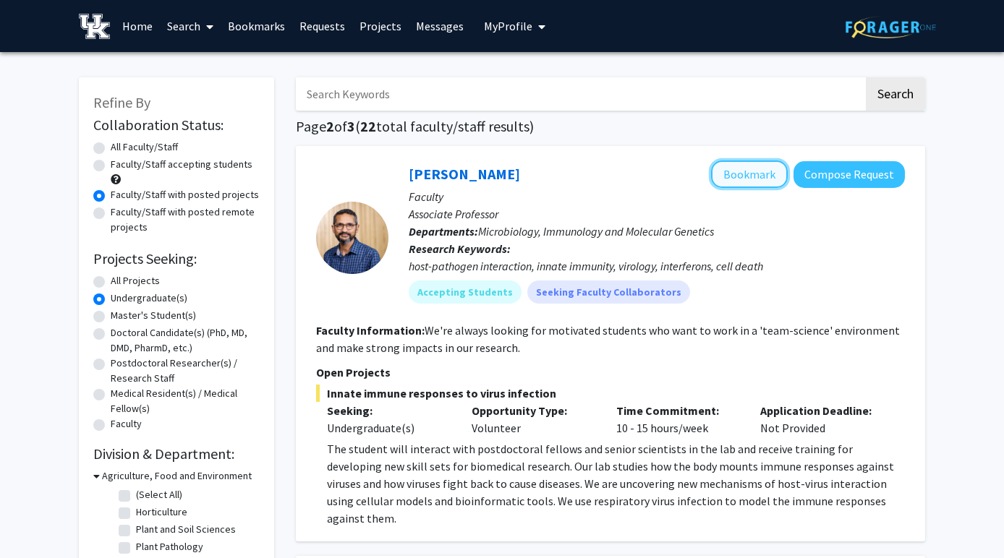
click at [761, 170] on button "Bookmark" at bounding box center [749, 174] width 77 height 27
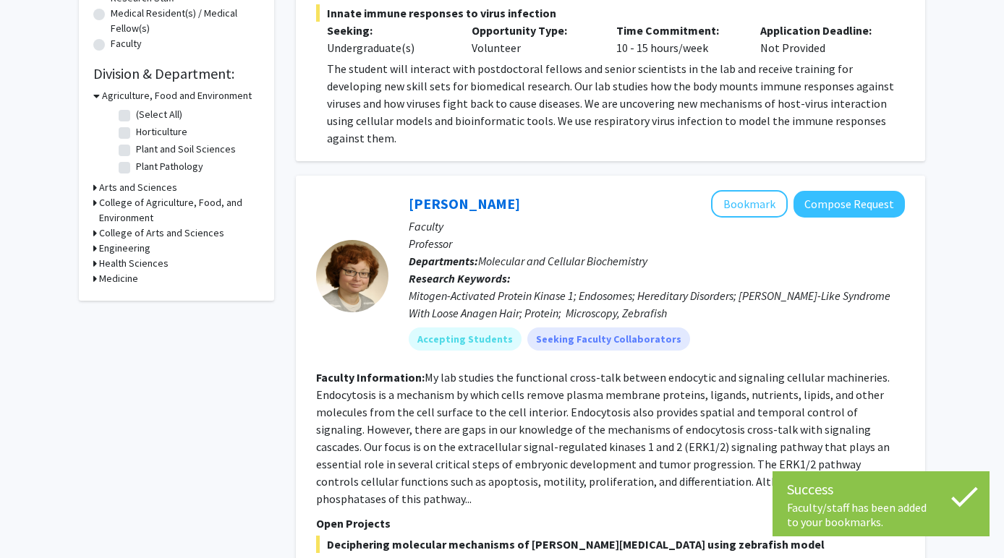
scroll to position [428, 0]
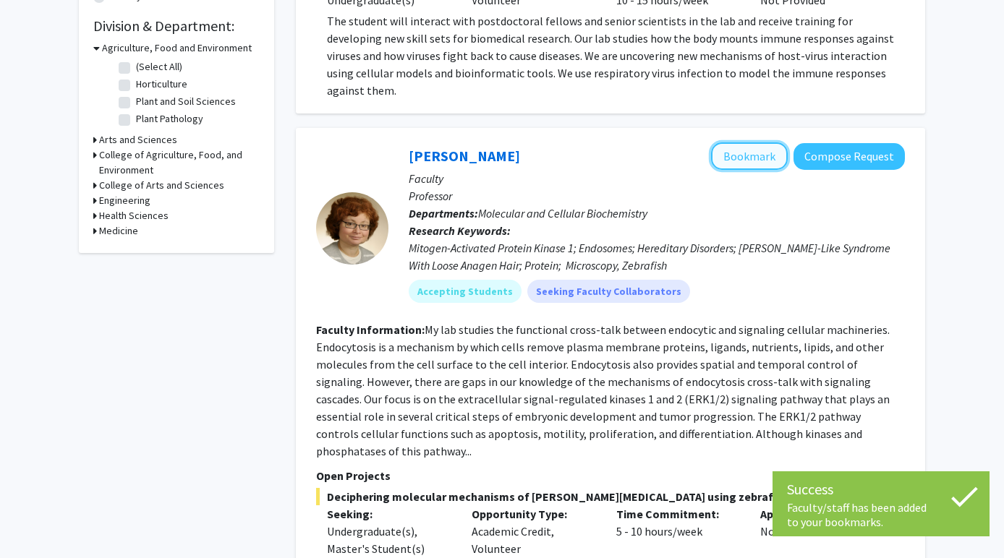
click at [747, 142] on button "Bookmark" at bounding box center [749, 155] width 77 height 27
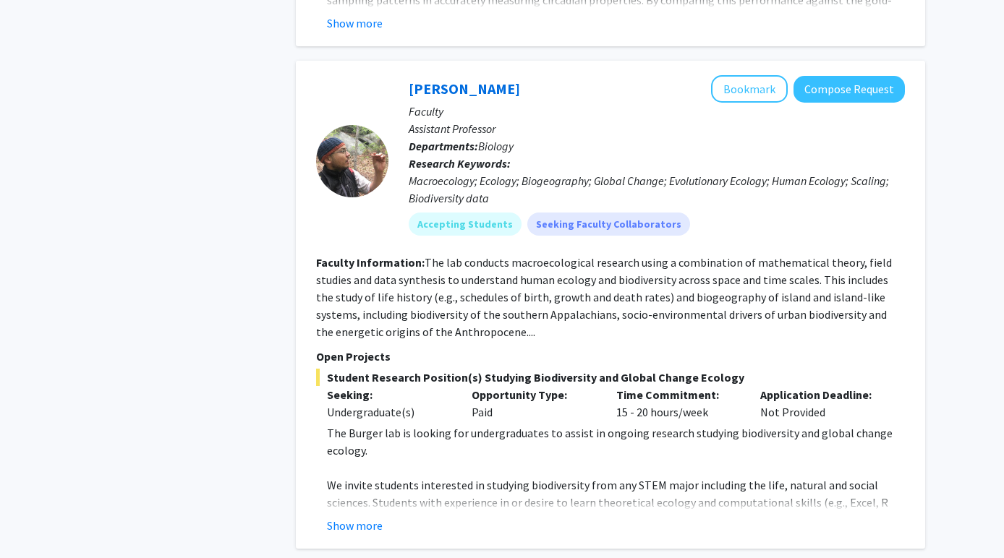
scroll to position [2805, 0]
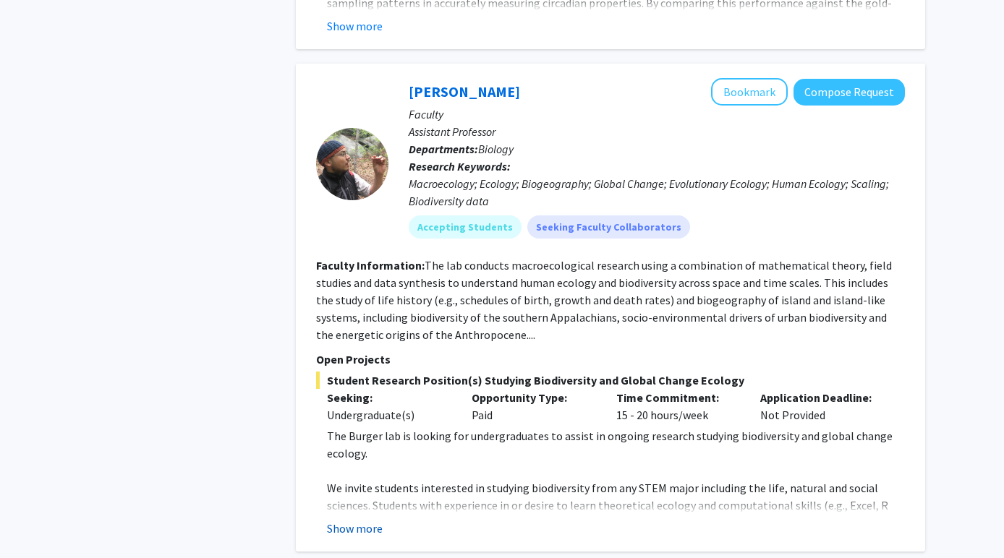
click at [357, 520] on button "Show more" at bounding box center [355, 528] width 56 height 17
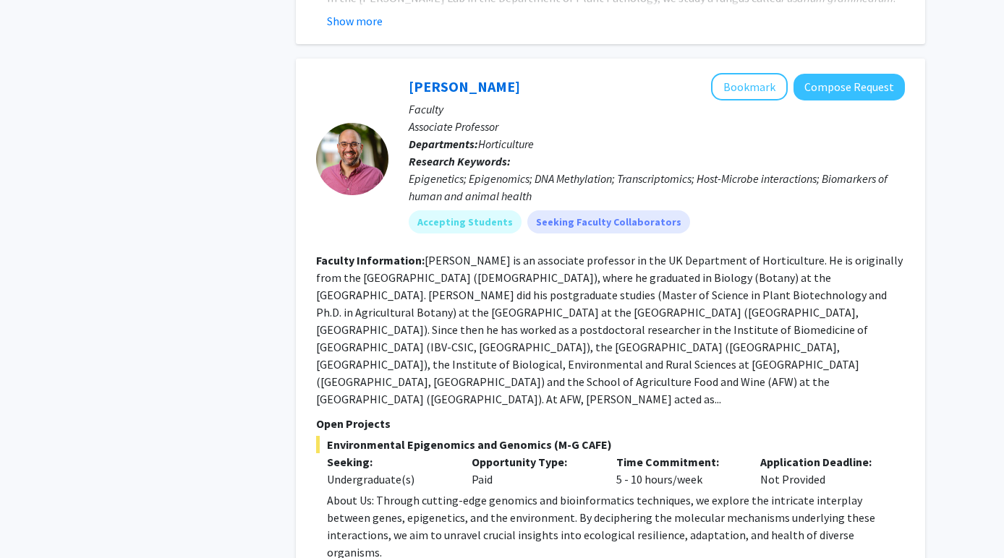
scroll to position [5068, 0]
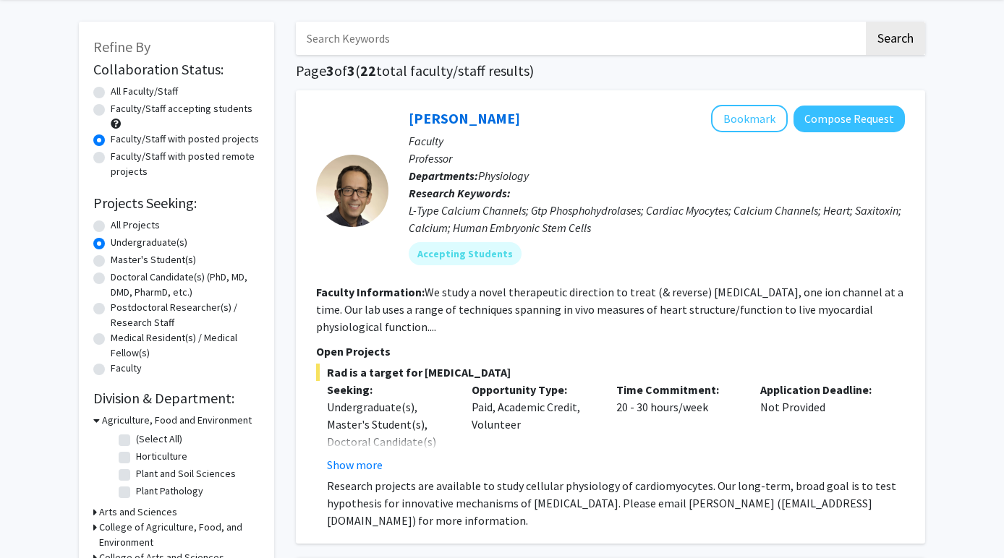
scroll to position [59, 0]
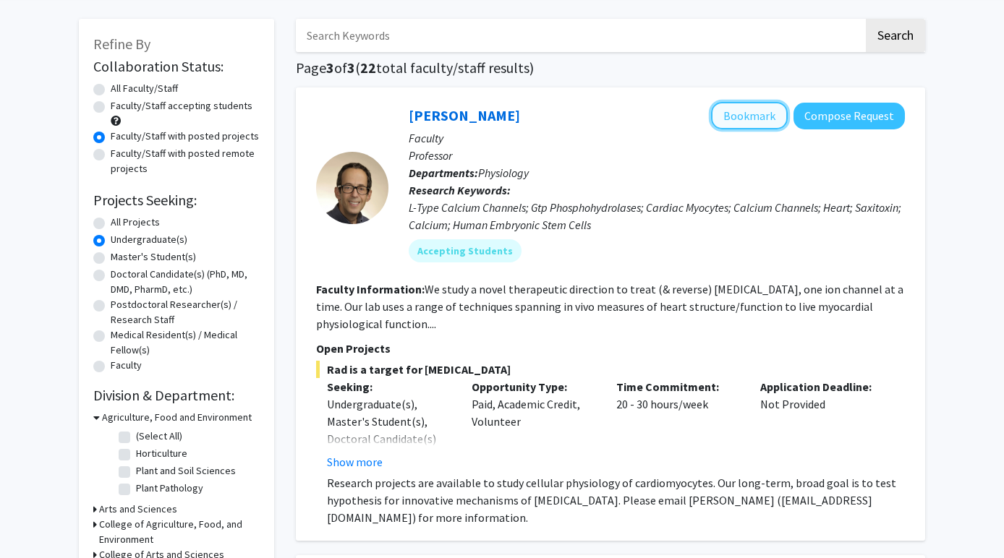
click at [759, 116] on button "Bookmark" at bounding box center [749, 115] width 77 height 27
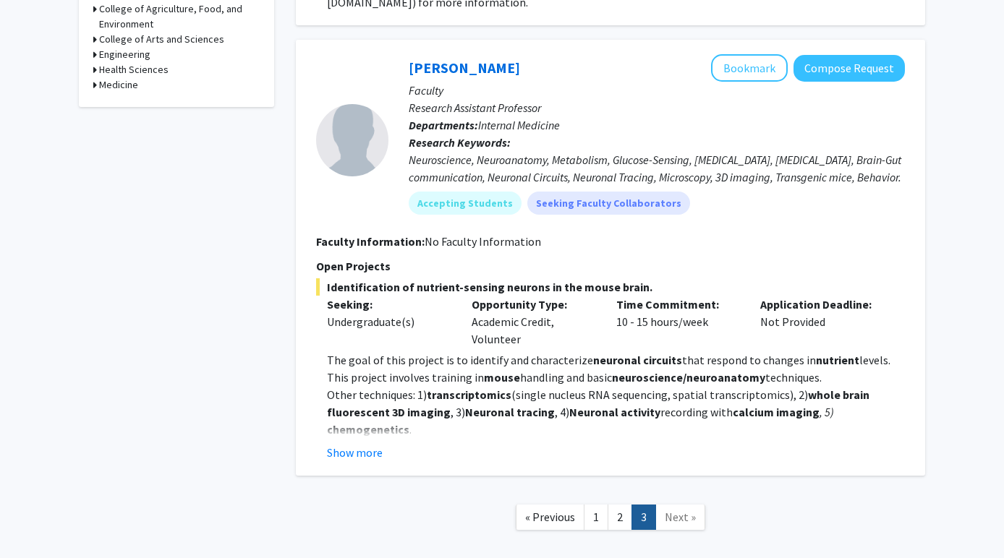
scroll to position [576, 0]
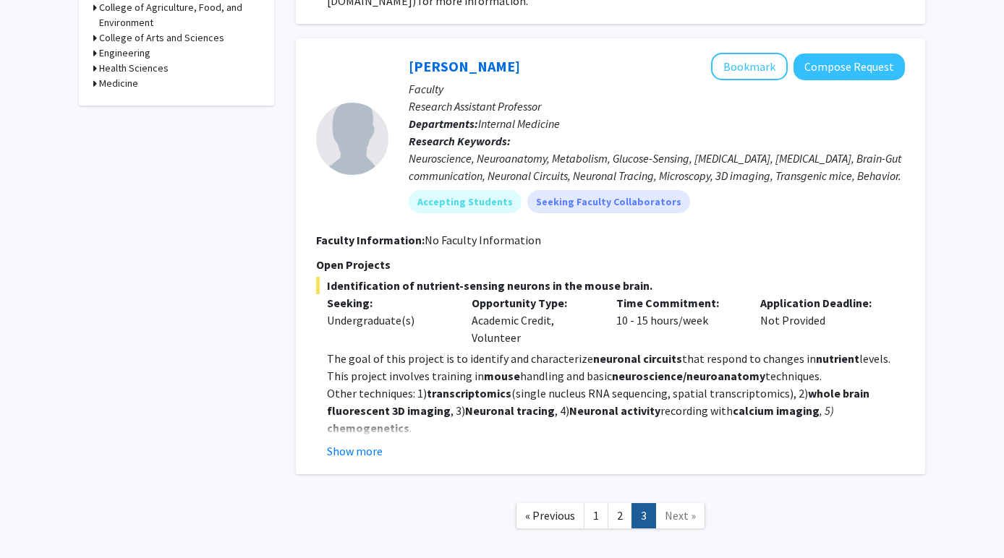
click at [675, 508] on span "Next »" at bounding box center [680, 515] width 31 height 14
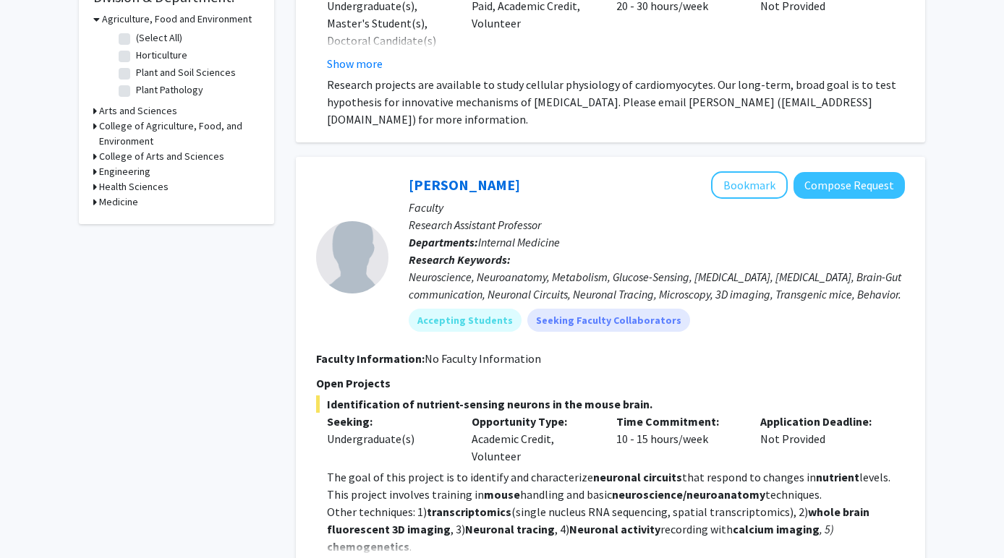
scroll to position [466, 0]
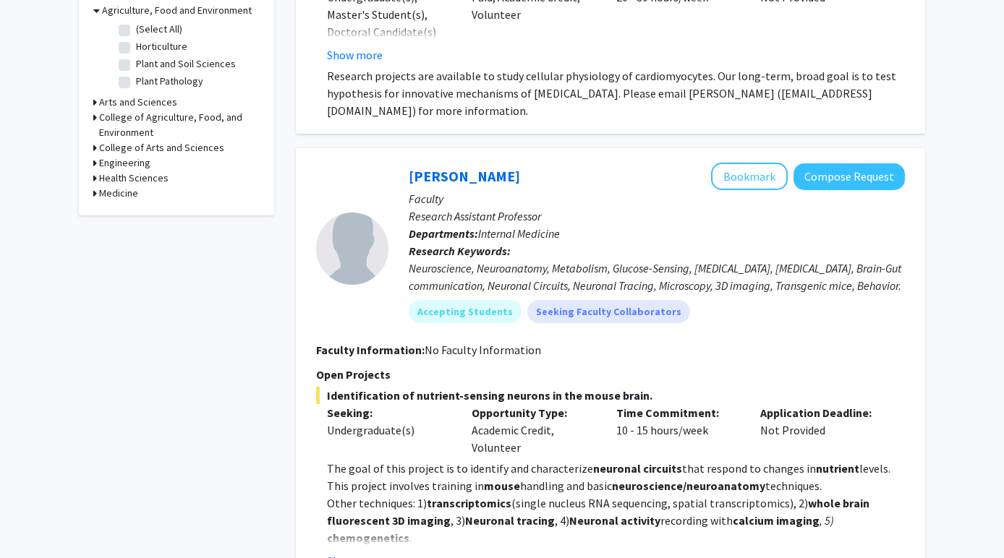
click at [121, 196] on h3 "Medicine" at bounding box center [118, 193] width 39 height 15
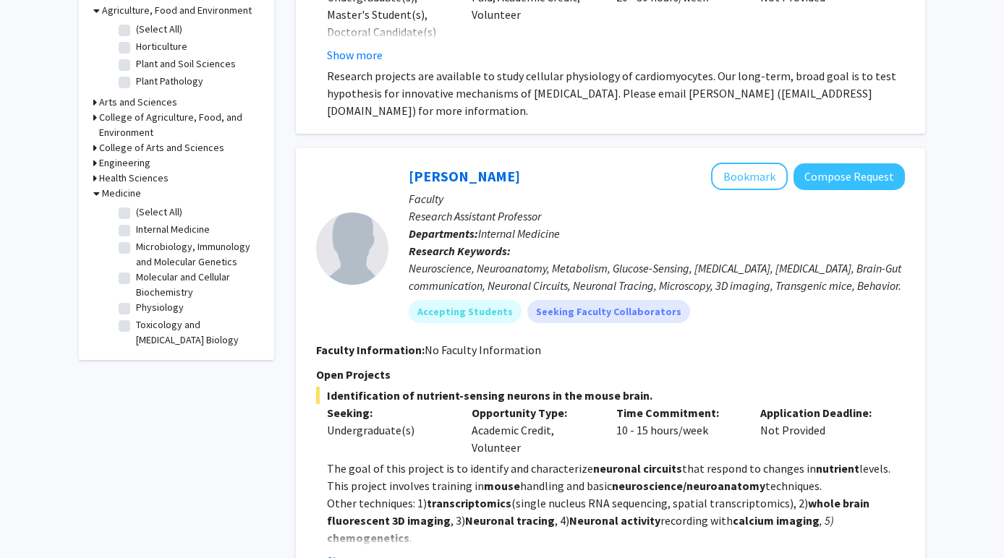
click at [149, 210] on label "(Select All)" at bounding box center [159, 212] width 46 height 15
click at [145, 210] on input "(Select All)" at bounding box center [140, 209] width 9 height 9
checkbox input "true"
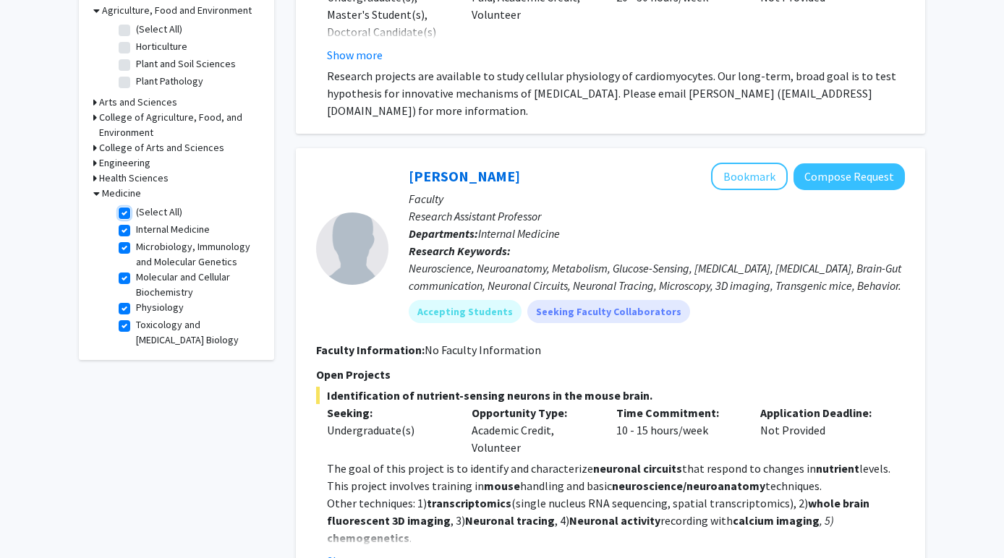
checkbox input "true"
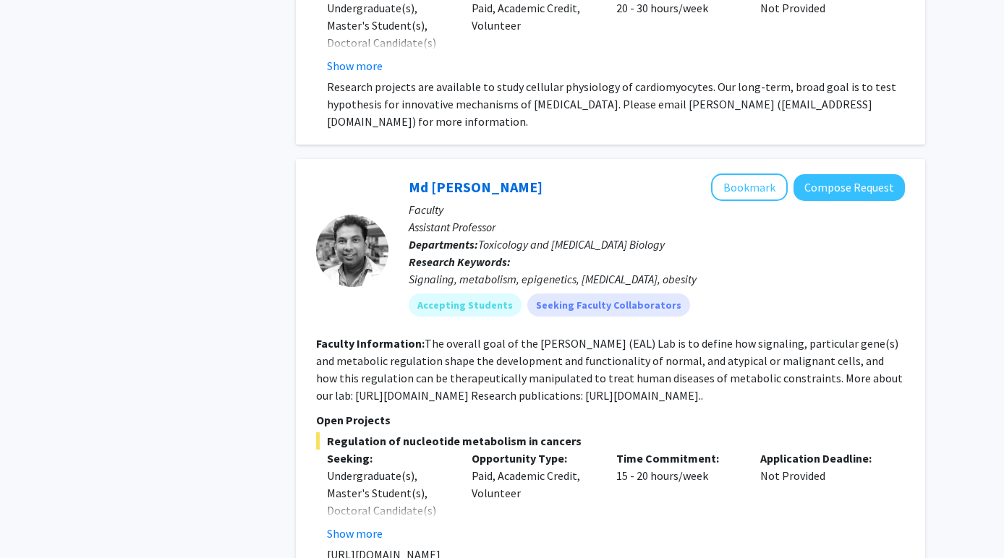
scroll to position [920, 0]
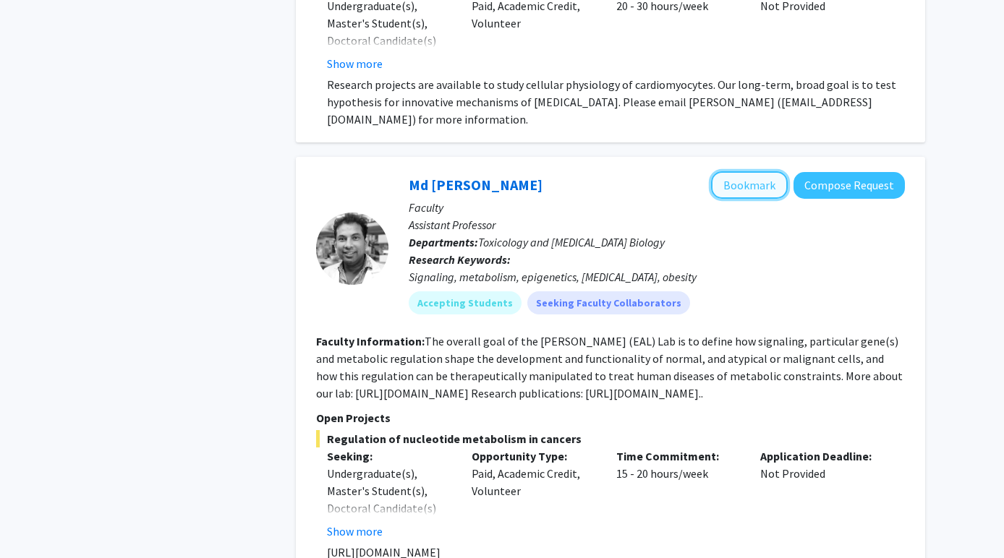
click at [744, 181] on button "Bookmark" at bounding box center [749, 184] width 77 height 27
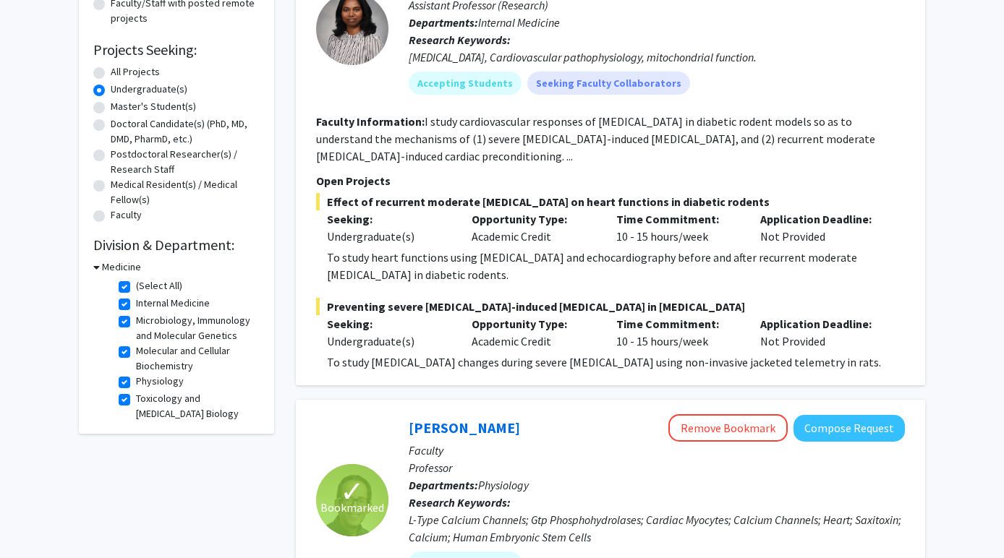
scroll to position [210, 0]
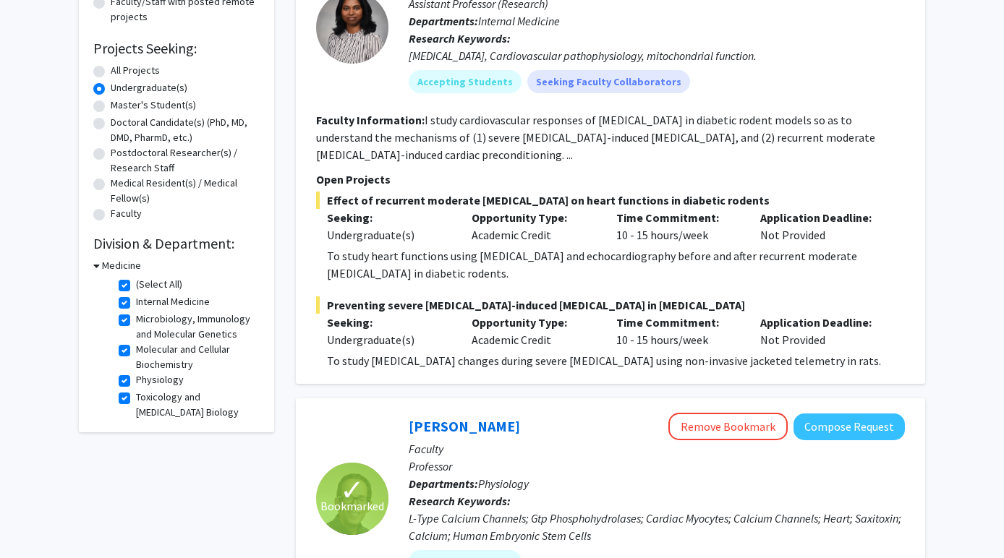
click at [136, 283] on label "(Select All)" at bounding box center [159, 284] width 46 height 15
click at [136, 283] on input "(Select All)" at bounding box center [140, 281] width 9 height 9
checkbox input "false"
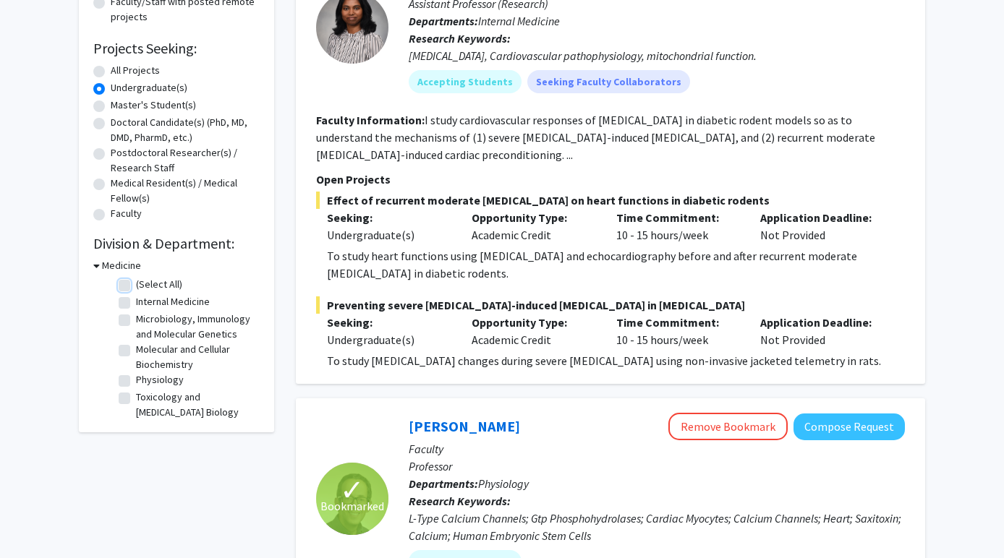
checkbox input "false"
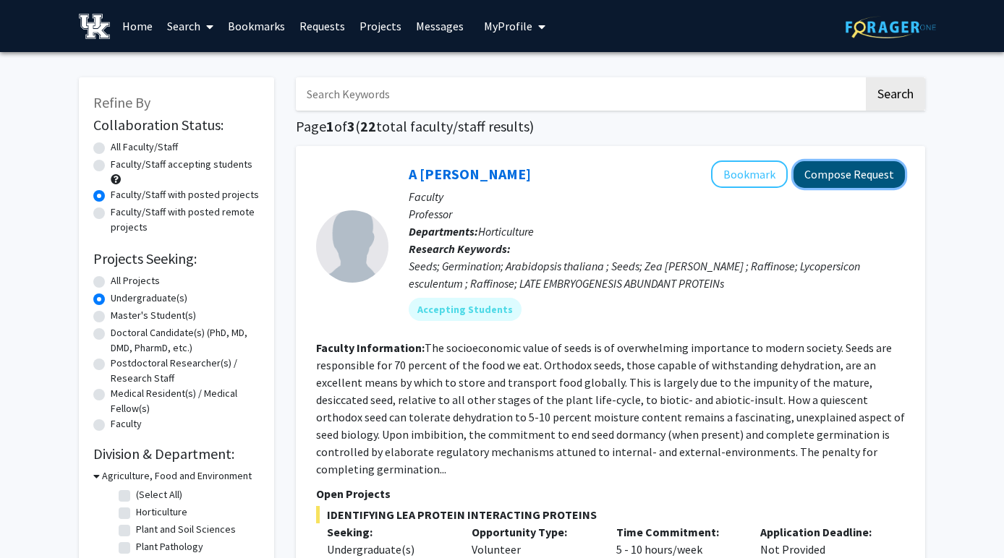
click at [848, 182] on button "Compose Request" at bounding box center [848, 174] width 111 height 27
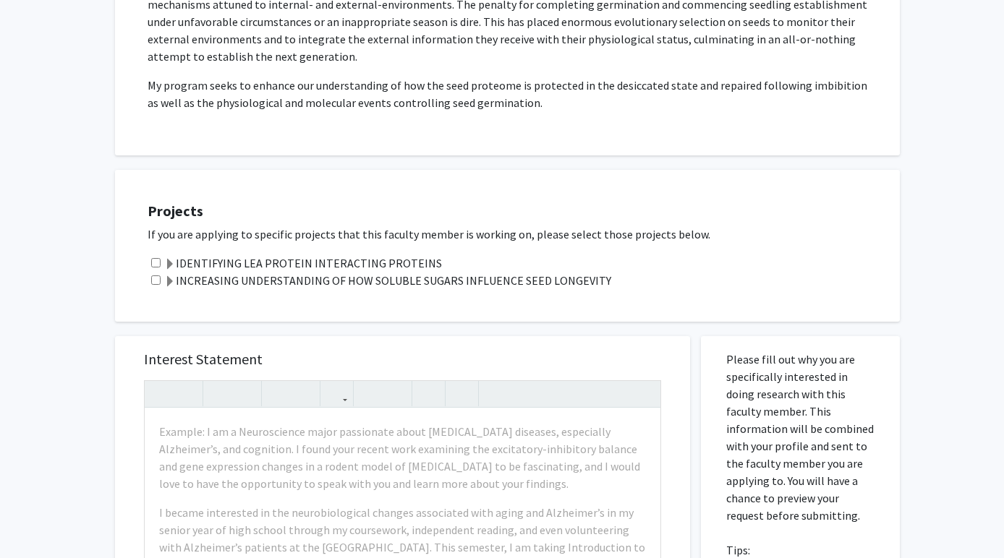
scroll to position [402, 0]
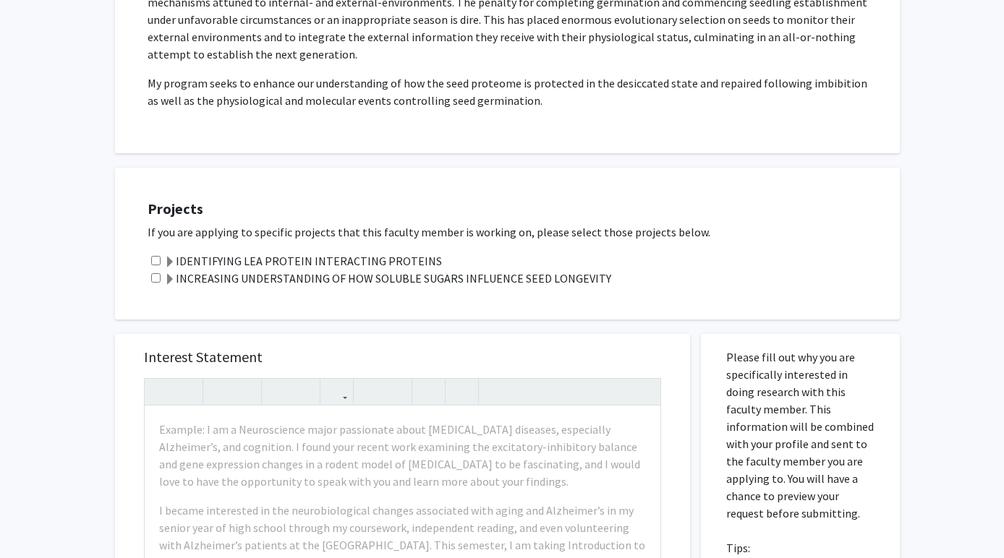
click at [334, 252] on label "IDENTIFYING LEA PROTEIN INTERACTING PROTEINS" at bounding box center [303, 260] width 278 height 17
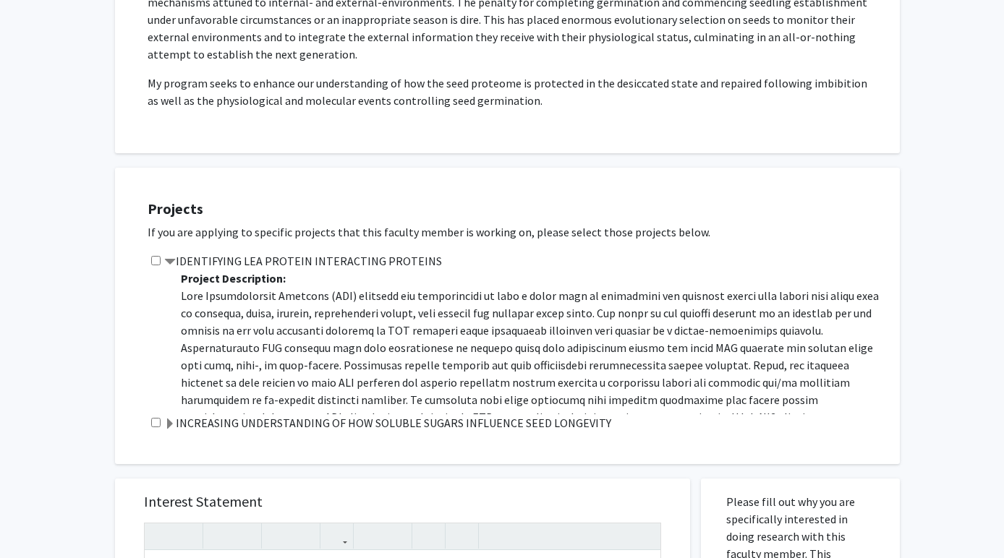
click at [155, 256] on input "checkbox" at bounding box center [155, 260] width 9 height 9
checkbox input "true"
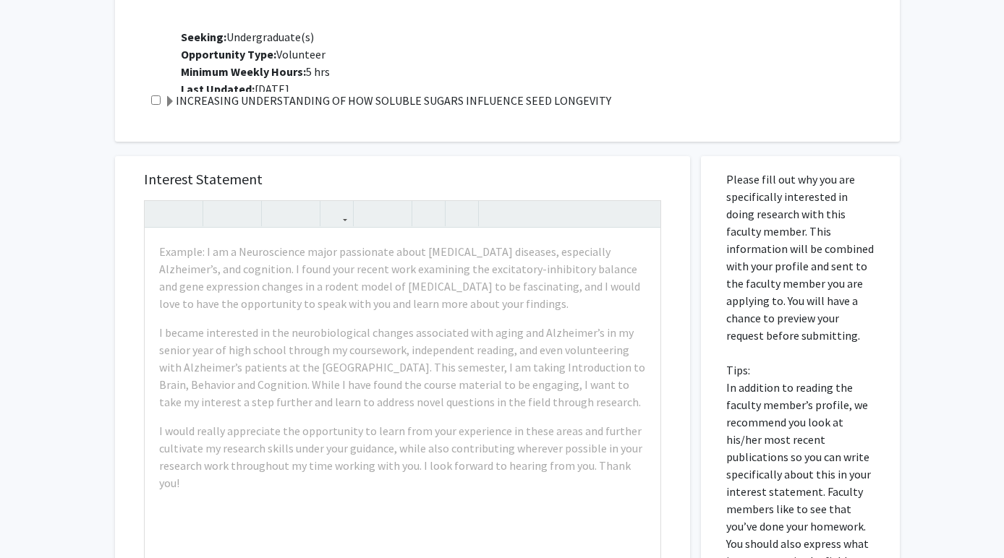
scroll to position [732, 0]
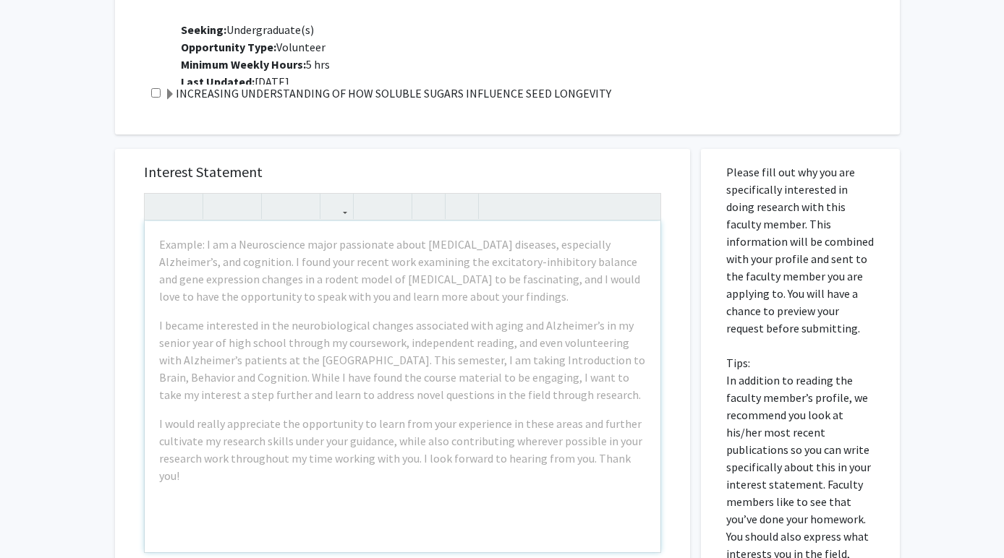
click at [309, 149] on div "Interest Statement Example: I am a Neuroscience major passionate about [MEDICAL…" at bounding box center [402, 364] width 546 height 431
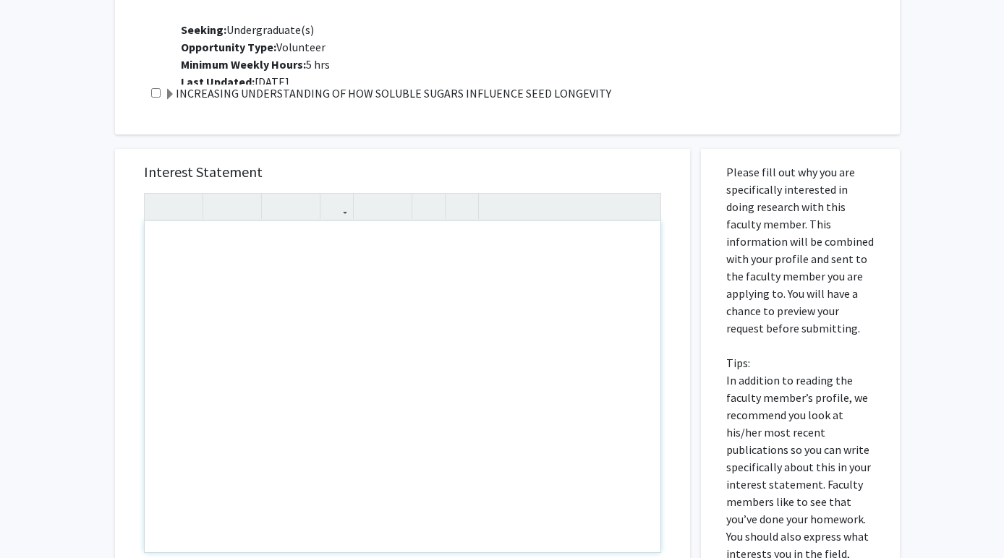
click at [230, 221] on div "Note to users with screen readers: Please press Alt+0 or Option+0 to deactivate…" at bounding box center [403, 386] width 516 height 331
type textarea "n"
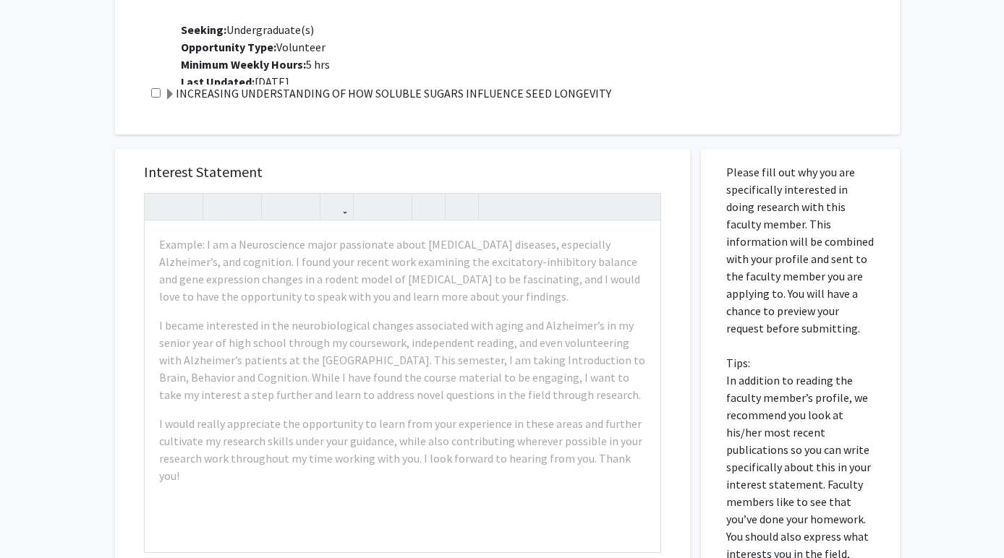
click at [319, 135] on div "Interest Statement Example: I am a Neuroscience major passionate about [MEDICAL…" at bounding box center [402, 474] width 597 height 678
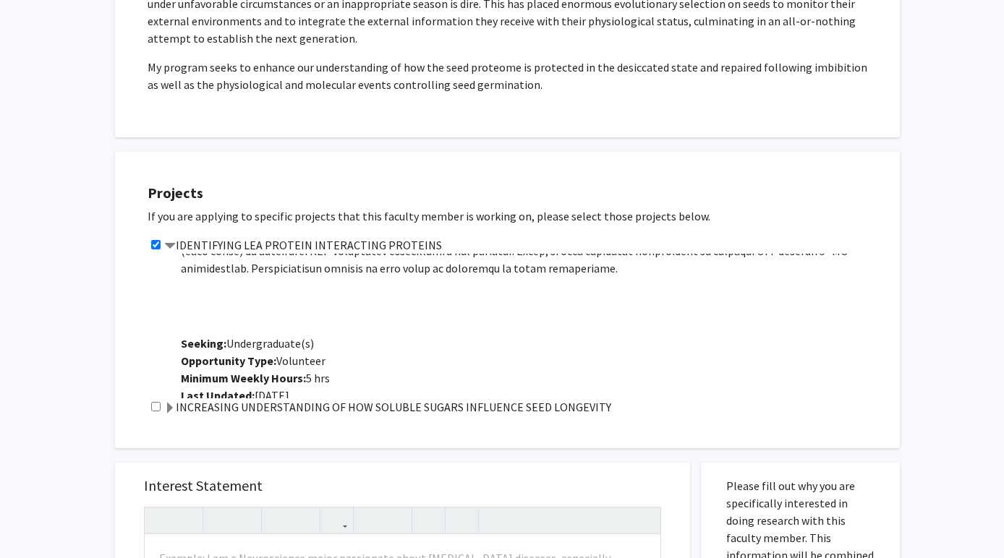
scroll to position [406, 0]
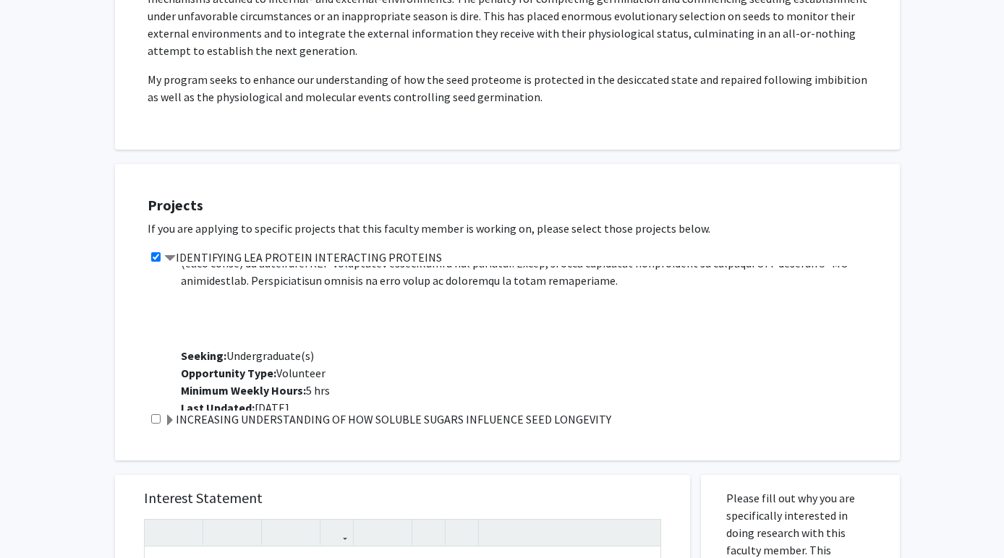
click at [153, 252] on input "checkbox" at bounding box center [155, 256] width 9 height 9
checkbox input "false"
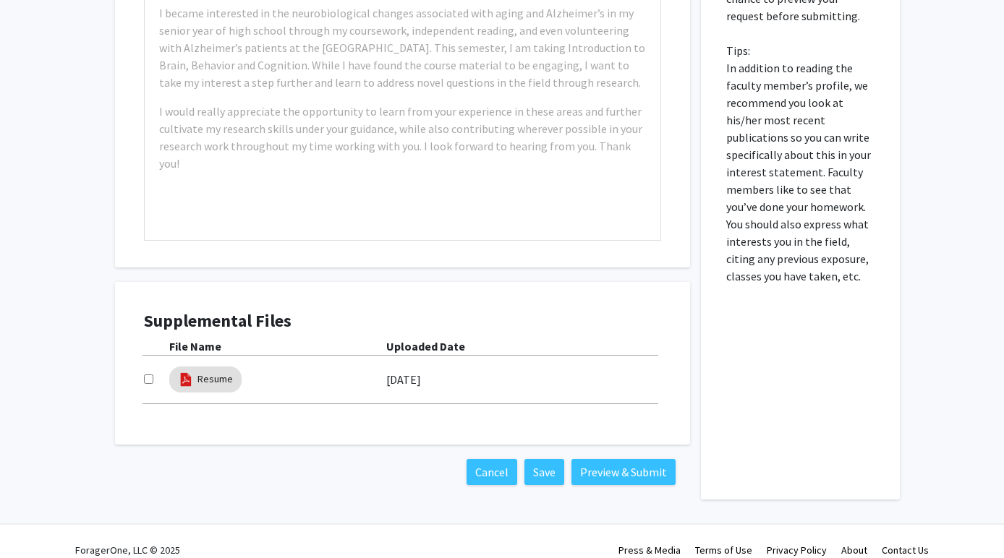
scroll to position [0, 0]
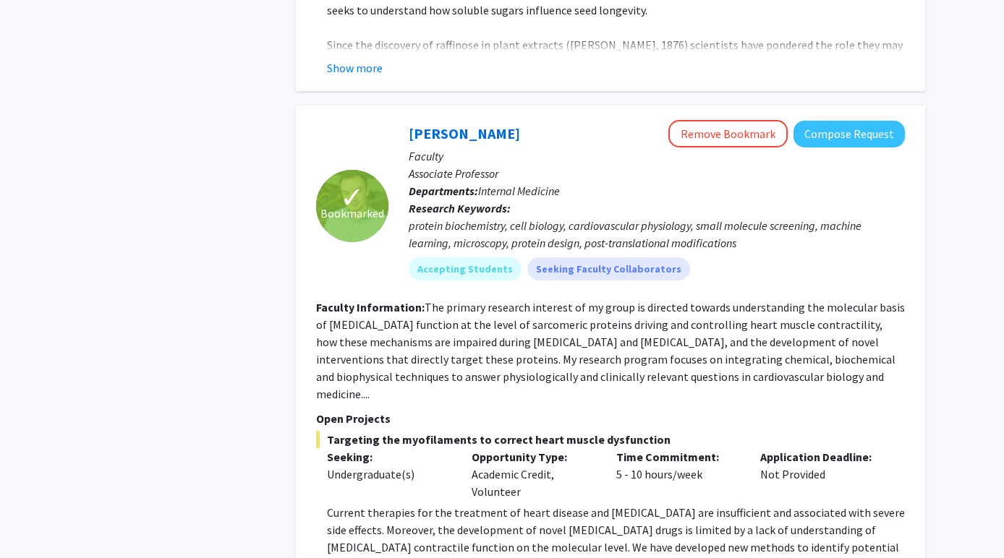
scroll to position [777, 0]
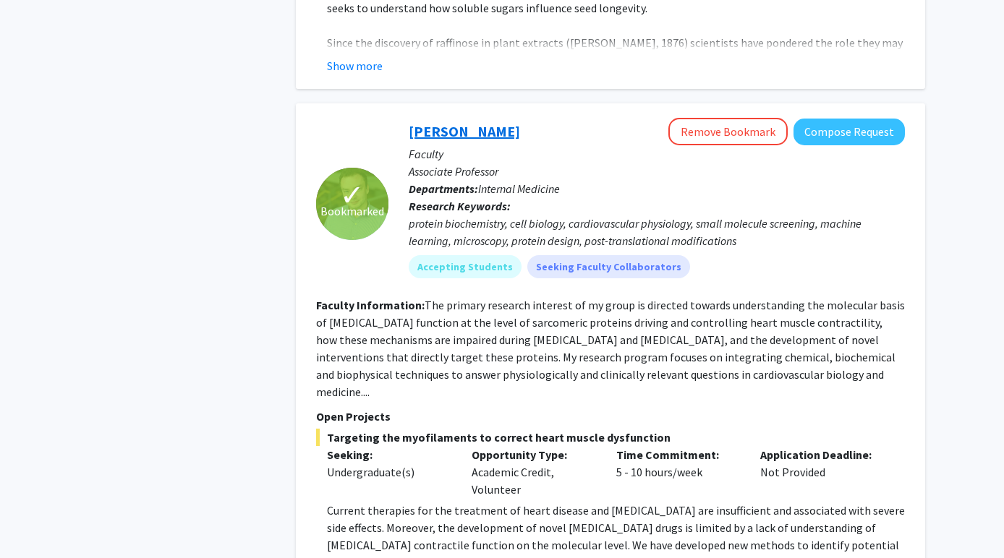
click at [453, 122] on link "[PERSON_NAME]" at bounding box center [464, 131] width 111 height 18
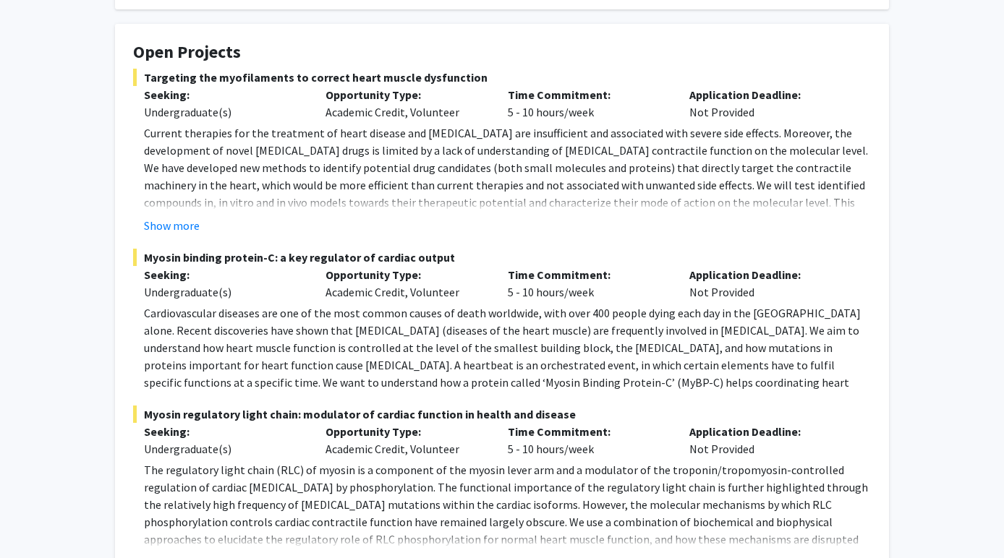
scroll to position [237, 0]
click at [158, 226] on button "Show more" at bounding box center [172, 226] width 56 height 17
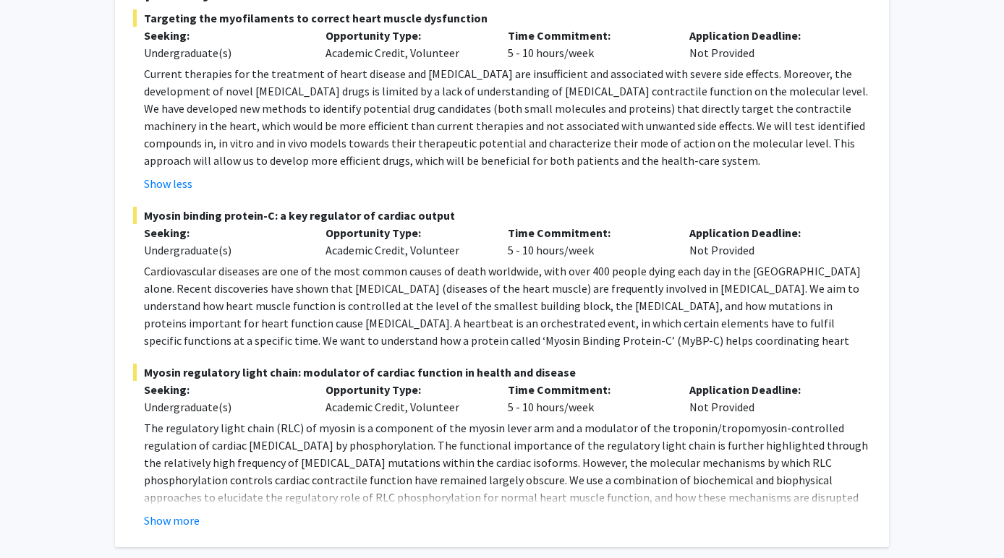
scroll to position [302, 0]
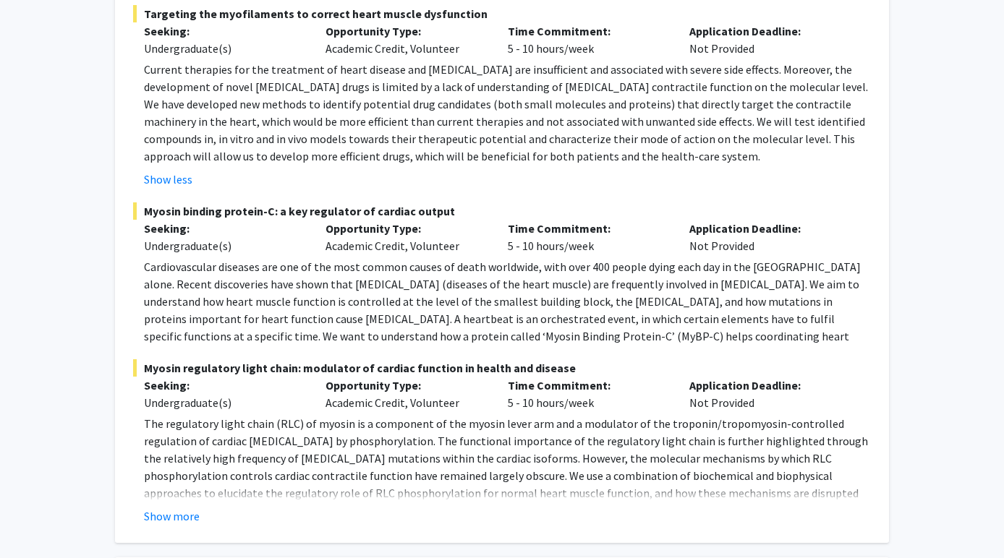
drag, startPoint x: 791, startPoint y: 338, endPoint x: 802, endPoint y: 334, distance: 11.4
click at [803, 334] on p "Cardiovascular diseases are one of the most common causes of death worldwide, w…" at bounding box center [507, 310] width 727 height 104
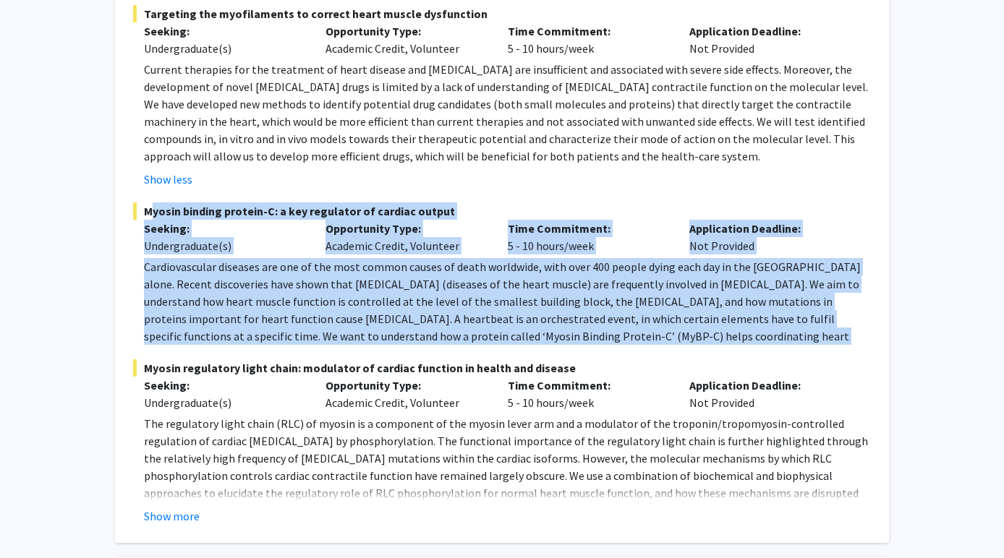
drag, startPoint x: 802, startPoint y: 334, endPoint x: 143, endPoint y: 206, distance: 671.2
click at [142, 206] on div "Myosin binding protein-C: a key regulator of cardiac output Seeking: Undergradu…" at bounding box center [502, 274] width 738 height 142
copy div "Myosin binding protein-C: a key regulator of cardiac output Seeking: Undergradu…"
click at [686, 327] on p "Cardiovascular diseases are one of the most common causes of death worldwide, w…" at bounding box center [507, 310] width 727 height 104
drag, startPoint x: 817, startPoint y: 339, endPoint x: 133, endPoint y: 215, distance: 694.7
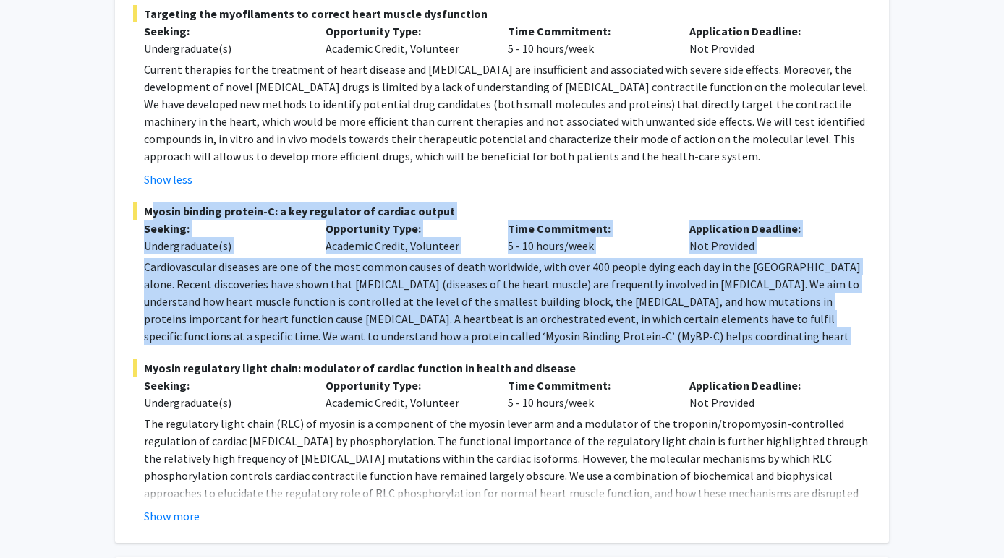
click at [133, 215] on div "Myosin binding protein-C: a key regulator of cardiac output Seeking: Undergradu…" at bounding box center [502, 274] width 738 height 142
copy div "Myosin binding protein-C: a key regulator of cardiac output Seeking: Undergradu…"
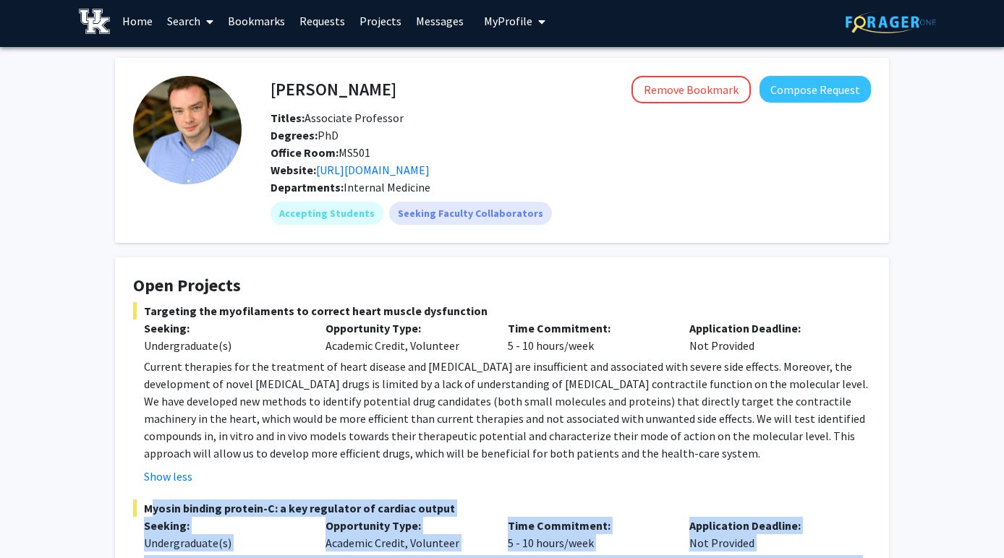
scroll to position [0, 0]
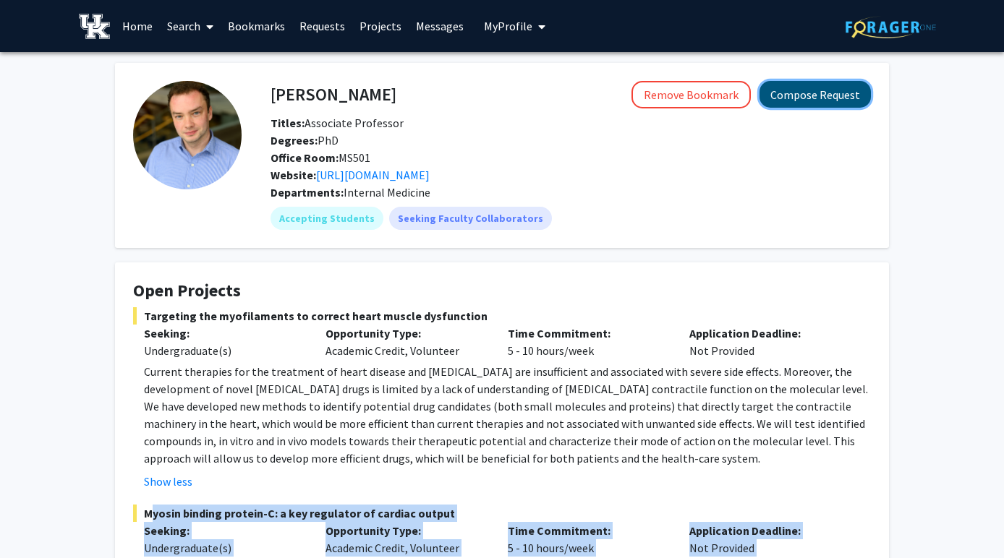
click at [799, 97] on button "Compose Request" at bounding box center [814, 94] width 111 height 27
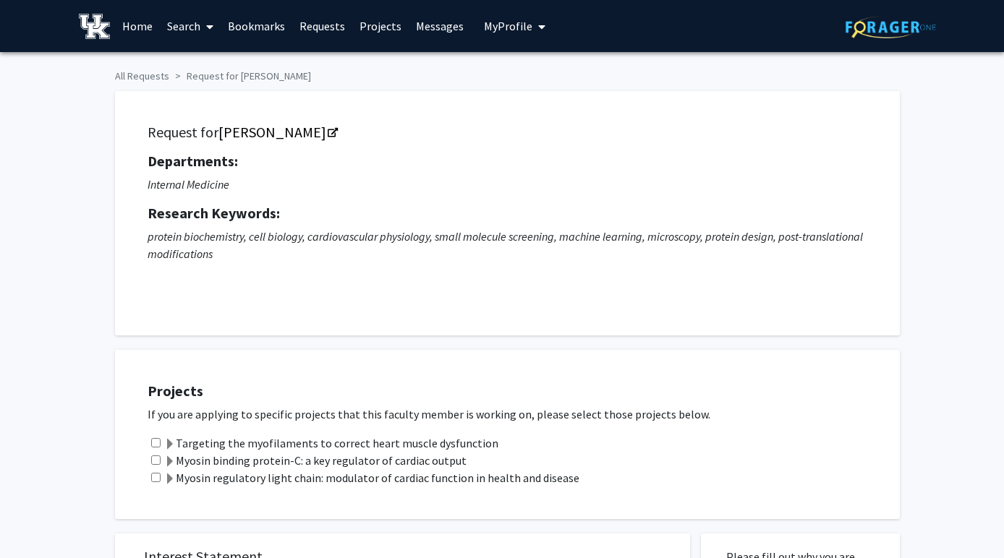
click at [316, 459] on label "Myosin binding protein-C: a key regulator of cardiac output" at bounding box center [315, 460] width 302 height 17
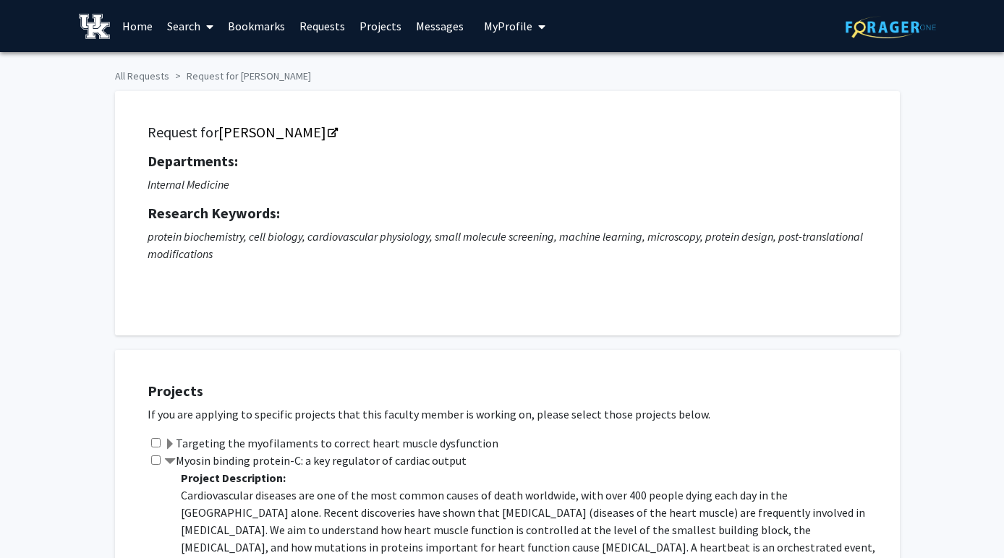
click at [158, 460] on input "checkbox" at bounding box center [155, 460] width 9 height 9
checkbox input "true"
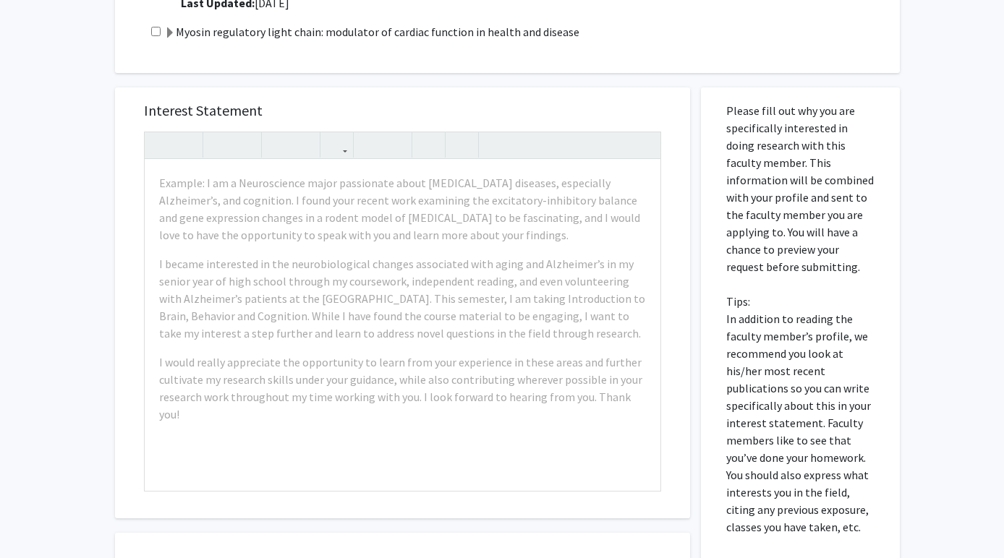
scroll to position [592, 0]
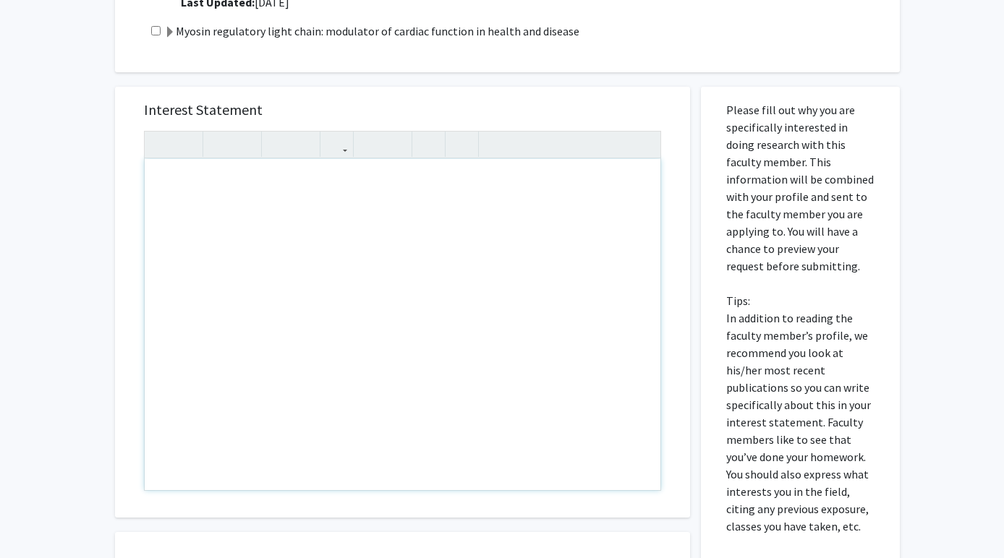
click at [298, 205] on div "Note to users with screen readers: Please press Alt+0 or Option+0 to deactivate…" at bounding box center [403, 324] width 516 height 331
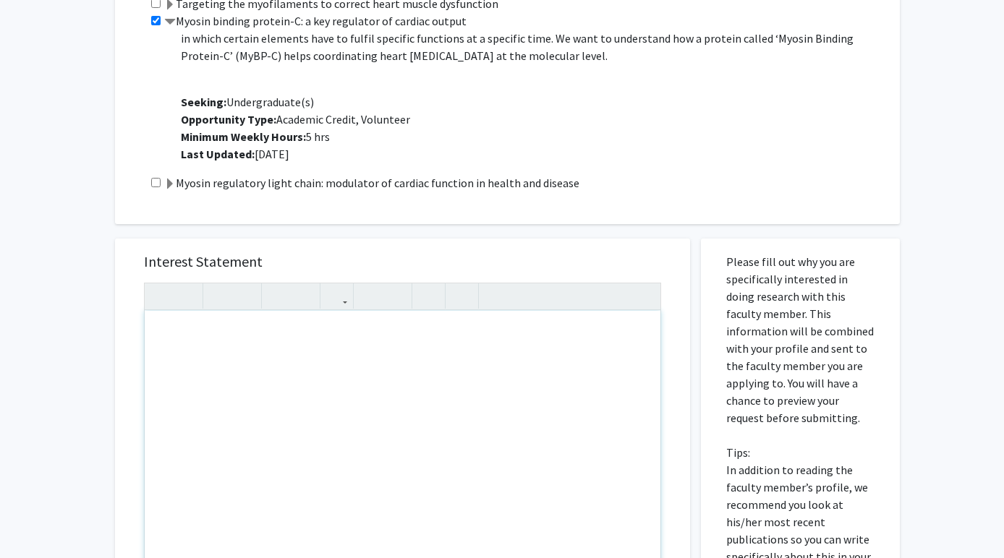
scroll to position [440, 0]
paste div "Note to users with screen readers: Please press Alt+0 or Option+0 to deactivate…"
type textarea "<l>I dolo sita consect adipi eli sedd. Ei temp in Utlabor E. Doloremagn, ali E …"
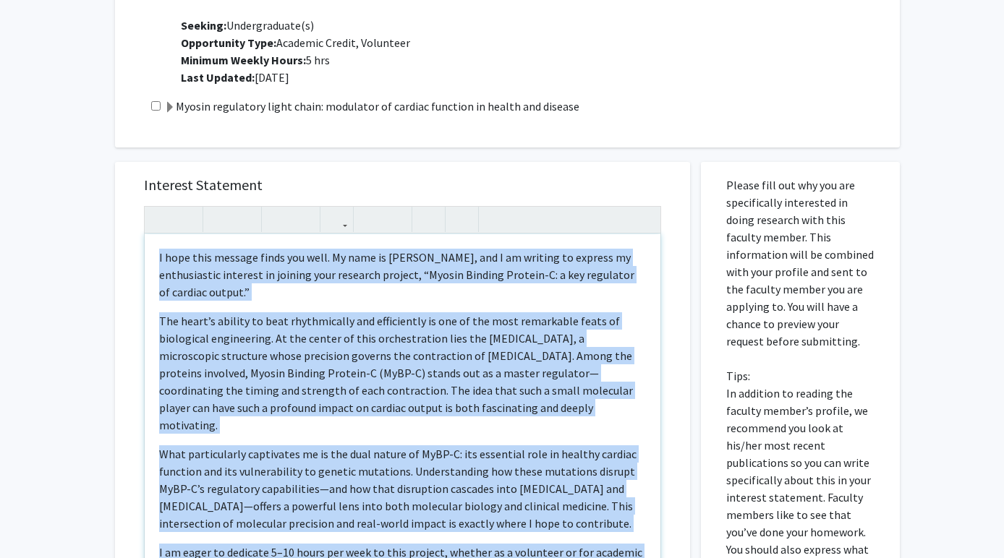
scroll to position [725, 0]
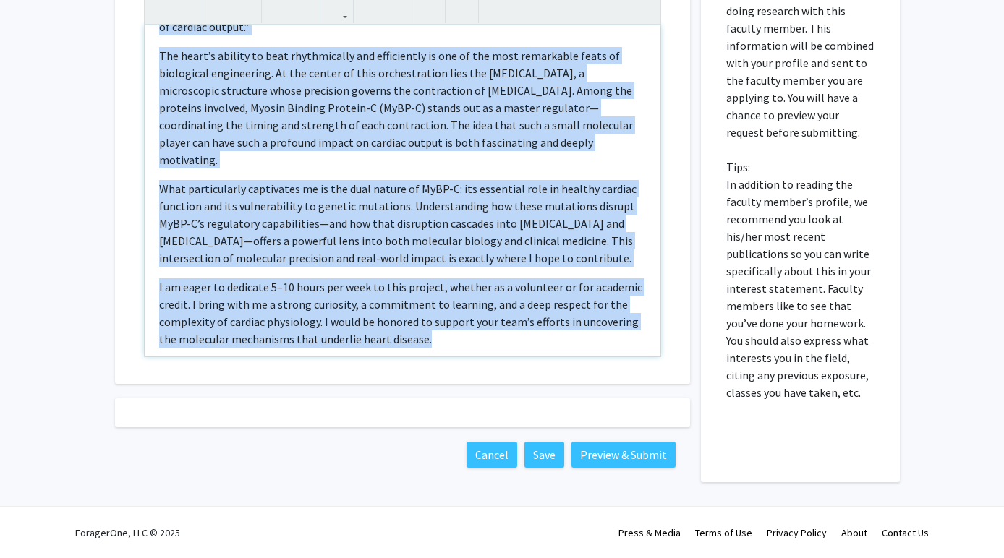
drag, startPoint x: 161, startPoint y: 255, endPoint x: 451, endPoint y: 580, distance: 435.9
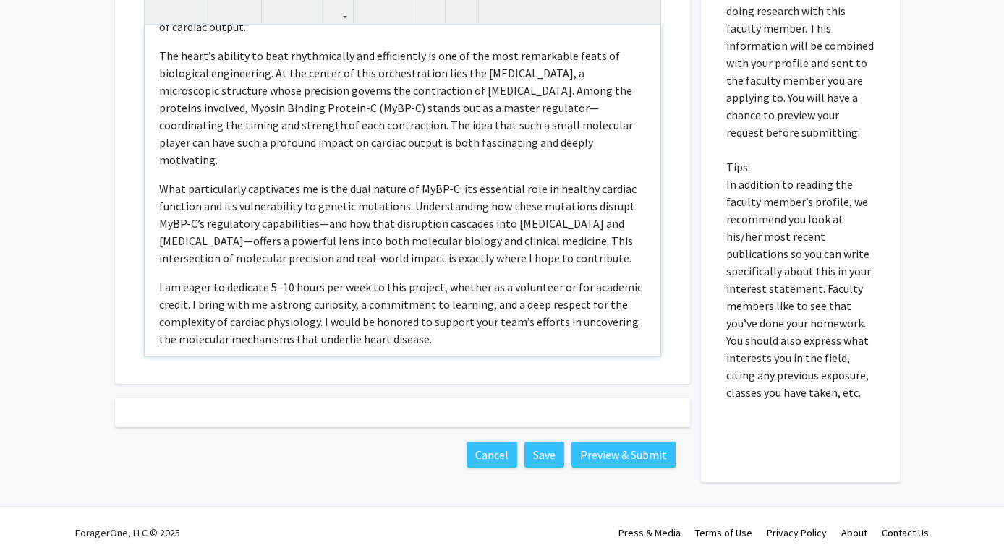
scroll to position [0, 0]
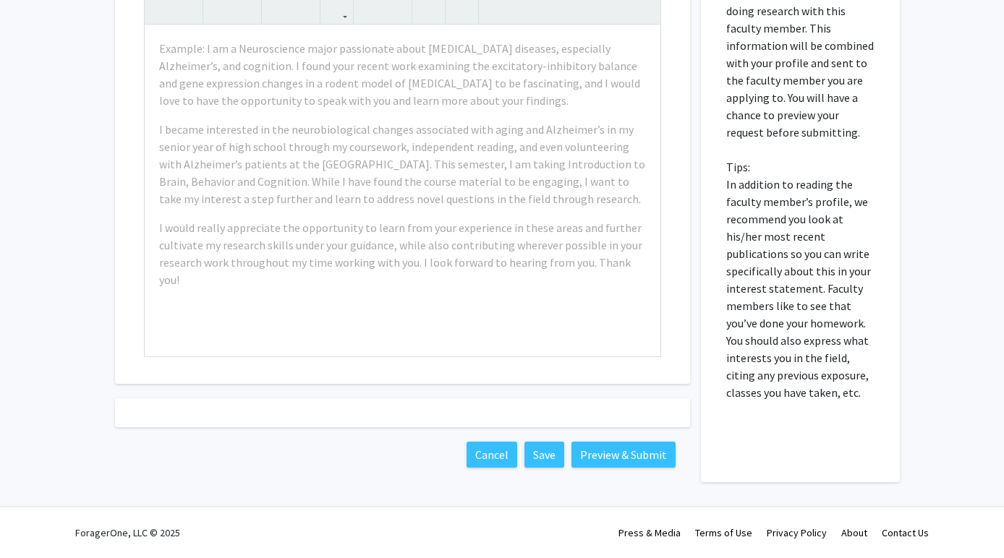
click at [112, 344] on div "Interest Statement Example: I am a Neuroscience major passionate about [MEDICAL…" at bounding box center [402, 211] width 597 height 544
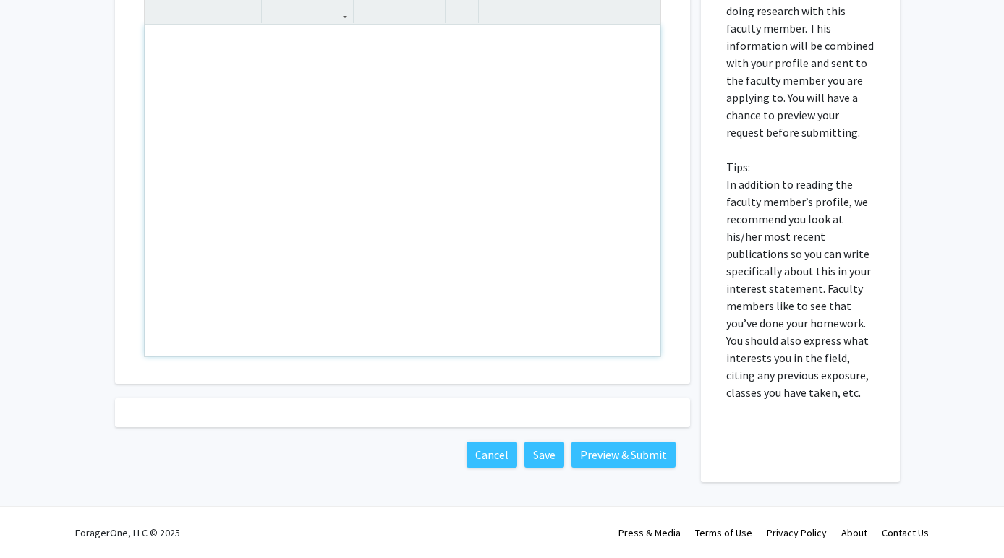
click at [247, 98] on div "Note to users with screen readers: Please press Alt+0 or Option+0 to deactivate…" at bounding box center [403, 190] width 516 height 331
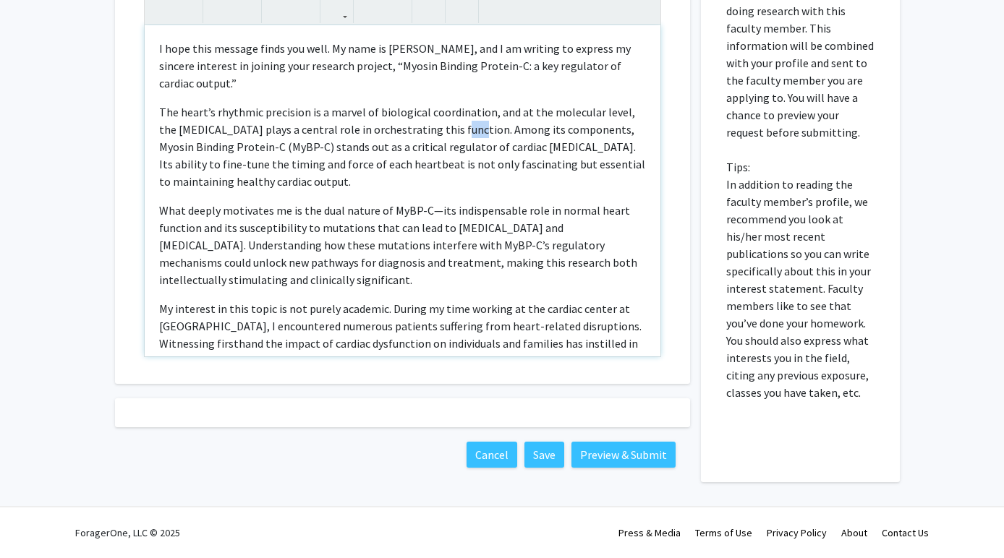
drag, startPoint x: 447, startPoint y: 130, endPoint x: 432, endPoint y: 132, distance: 15.3
click at [432, 132] on p "The heart’s rhythmic precision is a marvel of biological coordination, and at t…" at bounding box center [402, 146] width 487 height 87
click at [414, 205] on p "What deeply motivates me is the dual nature of MyBP-C—its indispensable role in…" at bounding box center [402, 245] width 487 height 87
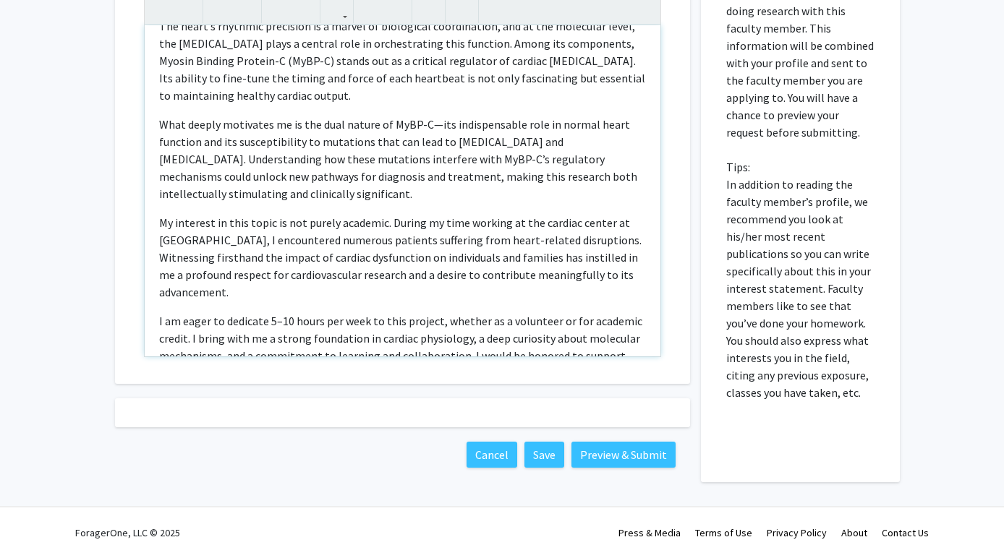
scroll to position [85, 0]
click at [258, 243] on p "My interest in this topic is not purely academic. During my time working at the…" at bounding box center [402, 259] width 487 height 87
click at [451, 279] on p "My interest in this topic is not purely academic. During my time working at the…" at bounding box center [402, 259] width 487 height 87
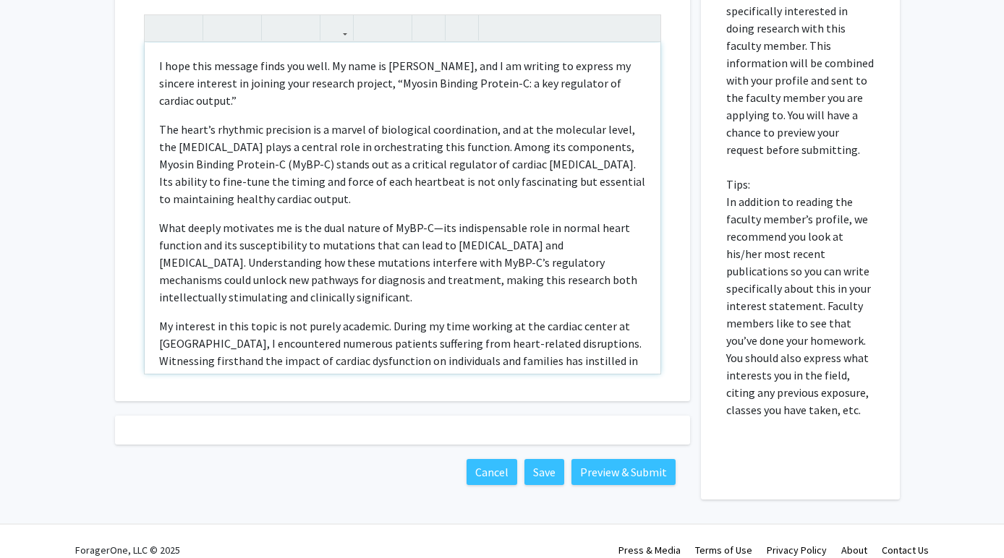
scroll to position [703, 0]
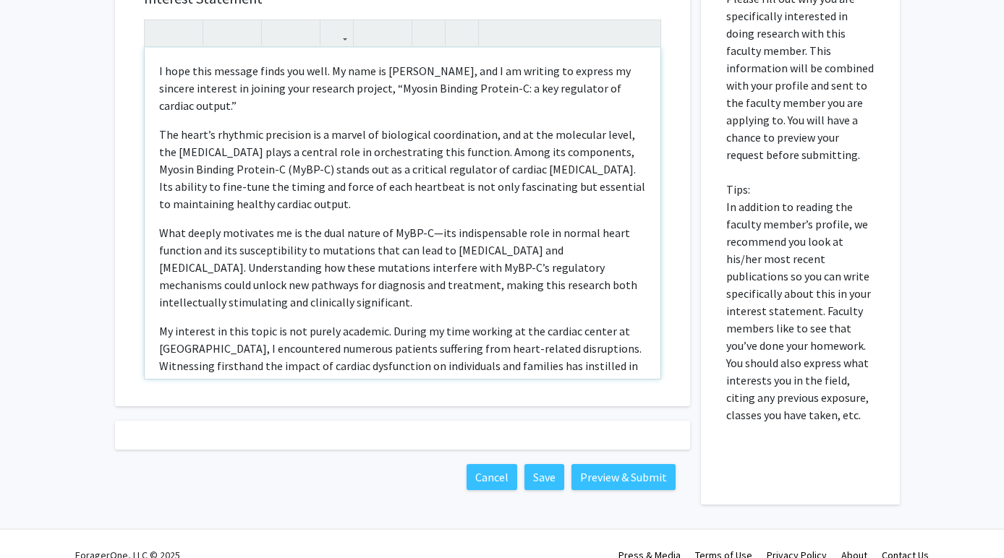
click at [161, 71] on p "I hope this message finds you well. My name is [PERSON_NAME], and I am writing …" at bounding box center [402, 88] width 487 height 52
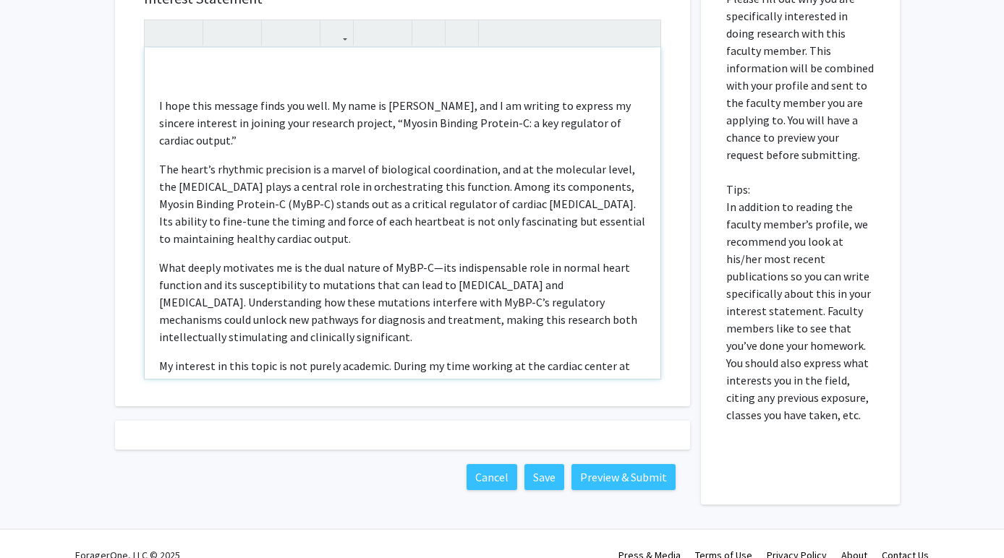
click at [163, 79] on div "I hope this message finds you well. My name is [PERSON_NAME], and I am writing …" at bounding box center [403, 213] width 516 height 331
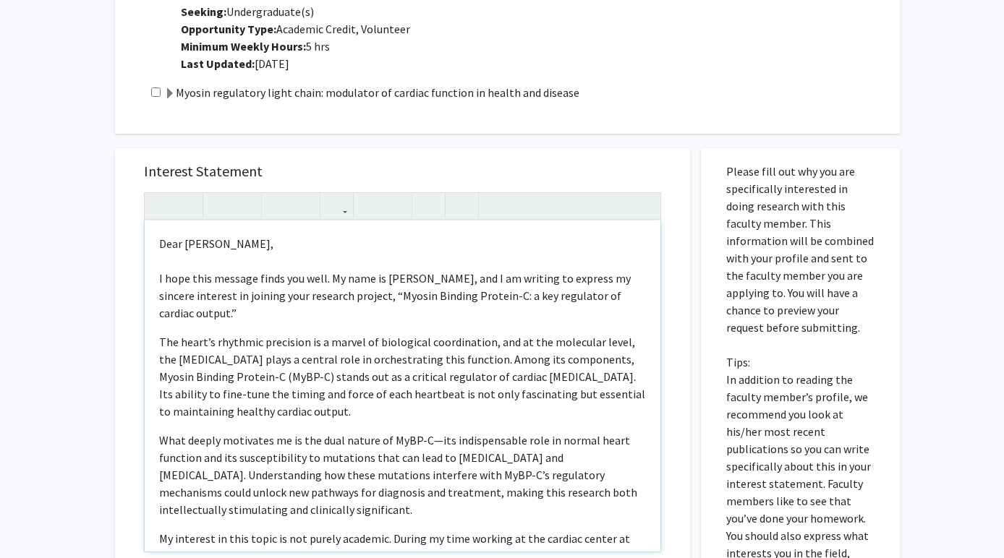
scroll to position [533, 0]
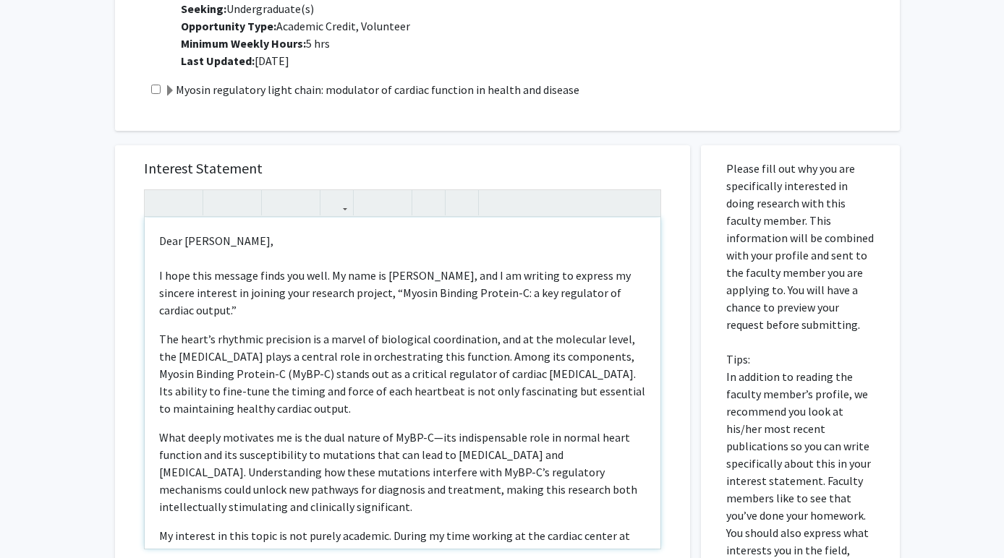
click at [482, 280] on p "I hope this message finds you well. My name is [PERSON_NAME], and I am writing …" at bounding box center [402, 293] width 487 height 52
click at [320, 293] on p "I hope this message finds you well. My name is [PERSON_NAME] and I am currently…" at bounding box center [402, 293] width 487 height 52
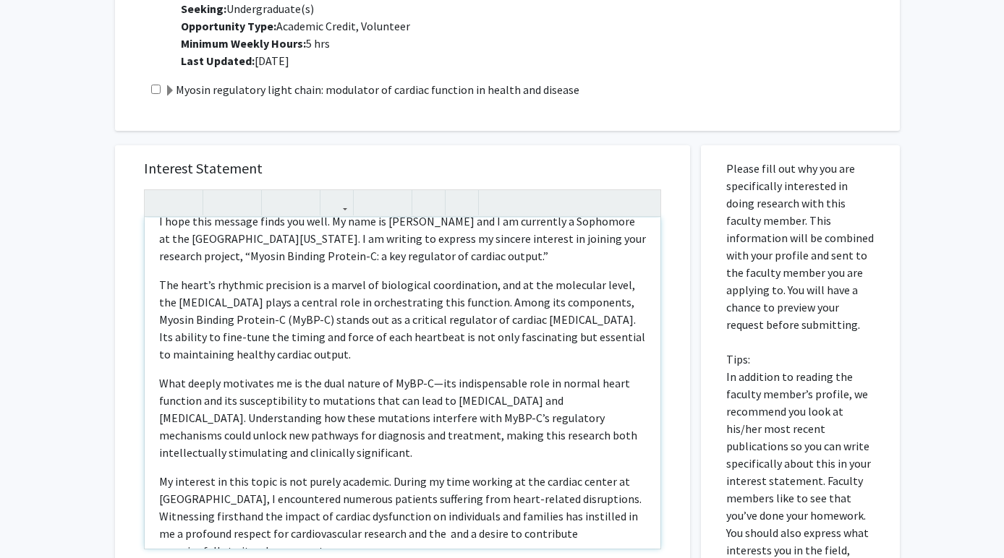
scroll to position [57, 0]
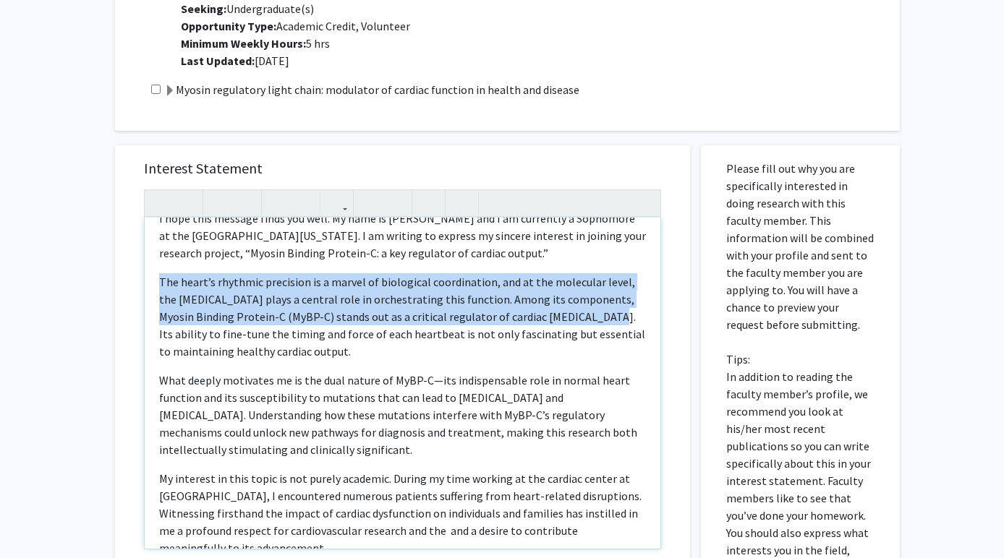
drag, startPoint x: 158, startPoint y: 281, endPoint x: 552, endPoint y: 324, distance: 396.5
click at [552, 324] on div "Dear [PERSON_NAME], I hope this message finds you well. My name is [PERSON_NAME…" at bounding box center [403, 383] width 516 height 331
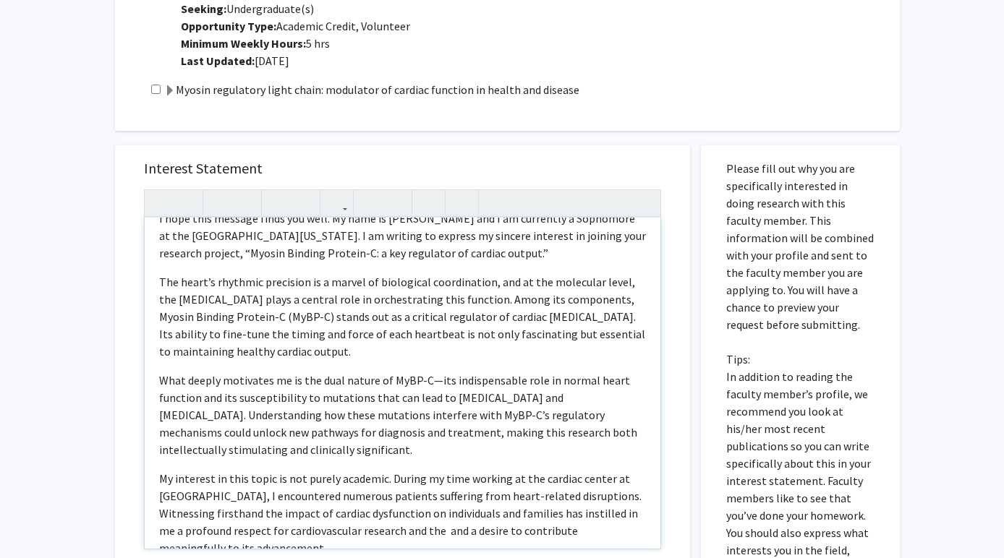
click at [182, 378] on p "What deeply motivates me is the dual nature of MyBP-C—its indispensable role in…" at bounding box center [402, 415] width 487 height 87
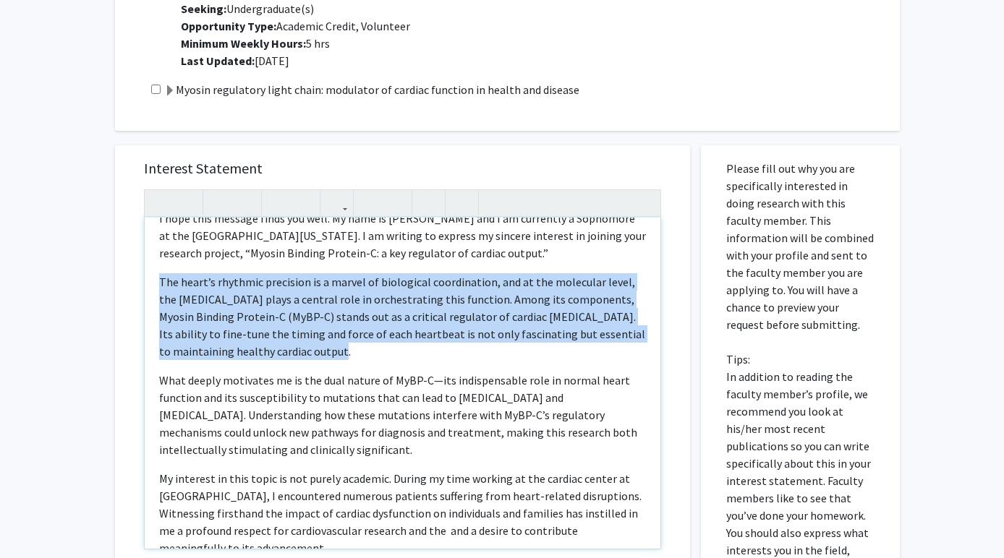
drag, startPoint x: 273, startPoint y: 352, endPoint x: 154, endPoint y: 278, distance: 140.3
click at [154, 278] on div "Dear [PERSON_NAME], I hope this message finds you well. My name is [PERSON_NAME…" at bounding box center [403, 383] width 516 height 331
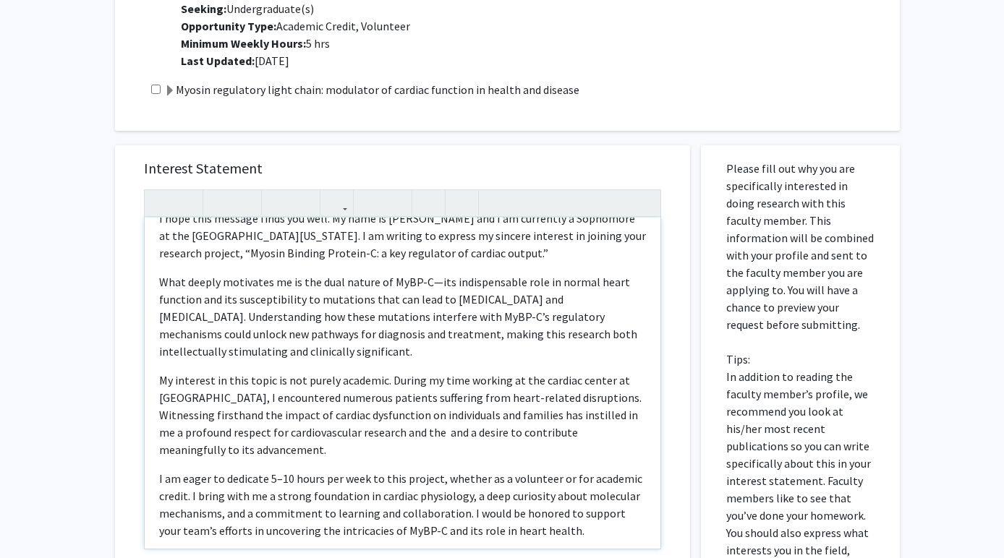
click at [284, 285] on p "What deeply motivates me is the dual nature of MyBP-C—its indispensable role in…" at bounding box center [402, 316] width 487 height 87
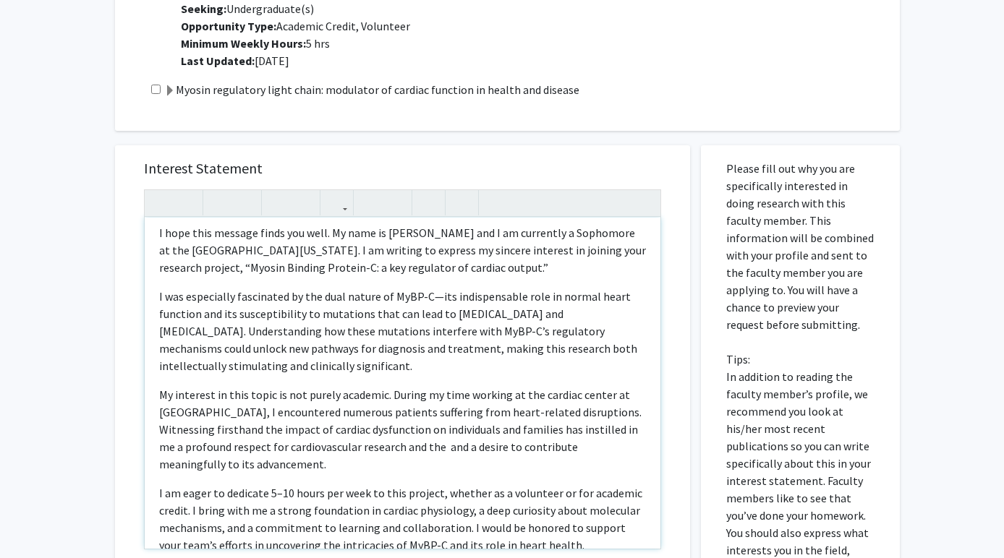
click at [436, 296] on p "I was especially fascinated by the dual nature of MyBP-C—its indispensable role…" at bounding box center [402, 331] width 487 height 87
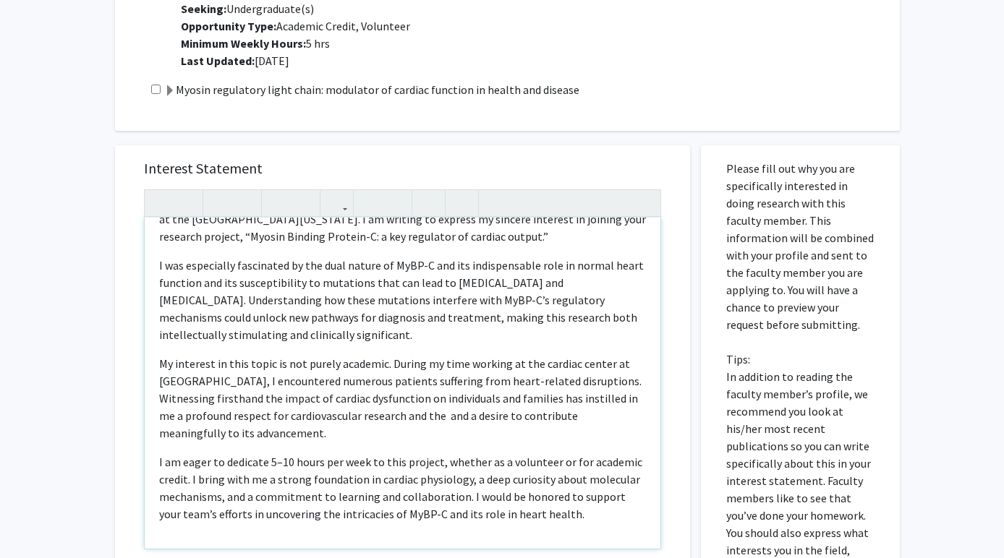
scroll to position [72, 0]
click at [498, 419] on p "My interest in this topic is not purely academic. During my time working at the…" at bounding box center [402, 400] width 487 height 87
type textarea "Lore Ip. Dolorsitame,<co><ad><e>S doei temp incidid utlab etd magn. Al enim ad …"
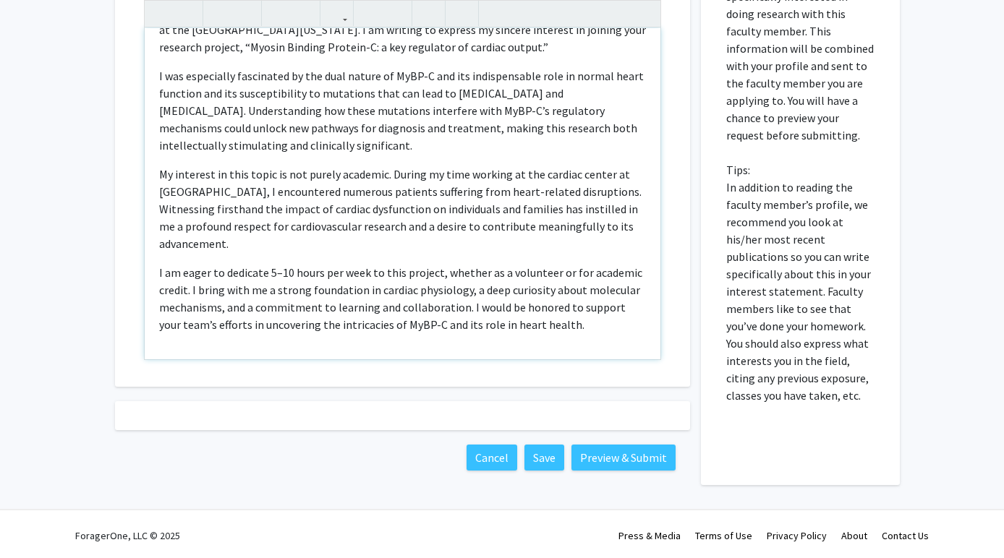
scroll to position [725, 0]
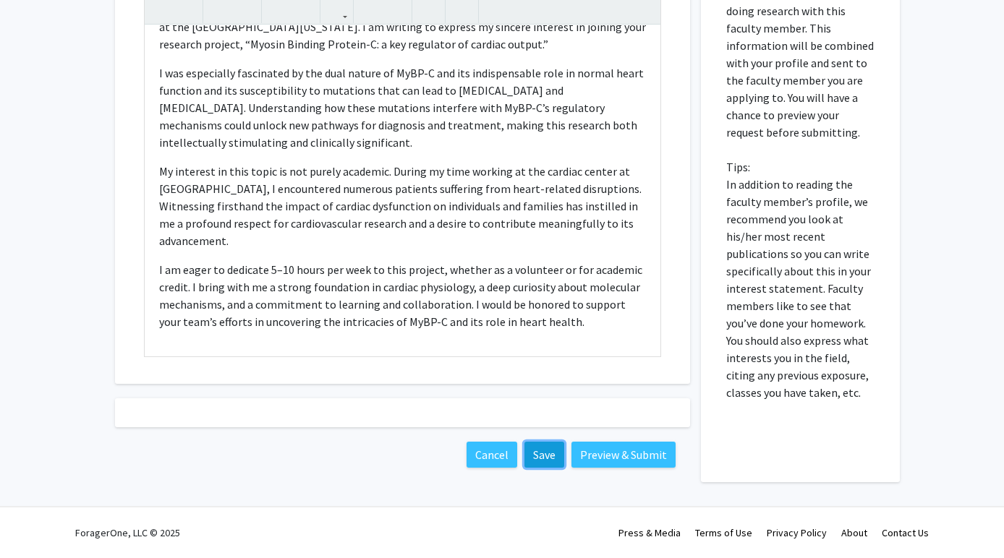
click at [545, 459] on button "Save" at bounding box center [544, 455] width 40 height 26
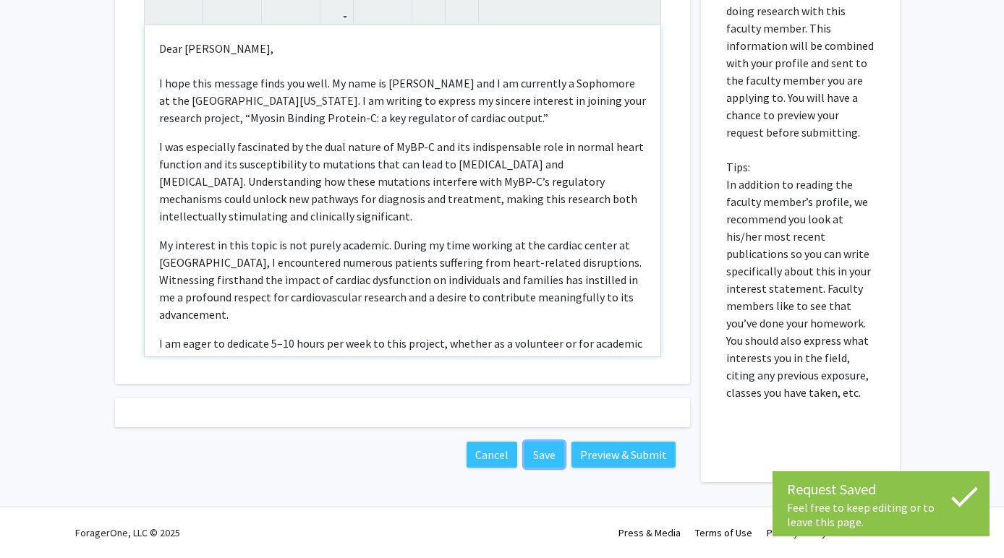
scroll to position [0, 0]
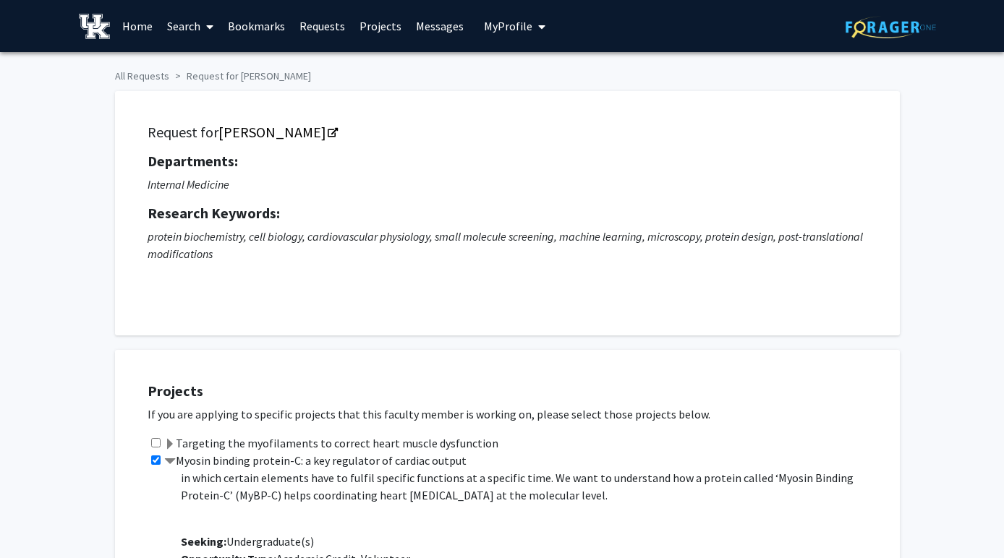
click at [178, 30] on link "Search" at bounding box center [190, 26] width 61 height 51
click at [216, 67] on span "Faculty/Staff" at bounding box center [213, 66] width 106 height 29
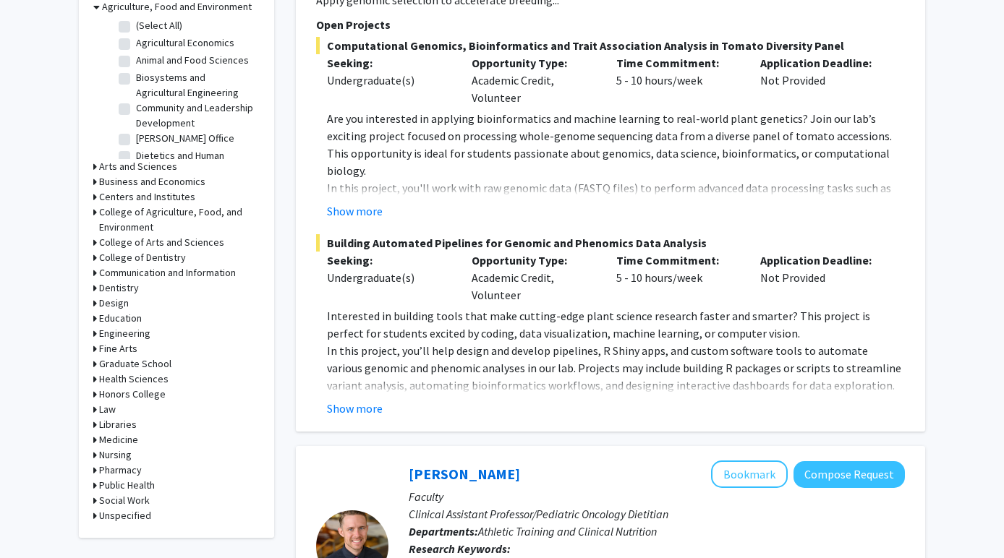
scroll to position [470, 0]
click at [118, 443] on h3 "Medicine" at bounding box center [118, 439] width 39 height 15
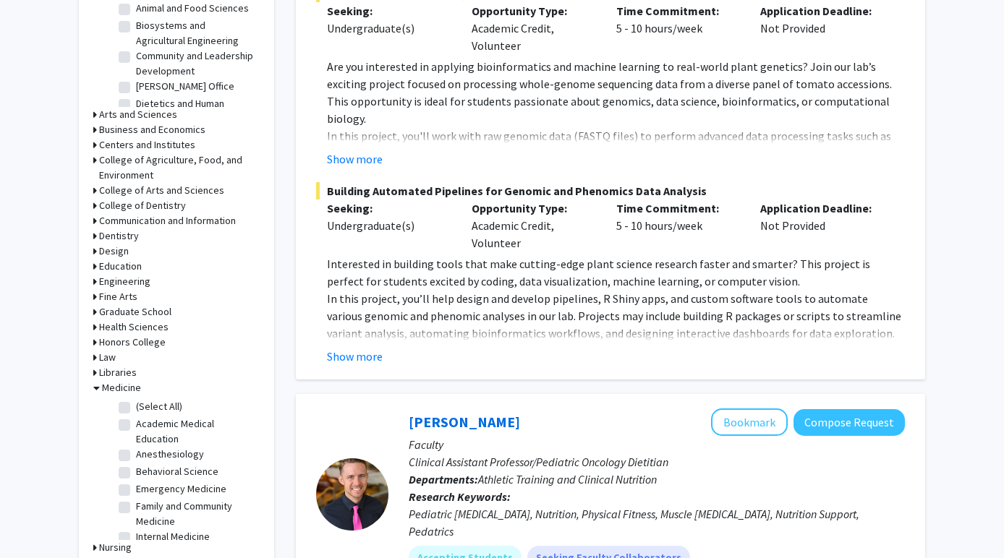
scroll to position [0, 0]
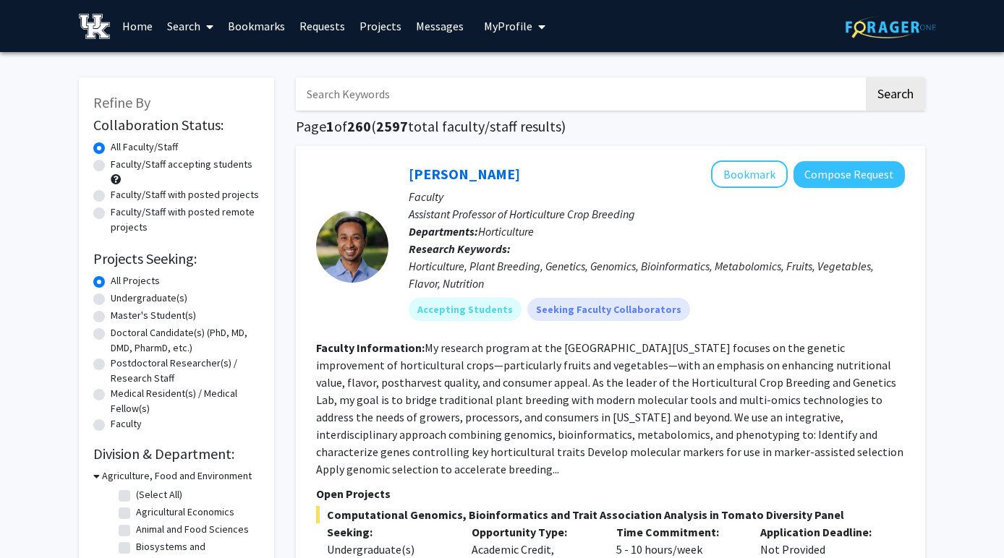
click at [111, 162] on label "Faculty/Staff accepting students" at bounding box center [182, 164] width 142 height 15
click at [111, 162] on input "Faculty/Staff accepting students" at bounding box center [115, 161] width 9 height 9
radio input "true"
click at [111, 191] on label "Faculty/Staff with posted projects" at bounding box center [185, 194] width 148 height 15
click at [111, 191] on input "Faculty/Staff with posted projects" at bounding box center [115, 191] width 9 height 9
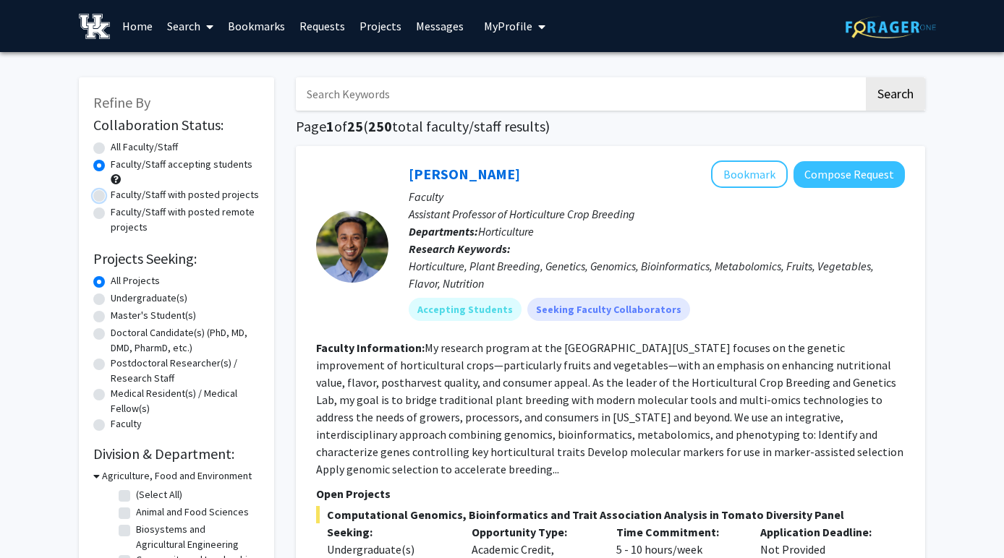
radio input "true"
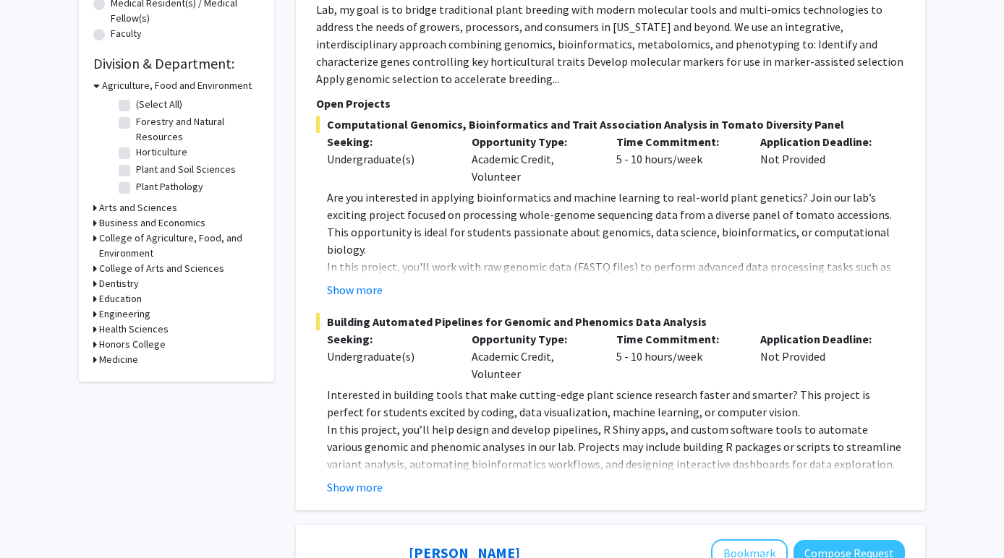
scroll to position [415, 0]
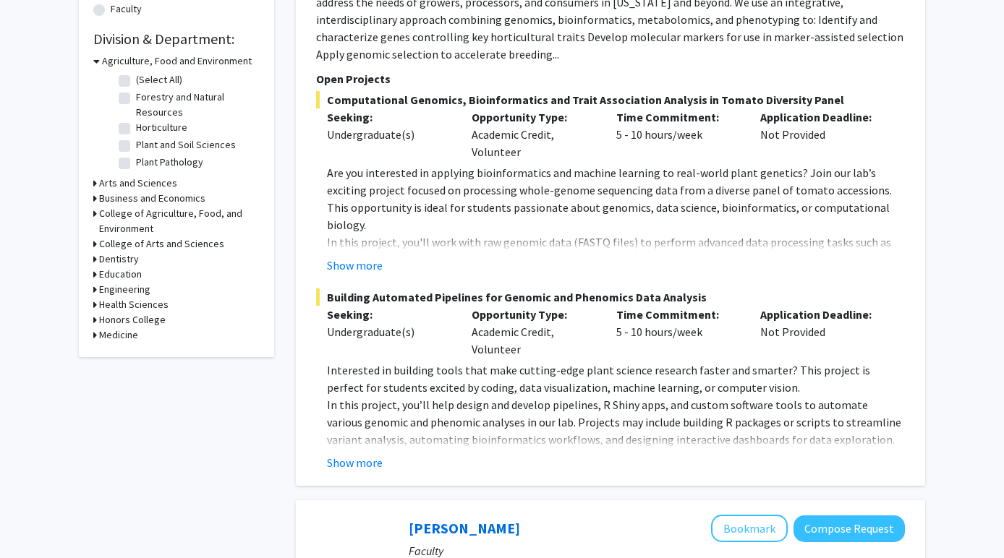
click at [117, 336] on h3 "Medicine" at bounding box center [118, 335] width 39 height 15
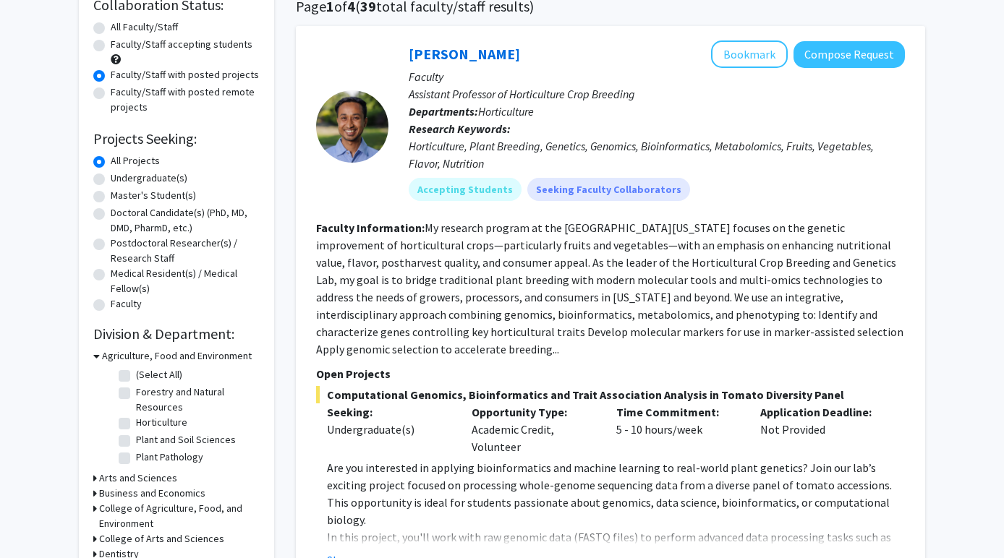
scroll to position [117, 0]
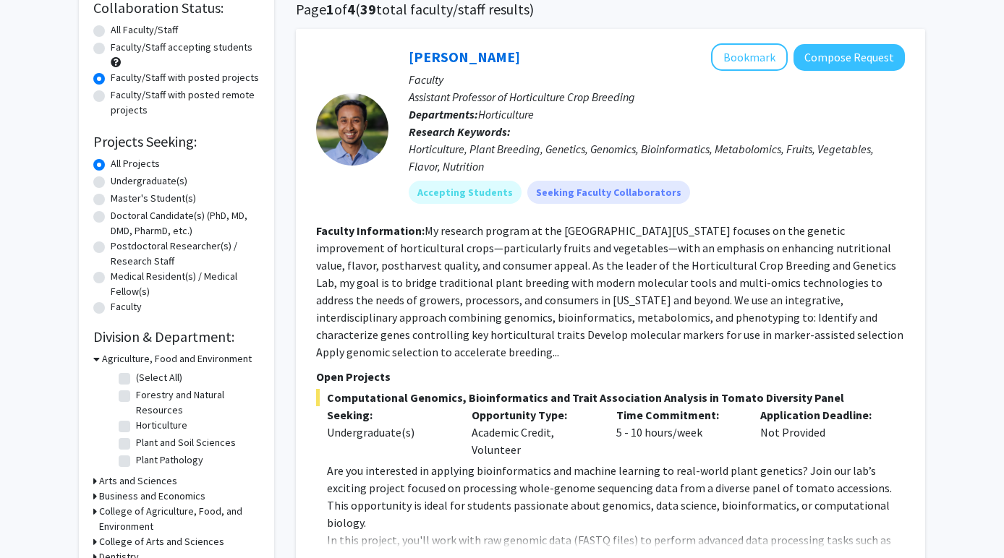
click at [111, 178] on label "Undergraduate(s)" at bounding box center [149, 181] width 77 height 15
click at [111, 178] on input "Undergraduate(s)" at bounding box center [115, 178] width 9 height 9
radio input "true"
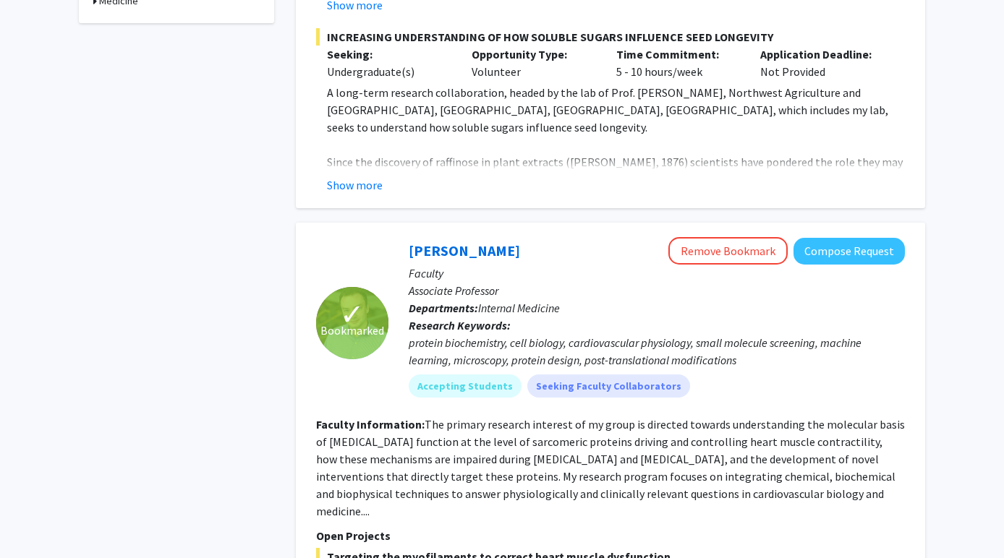
scroll to position [670, 0]
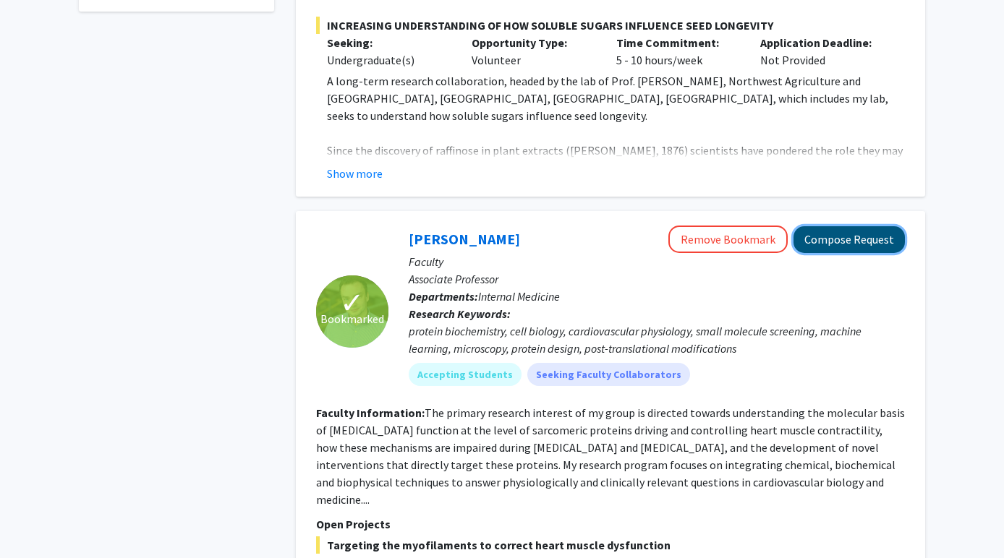
click at [854, 229] on button "Compose Request" at bounding box center [848, 239] width 111 height 27
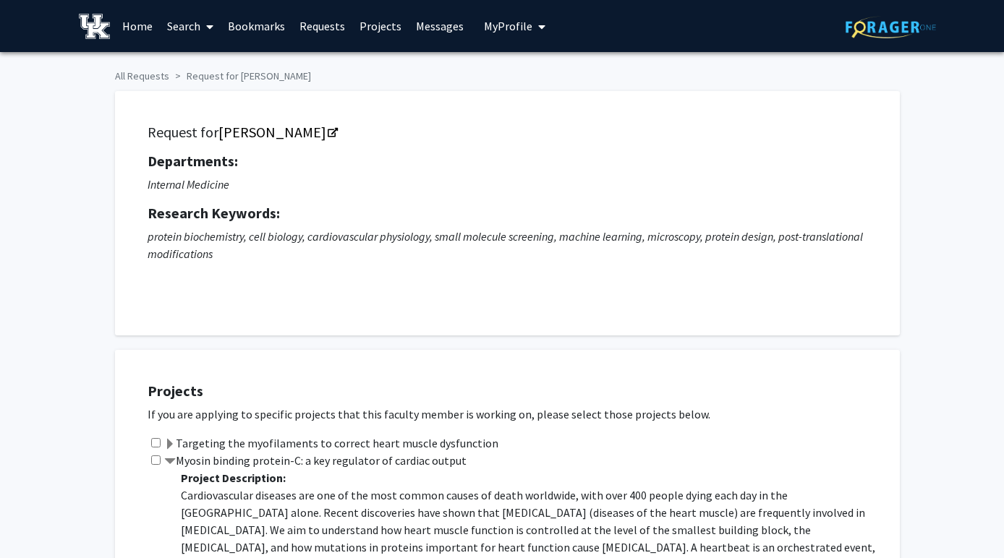
checkbox input "true"
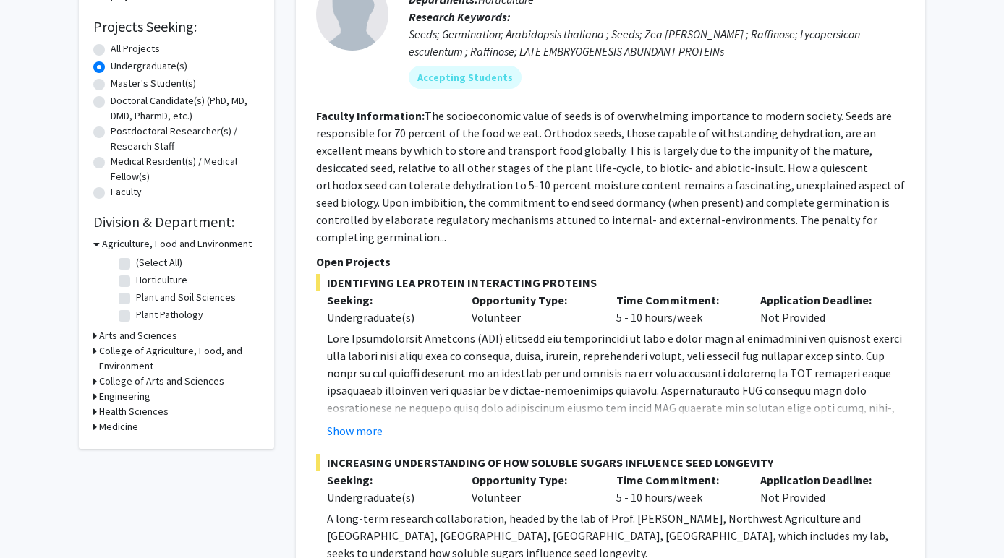
scroll to position [235, 0]
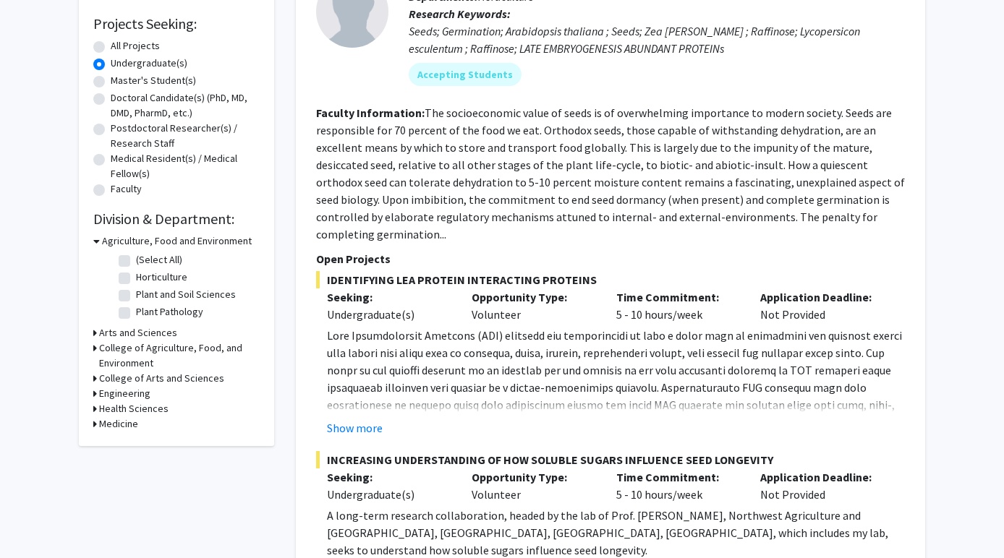
click at [122, 425] on h3 "Medicine" at bounding box center [118, 424] width 39 height 15
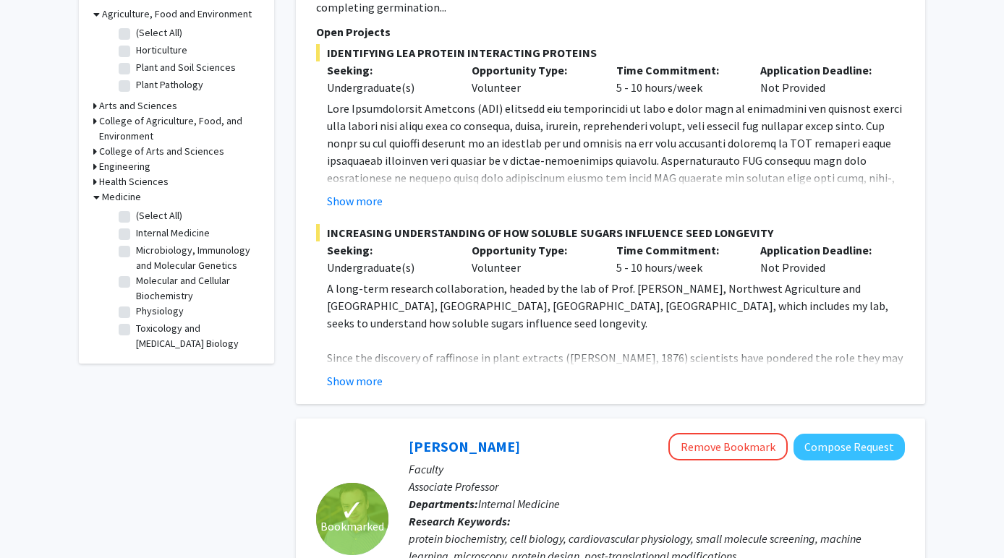
scroll to position [463, 0]
click at [136, 332] on label "Toxicology and [MEDICAL_DATA] Biology" at bounding box center [196, 335] width 120 height 30
click at [136, 330] on input "Toxicology and [MEDICAL_DATA] Biology" at bounding box center [140, 324] width 9 height 9
checkbox input "true"
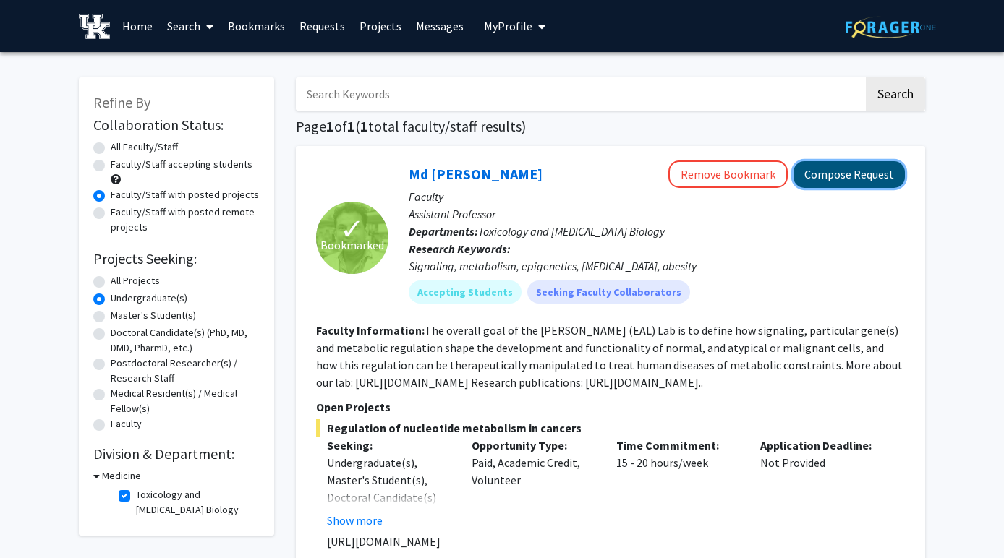
click at [862, 179] on button "Compose Request" at bounding box center [848, 174] width 111 height 27
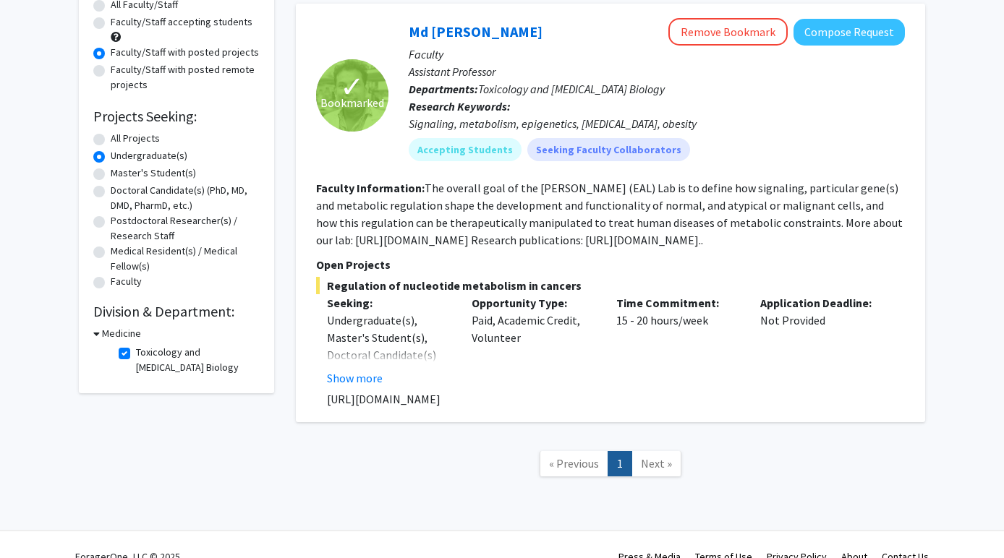
scroll to position [143, 0]
click at [442, 37] on link "Md [PERSON_NAME]" at bounding box center [476, 31] width 134 height 18
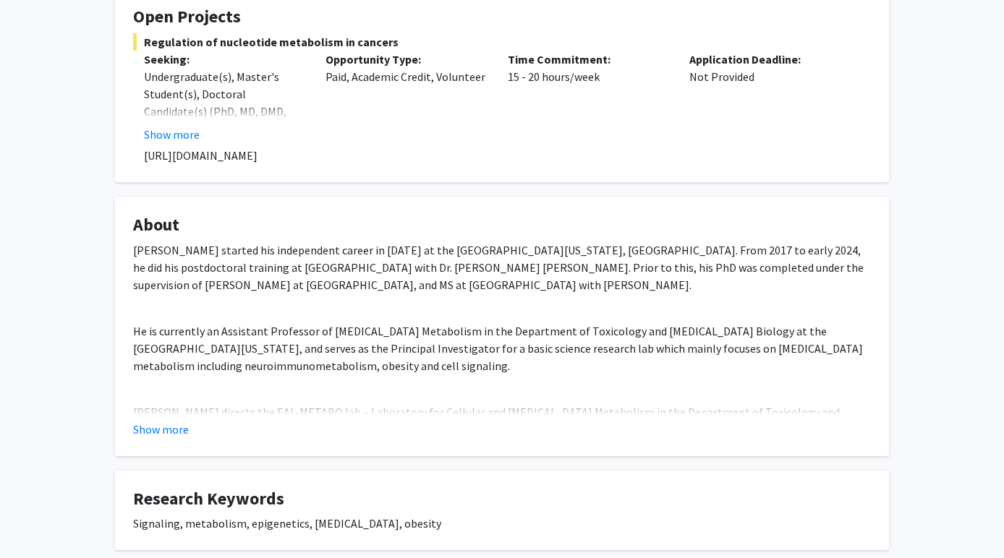
scroll to position [285, 0]
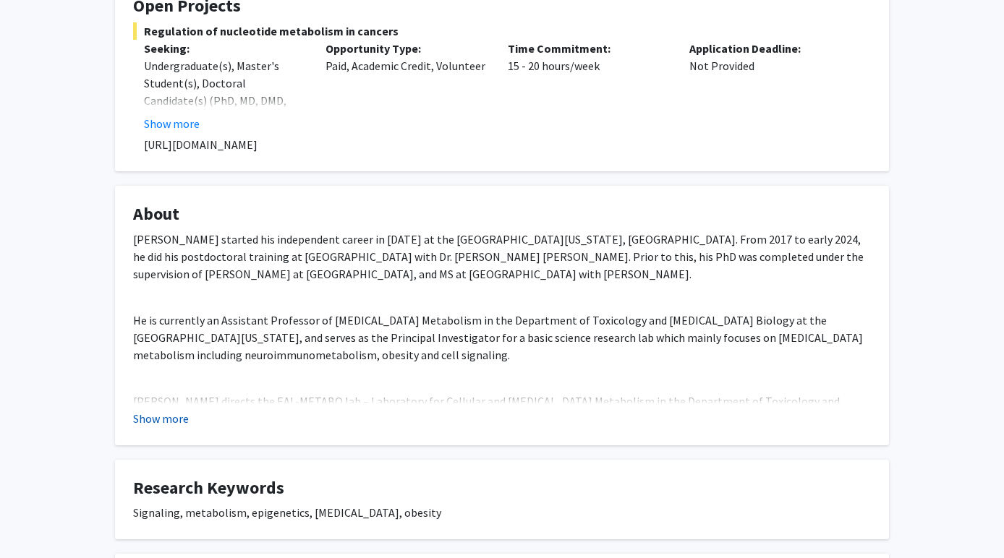
click at [173, 423] on button "Show more" at bounding box center [161, 418] width 56 height 17
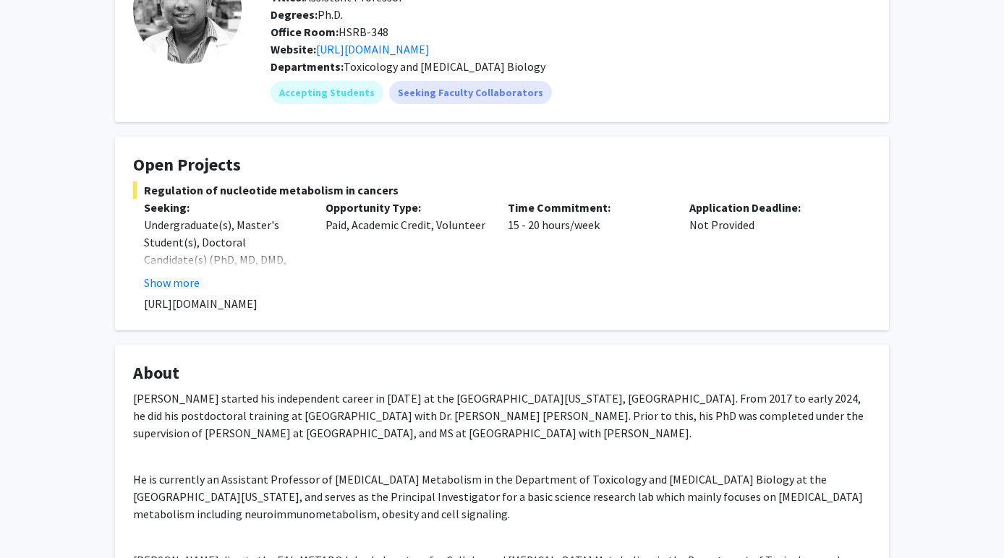
scroll to position [127, 0]
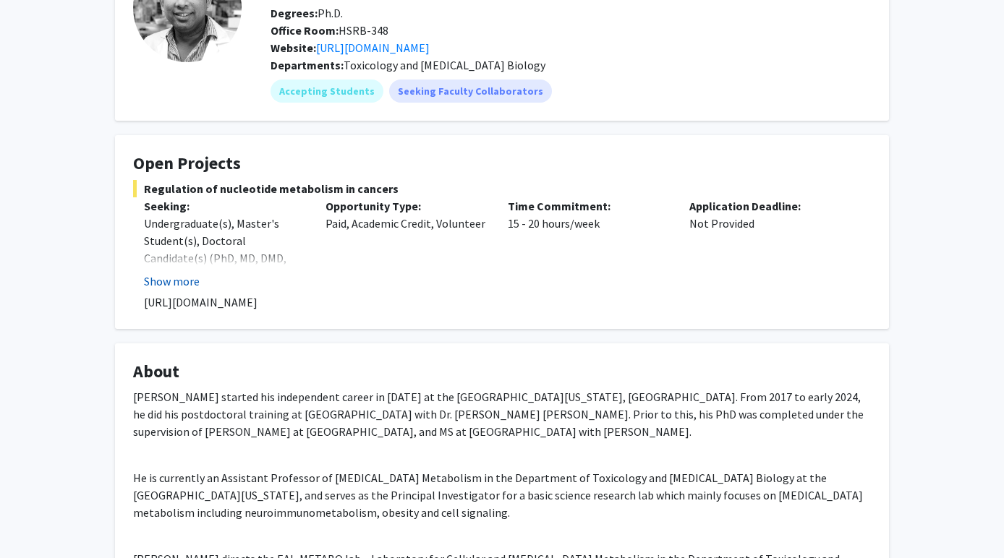
click at [173, 278] on button "Show more" at bounding box center [172, 281] width 56 height 17
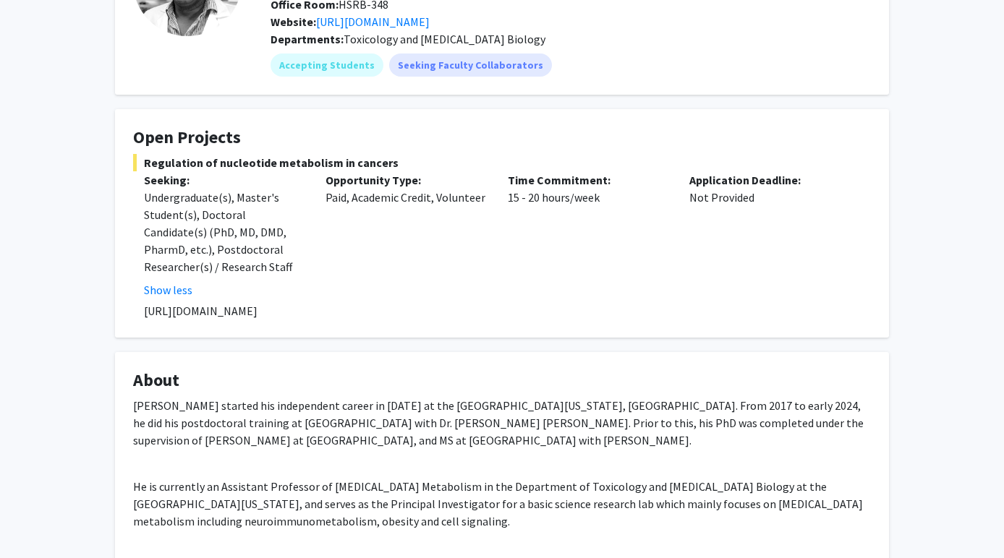
scroll to position [148, 0]
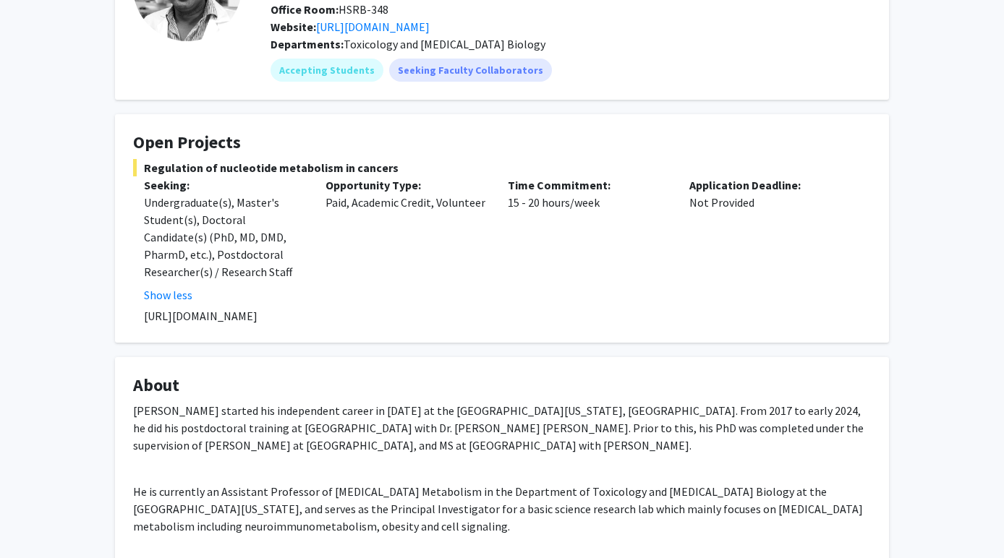
drag, startPoint x: 345, startPoint y: 315, endPoint x: 124, endPoint y: 179, distance: 259.7
click at [133, 178] on div "Regulation of nucleotide metabolism in cancers Seeking: Undergraduate(s), Maste…" at bounding box center [502, 242] width 738 height 166
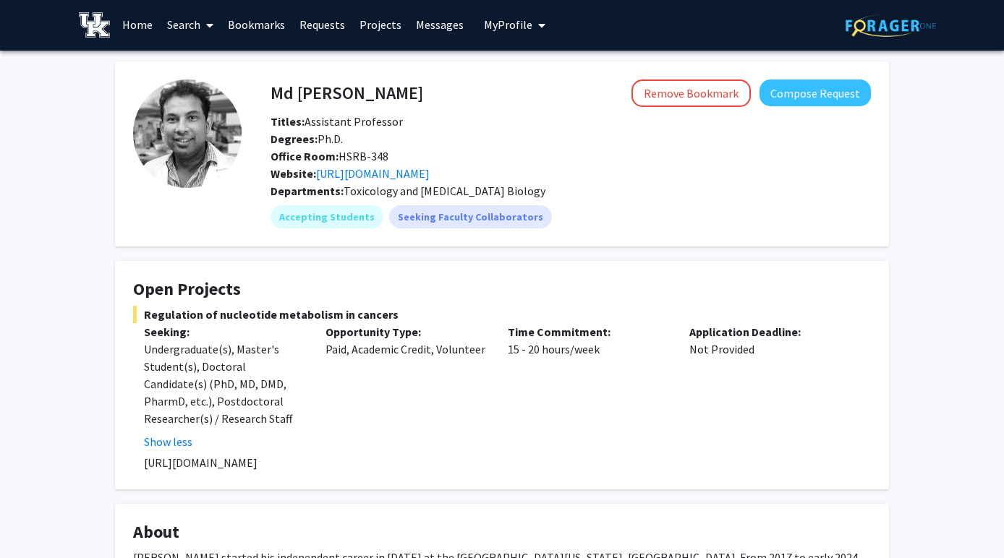
scroll to position [4, 0]
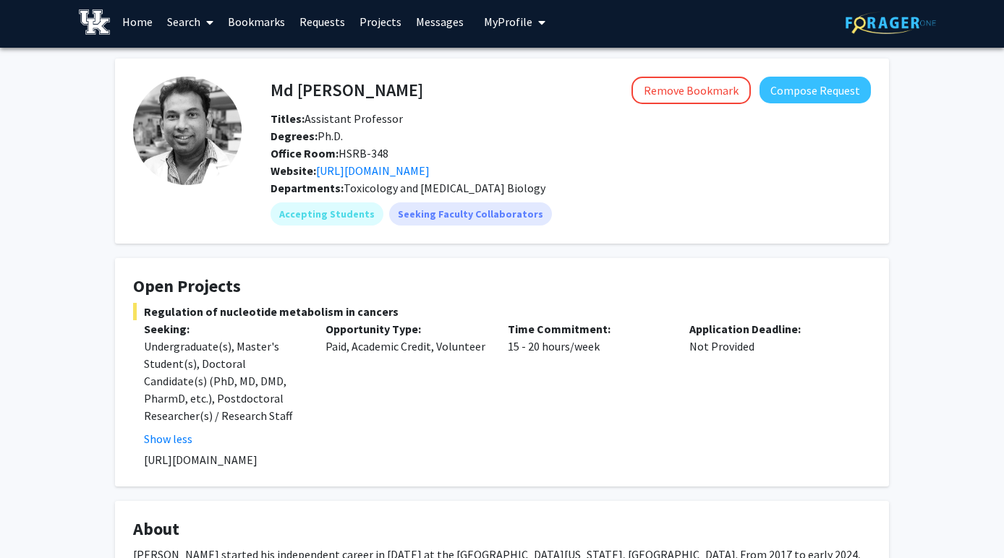
click at [149, 314] on span "Regulation of nucleotide metabolism in cancers" at bounding box center [502, 311] width 738 height 17
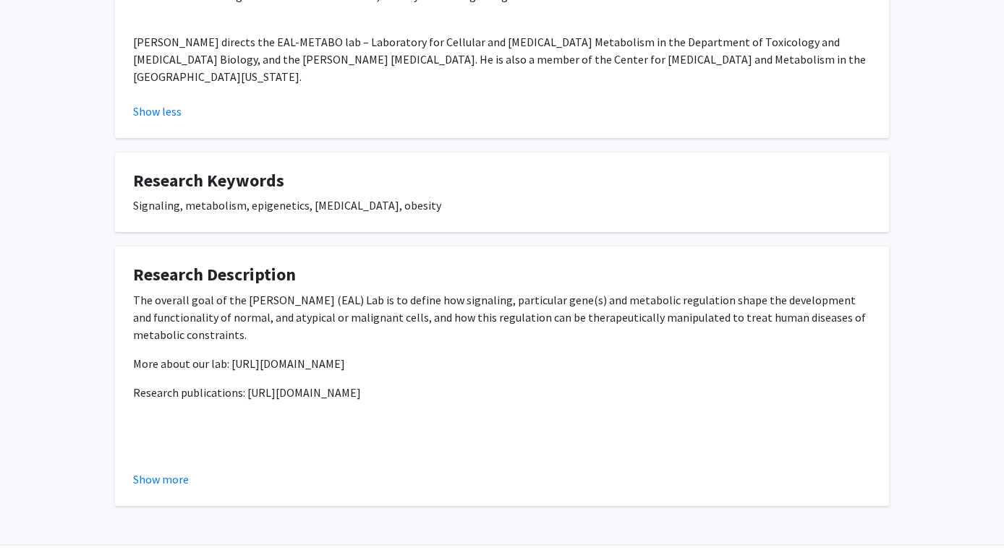
scroll to position [700, 0]
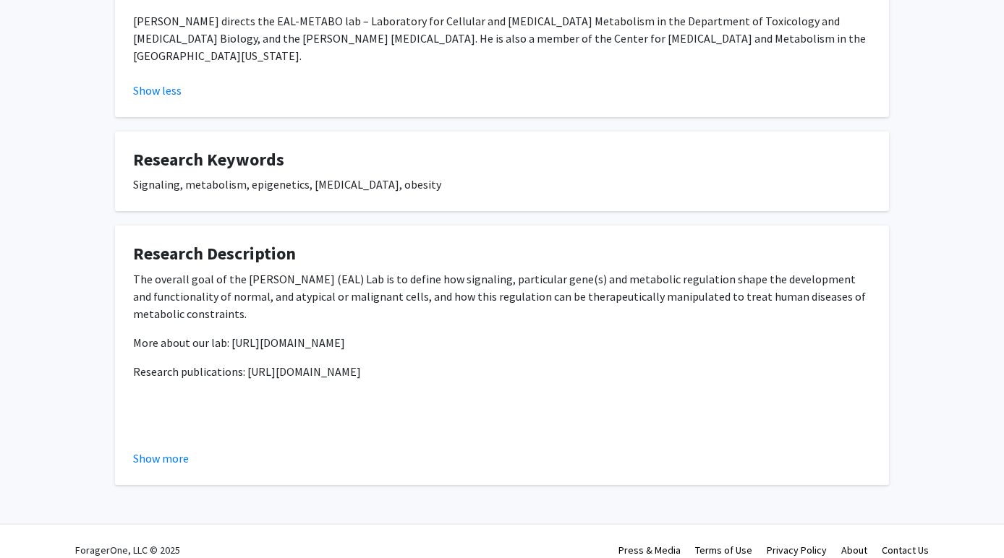
drag, startPoint x: 140, startPoint y: 298, endPoint x: 428, endPoint y: 362, distance: 295.0
click at [479, 365] on div "The overall goal of the [PERSON_NAME] (EAL) Lab is to define how signaling, par…" at bounding box center [502, 365] width 738 height 191
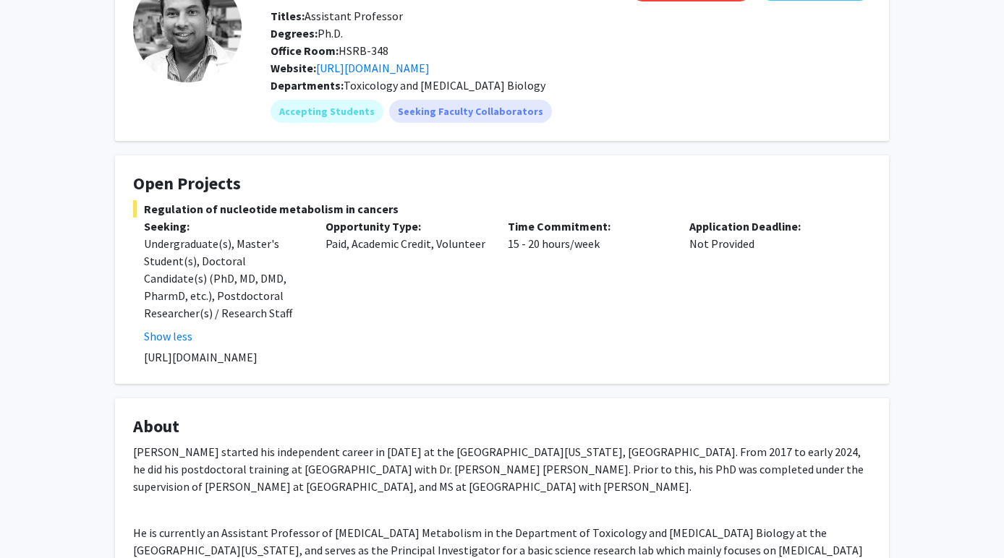
scroll to position [95, 0]
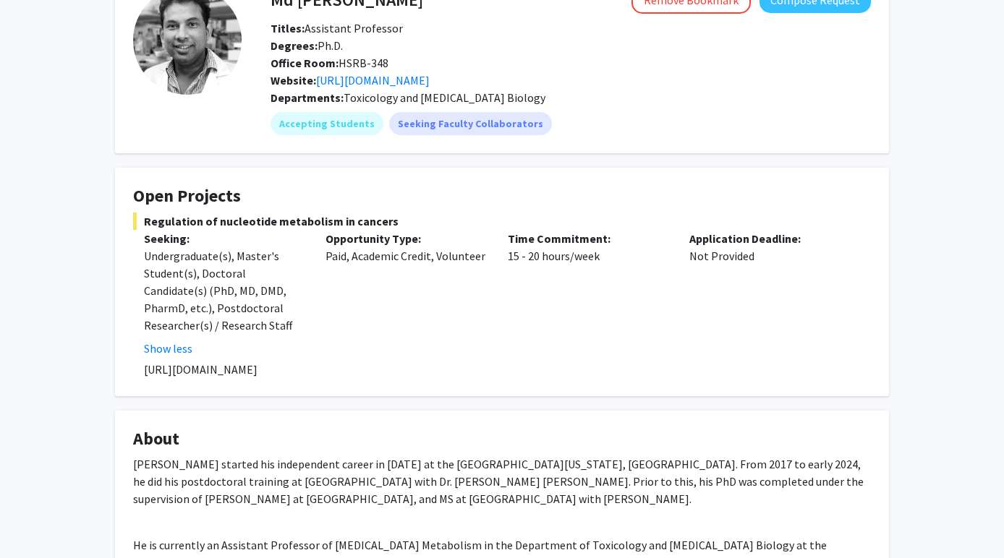
drag, startPoint x: 338, startPoint y: 367, endPoint x: 143, endPoint y: 216, distance: 246.8
click at [143, 216] on div "Regulation of nucleotide metabolism in cancers Seeking: Undergraduate(s), Maste…" at bounding box center [502, 296] width 738 height 166
copy div "Regulation of nucleotide metabolism in cancers Seeking: Undergraduate(s), Maste…"
click at [570, 308] on div "Time Commitment: 15 - 20 hours/week" at bounding box center [588, 293] width 182 height 127
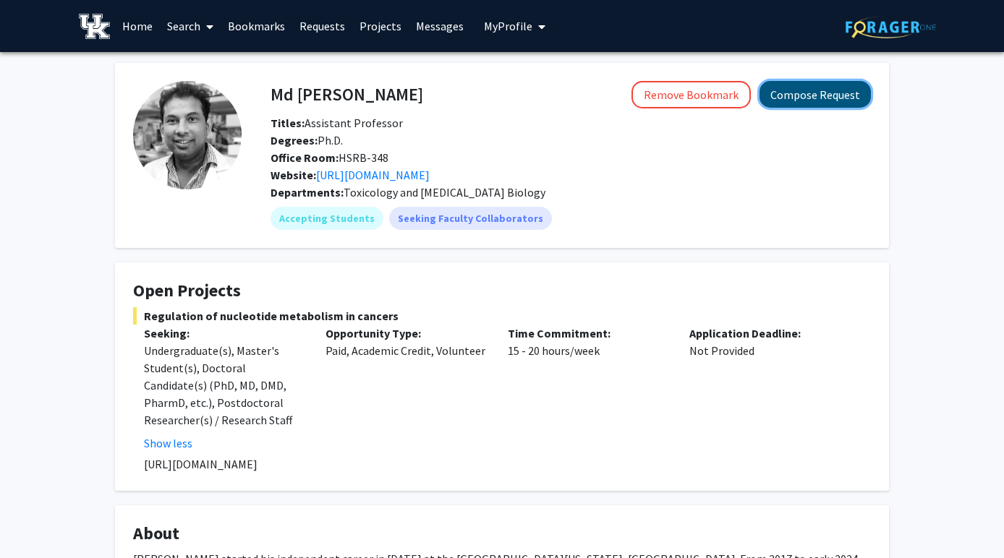
click at [798, 95] on button "Compose Request" at bounding box center [814, 94] width 111 height 27
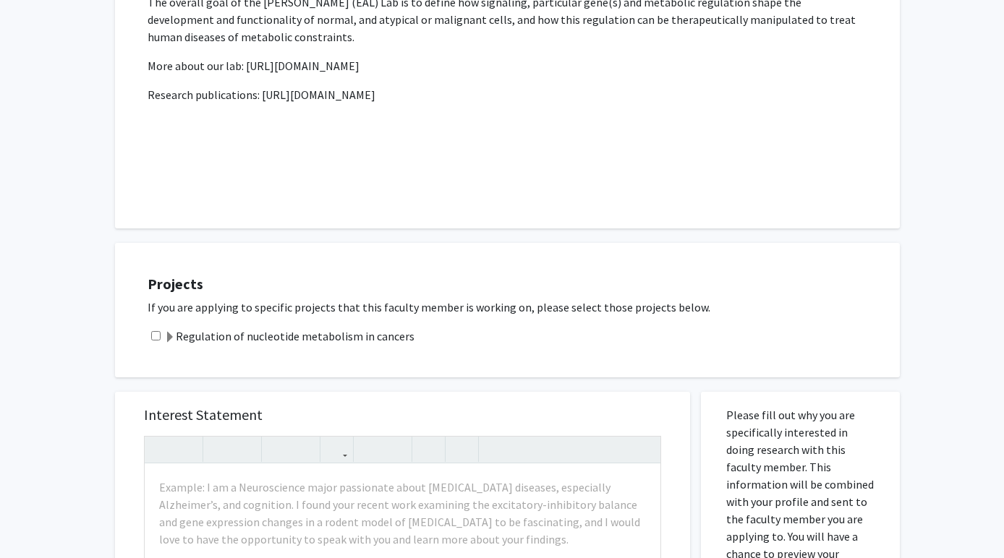
scroll to position [287, 0]
click at [159, 337] on input "checkbox" at bounding box center [155, 335] width 9 height 9
checkbox input "true"
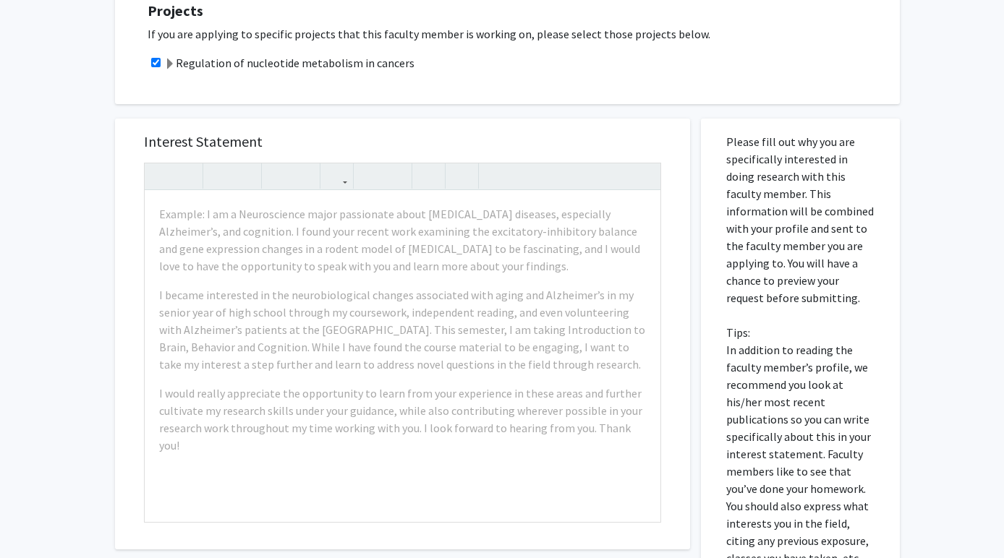
scroll to position [561, 0]
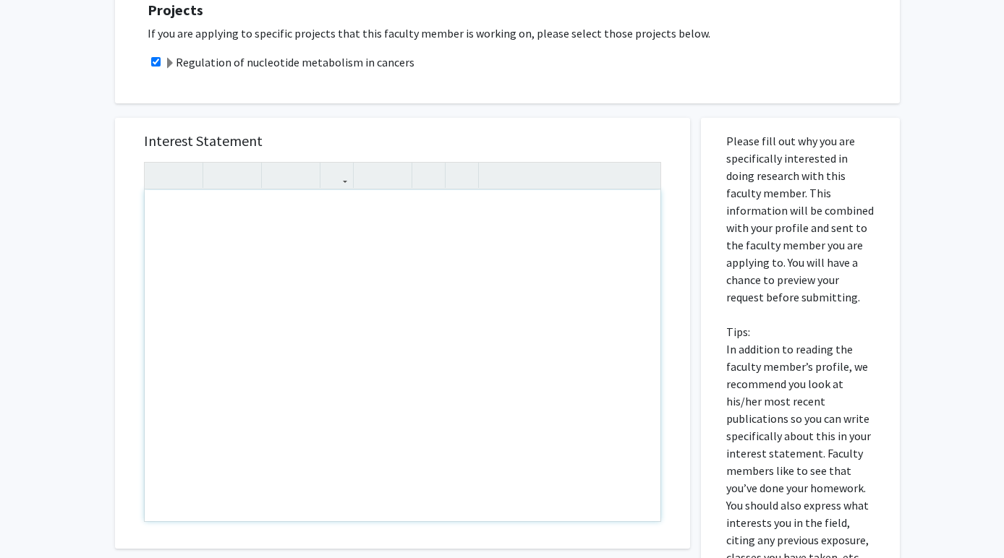
click at [203, 205] on div "Note to users with screen readers: Please press Alt+0 or Option+0 to deactivate…" at bounding box center [403, 355] width 516 height 331
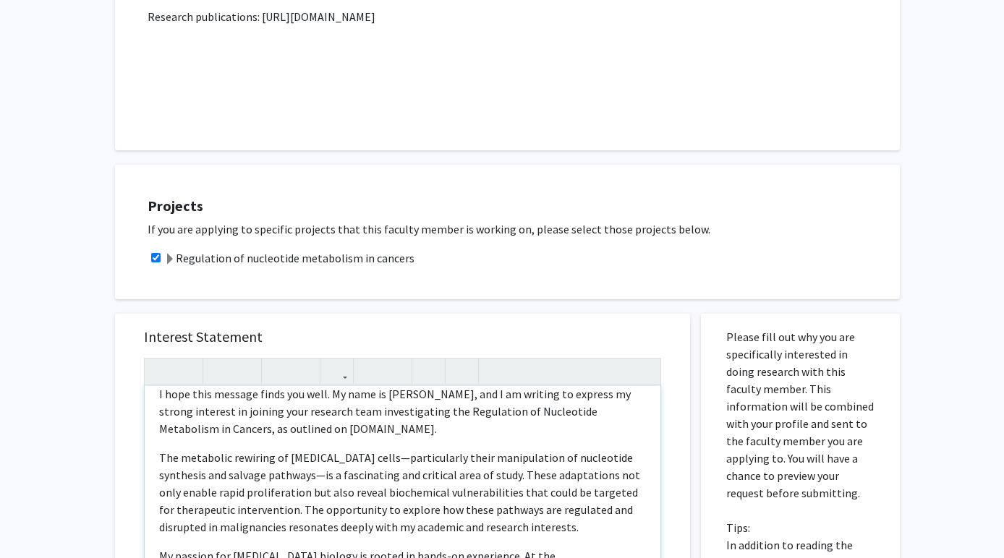
scroll to position [43, 0]
click at [351, 432] on p "I hope this message finds you well. My name is [PERSON_NAME], and I am writing …" at bounding box center [402, 412] width 487 height 52
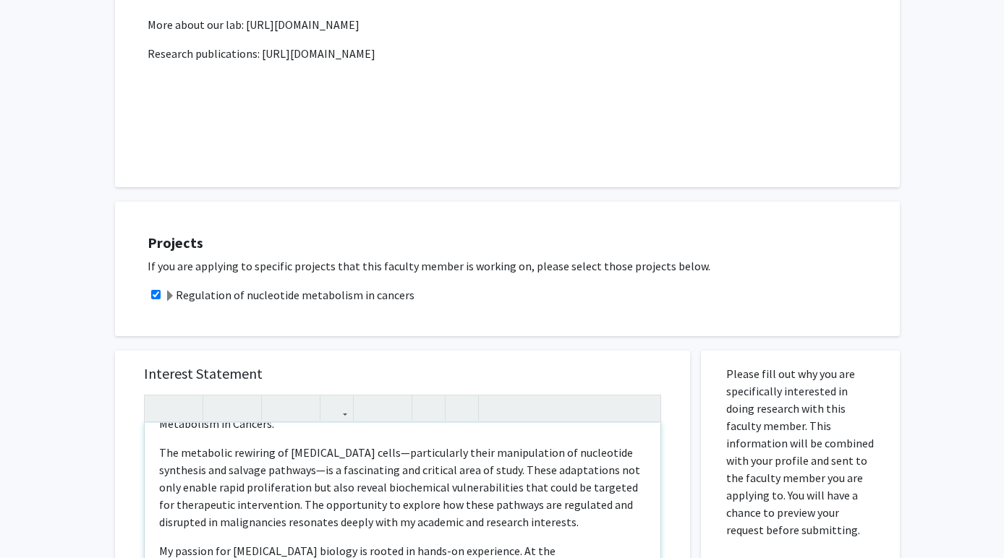
scroll to position [92, 0]
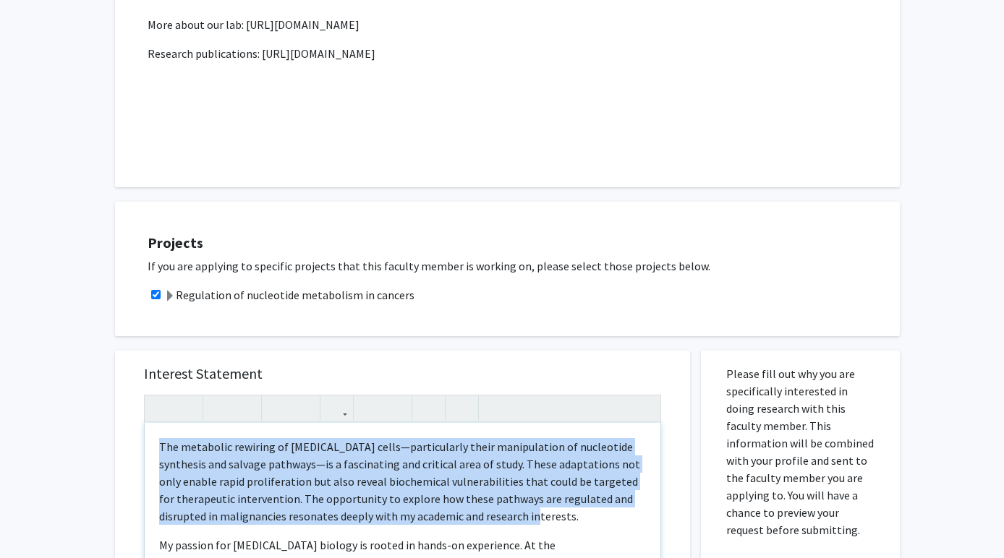
drag, startPoint x: 516, startPoint y: 519, endPoint x: 150, endPoint y: 440, distance: 374.3
copy p "The metabolic rewiring of [MEDICAL_DATA] cells—particularly their manipulation …"
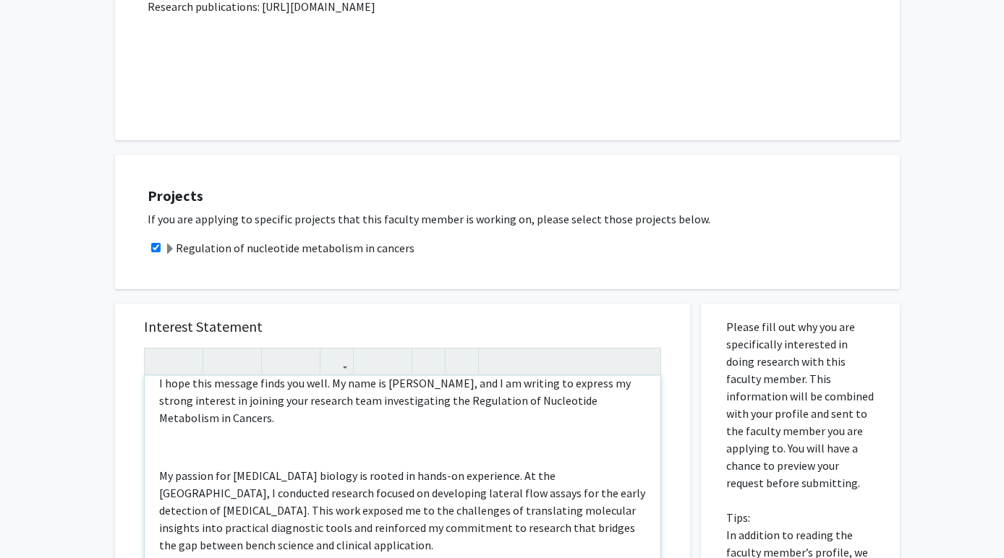
scroll to position [404, 0]
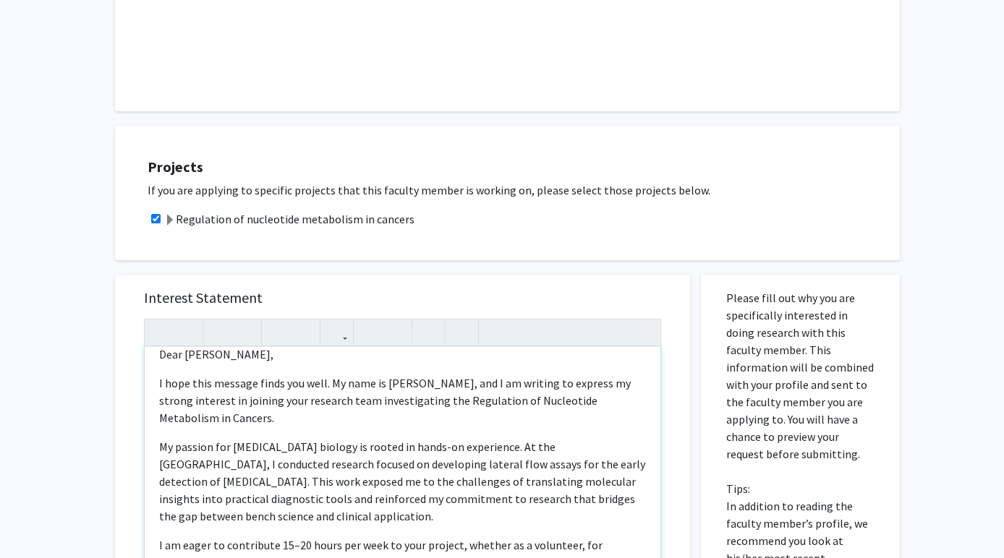
click at [312, 517] on p "My passion for [MEDICAL_DATA] biology is rooted in hands-on experience. At the …" at bounding box center [402, 481] width 487 height 87
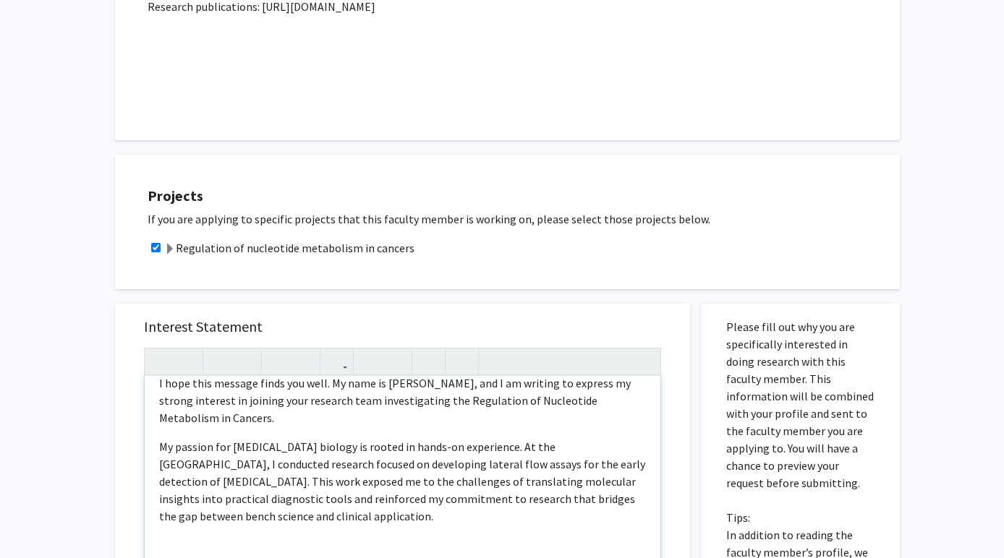
type textarea "<l>Ipsu Do. Sit,</a><c>A elit sedd eiusmod tempo inc utla. Et dolo ma Aliquae A…"
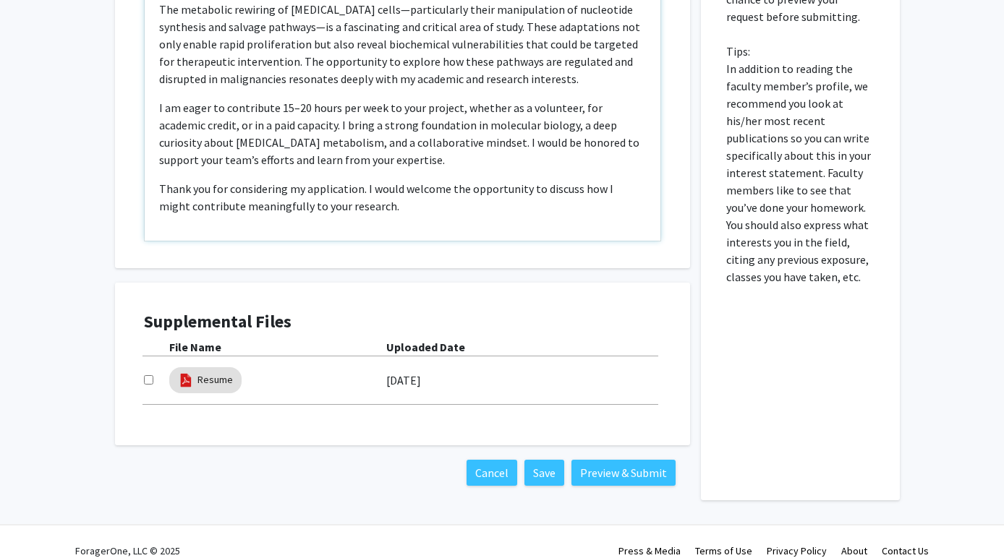
scroll to position [859, 0]
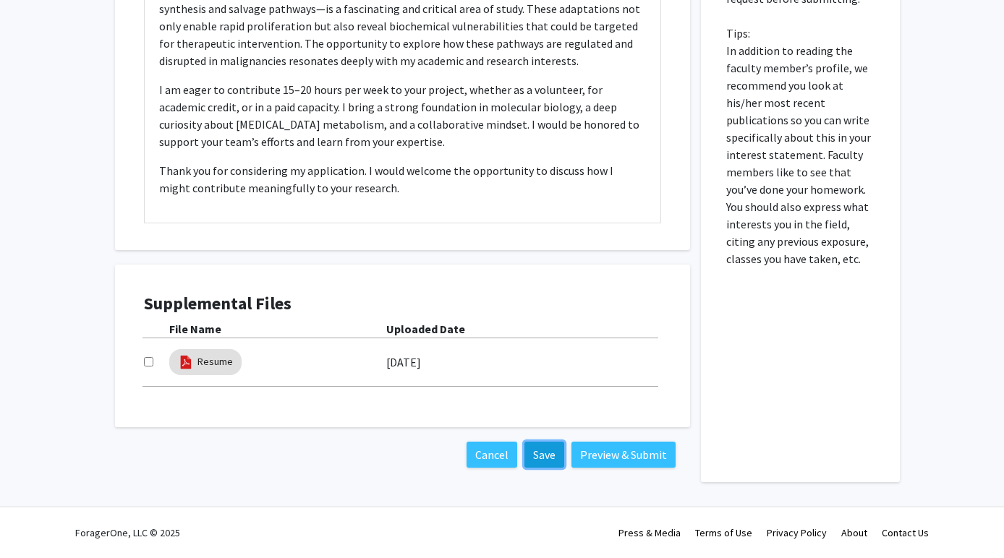
click at [541, 452] on button "Save" at bounding box center [544, 455] width 40 height 26
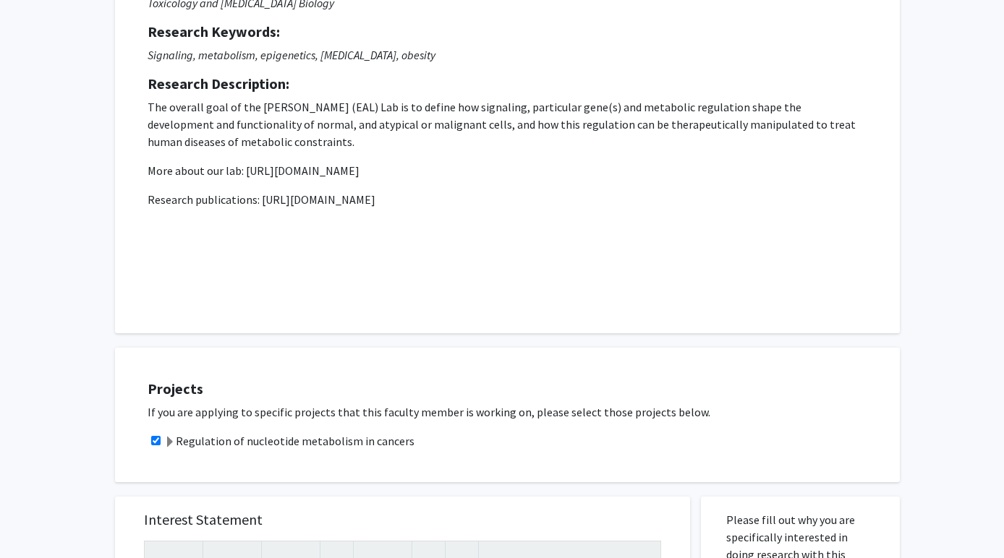
scroll to position [0, 0]
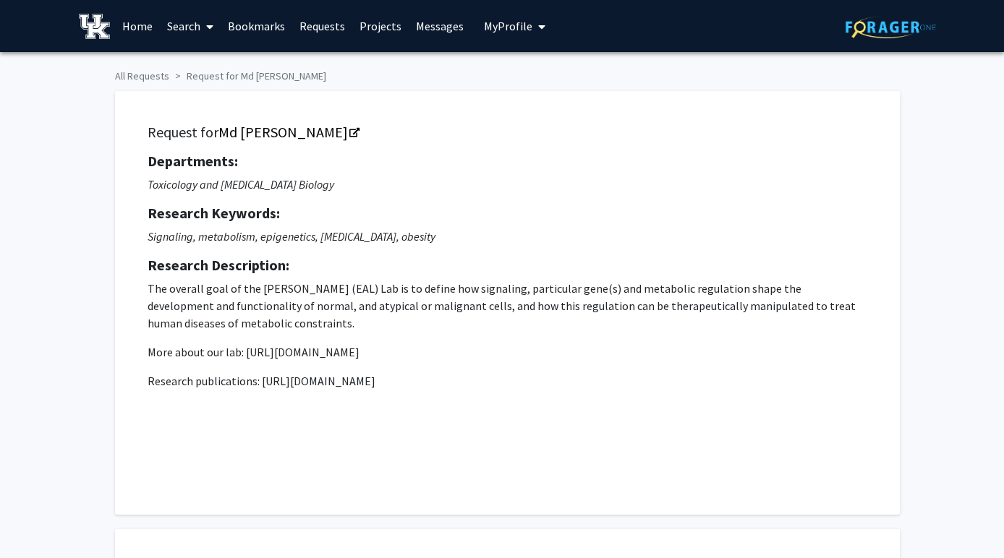
click at [189, 30] on link "Search" at bounding box center [190, 26] width 61 height 51
click at [201, 74] on span "Faculty/Staff" at bounding box center [213, 66] width 106 height 29
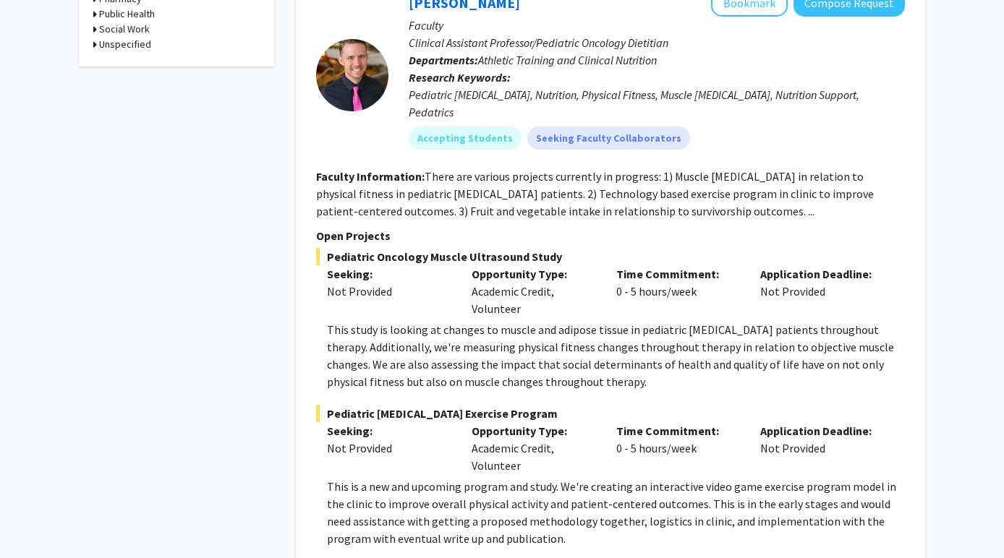
scroll to position [942, 0]
